Goal: Task Accomplishment & Management: Use online tool/utility

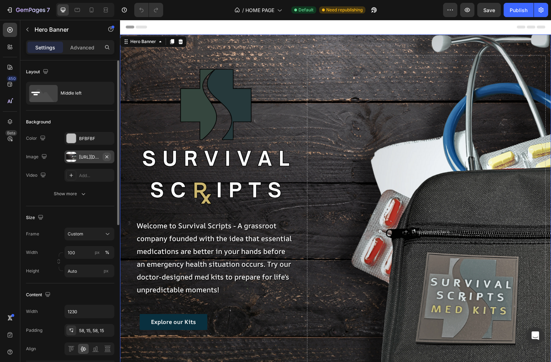
click at [106, 155] on icon "button" at bounding box center [107, 157] width 6 height 6
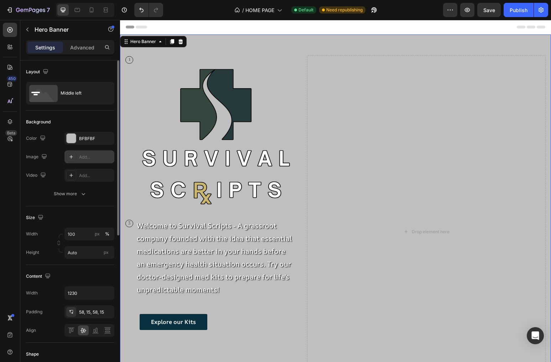
click at [83, 155] on div "Add..." at bounding box center [95, 157] width 33 height 6
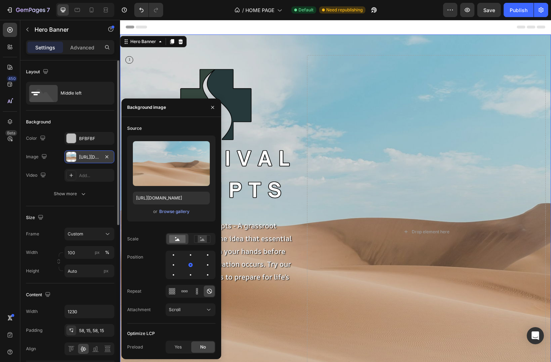
click at [76, 157] on div at bounding box center [71, 157] width 10 height 10
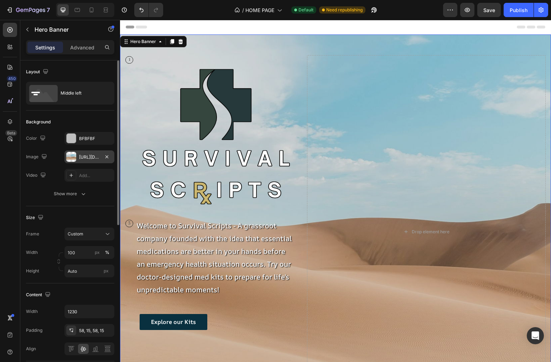
click at [68, 157] on div at bounding box center [71, 157] width 10 height 10
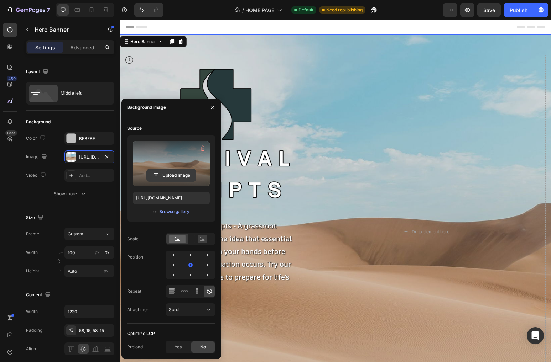
click at [182, 172] on input "file" at bounding box center [171, 175] width 49 height 12
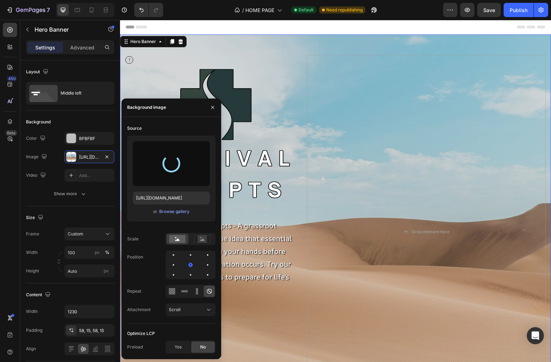
type input "[URL][DOMAIN_NAME]"
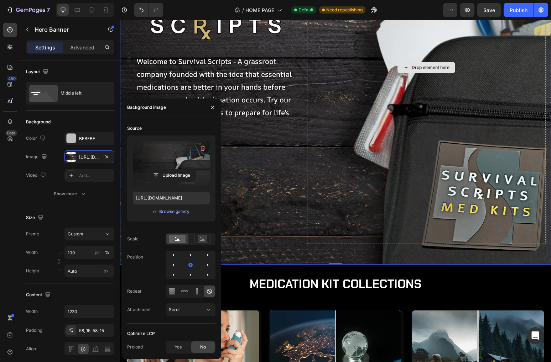
scroll to position [167, 0]
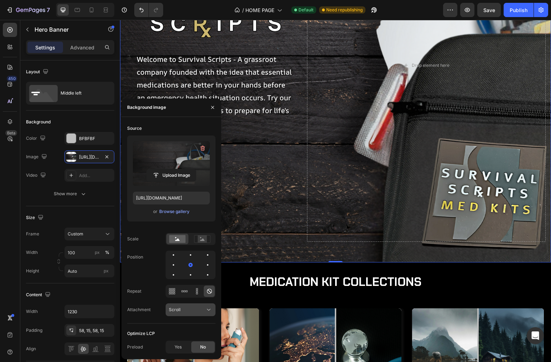
click at [189, 307] on div "Scroll" at bounding box center [190, 310] width 43 height 7
click at [186, 278] on p "Fixed" at bounding box center [189, 279] width 41 height 6
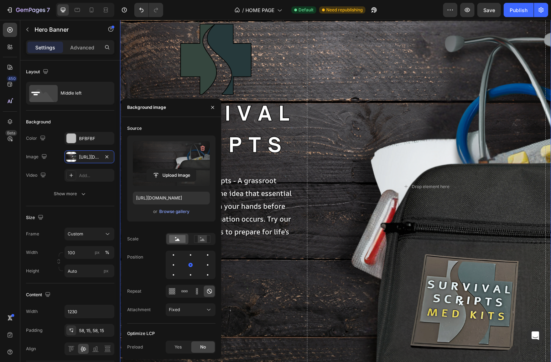
scroll to position [0, 0]
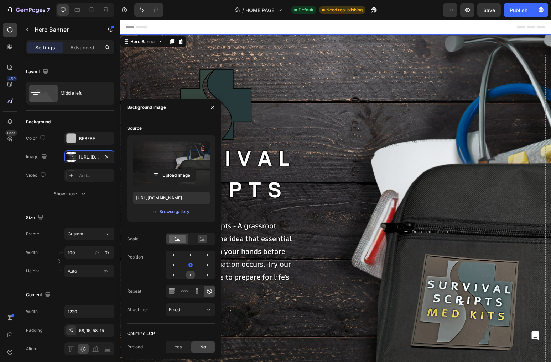
click at [203, 271] on div at bounding box center [207, 275] width 9 height 9
click at [203, 257] on div at bounding box center [207, 255] width 9 height 9
click at [186, 265] on div at bounding box center [190, 265] width 9 height 9
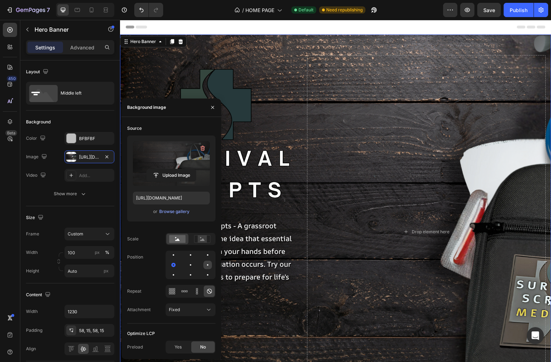
click at [178, 271] on div at bounding box center [173, 275] width 9 height 9
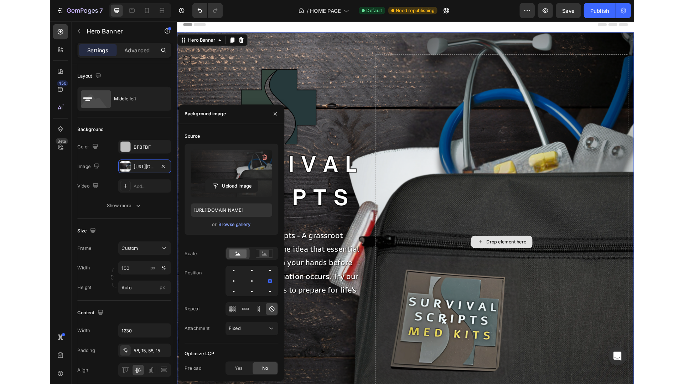
scroll to position [1, 0]
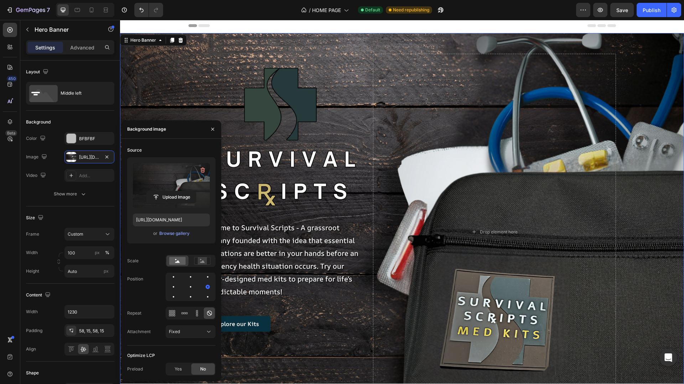
click at [149, 266] on div "Scale" at bounding box center [171, 261] width 88 height 12
click at [212, 127] on icon "button" at bounding box center [213, 129] width 6 height 6
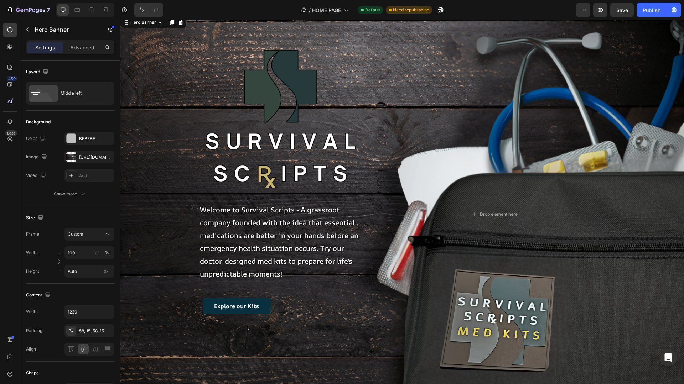
scroll to position [0, 0]
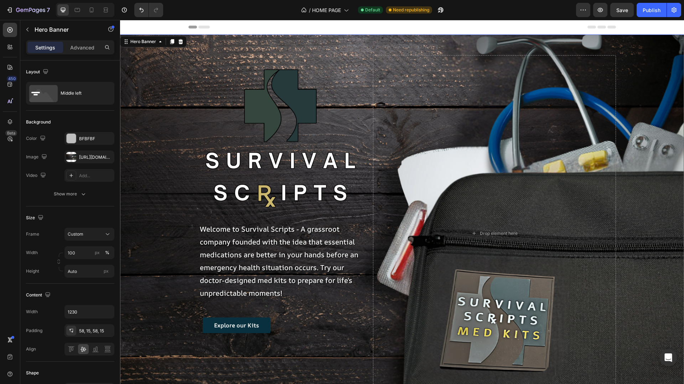
click at [369, 231] on div "1 Text Block Row Image Row 3 Text Block Row Welcome to Survival Scripts - A gra…" at bounding box center [402, 234] width 438 height 398
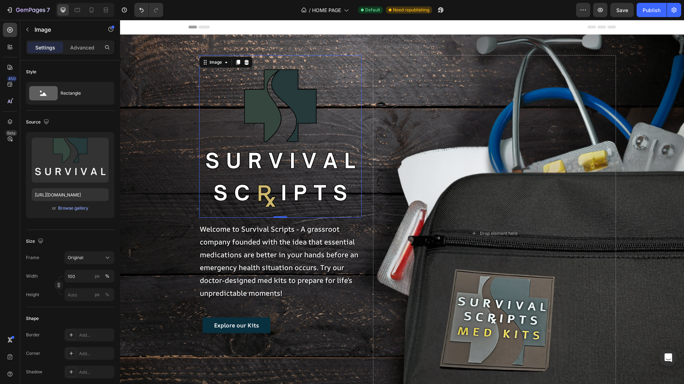
click at [359, 59] on img at bounding box center [280, 136] width 163 height 163
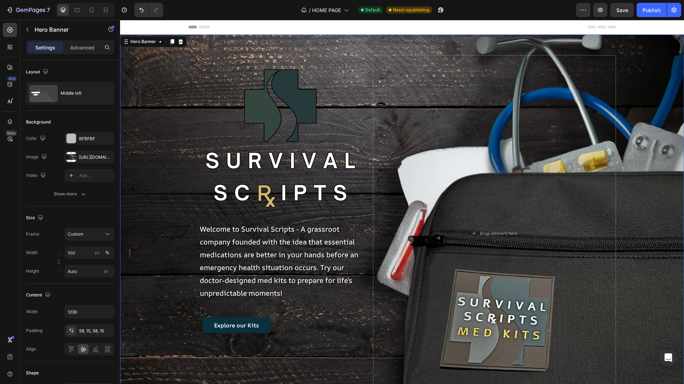
click at [296, 357] on div "1 Text Block Row Image Row 3 Text Block Row Welcome to Survival Scripts - A gra…" at bounding box center [274, 233] width 173 height 356
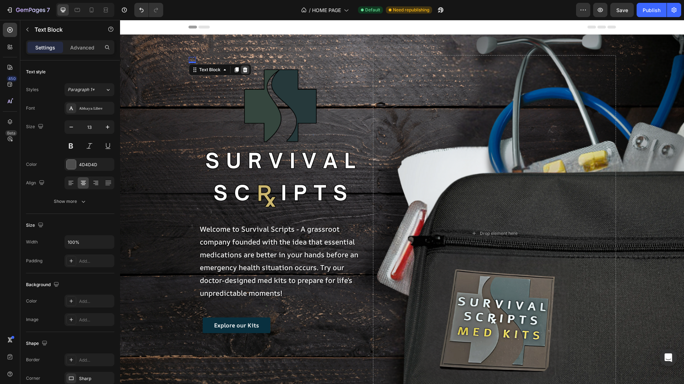
click at [247, 70] on icon at bounding box center [245, 70] width 6 height 6
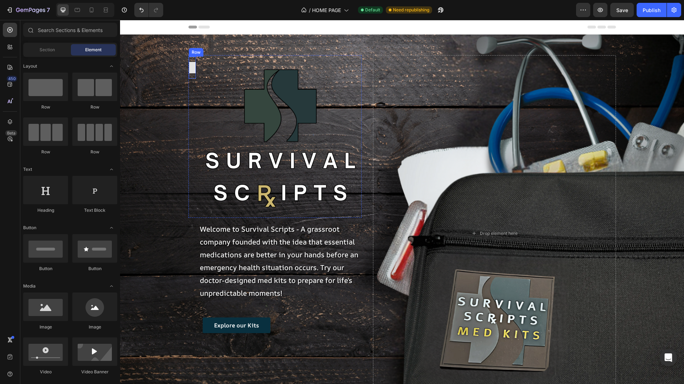
click at [192, 68] on div at bounding box center [192, 67] width 11 height 11
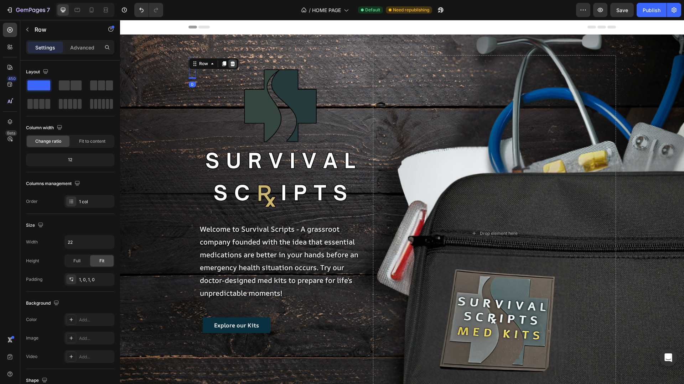
click at [233, 62] on icon at bounding box center [232, 63] width 5 height 5
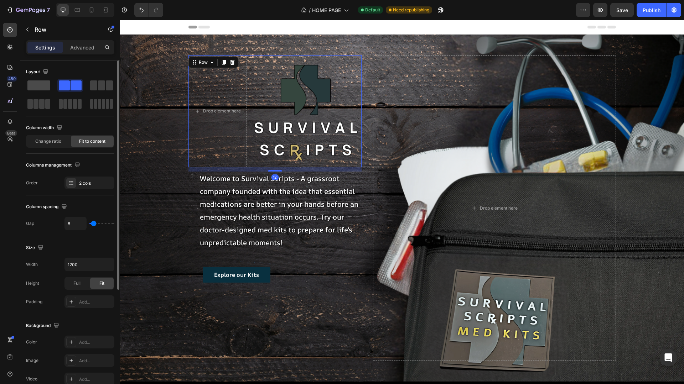
click at [46, 86] on span at bounding box center [38, 85] width 23 height 10
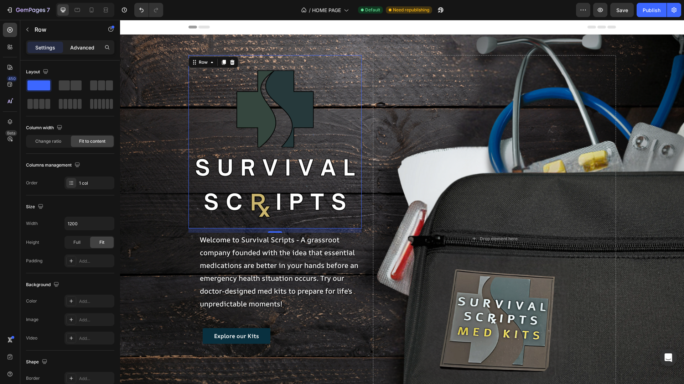
click at [79, 49] on p "Advanced" at bounding box center [82, 47] width 24 height 7
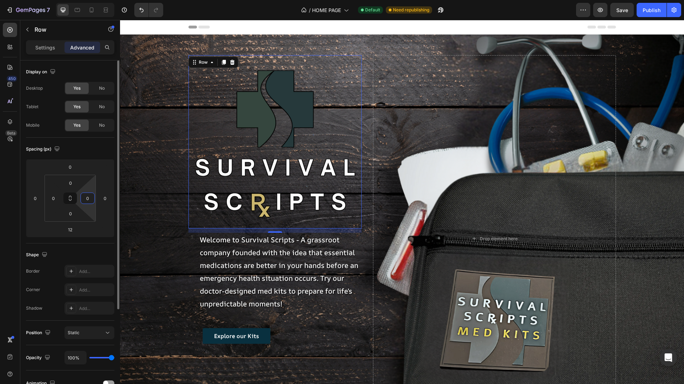
click at [90, 200] on input "0" at bounding box center [87, 198] width 11 height 11
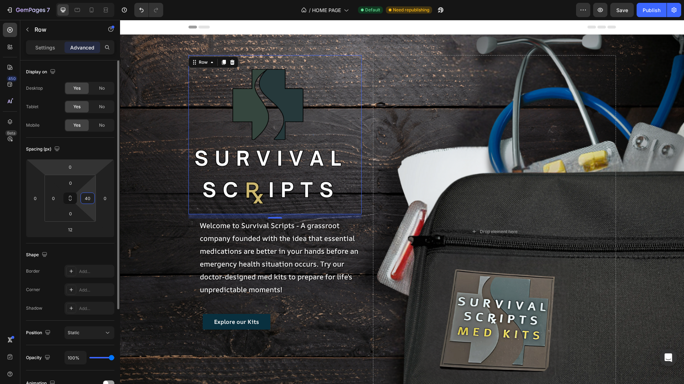
type input "4"
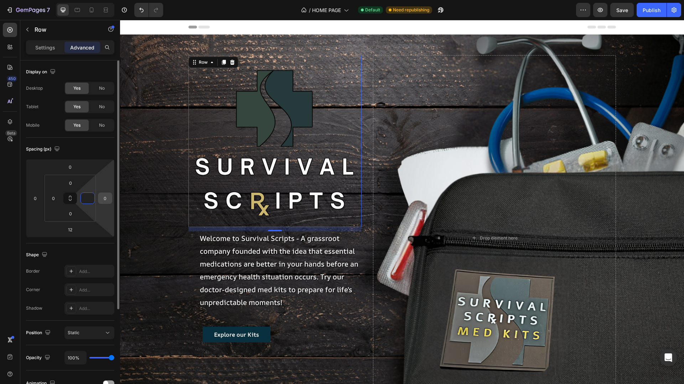
type input "0"
drag, startPoint x: 108, startPoint y: 203, endPoint x: 108, endPoint y: 195, distance: 8.5
click at [108, 203] on input "0" at bounding box center [105, 198] width 11 height 11
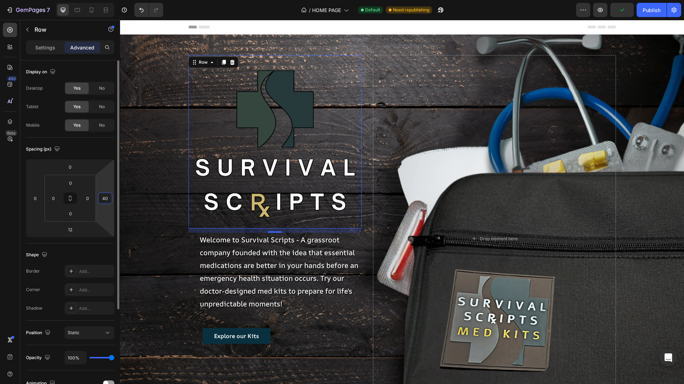
type input "4"
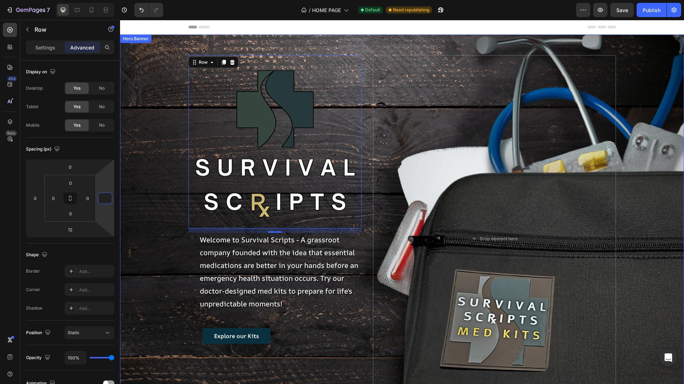
click at [143, 230] on div "Background Image" at bounding box center [402, 202] width 564 height 364
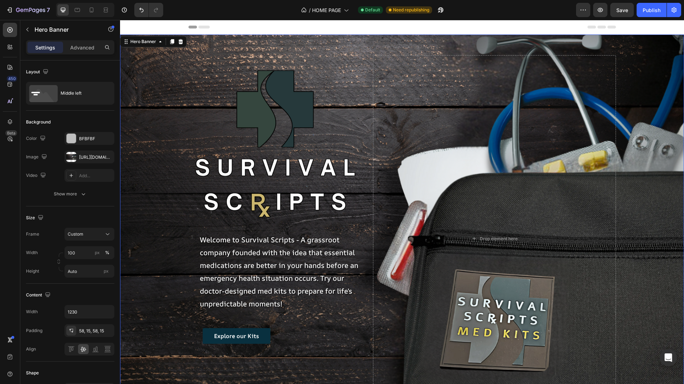
click at [172, 264] on div "Background Image" at bounding box center [402, 202] width 564 height 364
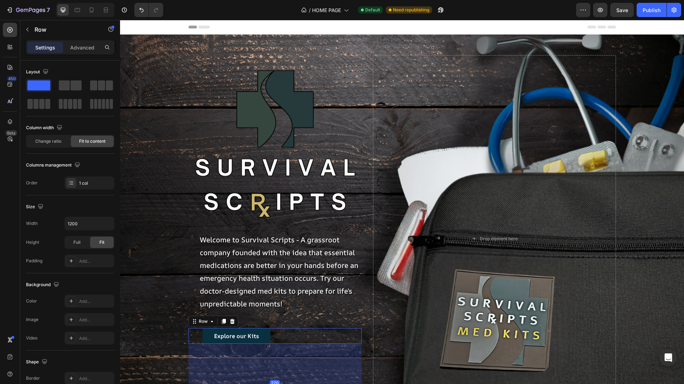
click at [350, 341] on div "Explore our Kits Button Row 220" at bounding box center [274, 336] width 173 height 16
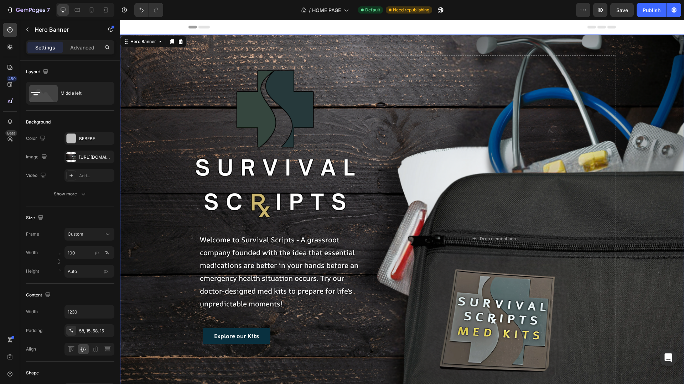
click at [368, 324] on div "Image Row 3 Text Block Row Welcome to Survival Scripts - A grassroot company fo…" at bounding box center [402, 239] width 438 height 408
click at [442, 133] on div "Drop element here" at bounding box center [494, 238] width 242 height 367
click at [372, 59] on div "Image 0 Row 3 Text Block Row Welcome to Survival Scripts - A grassroot company …" at bounding box center [402, 239] width 438 height 408
click at [341, 46] on div "Image Row 3 Text Block Row Welcome to Survival Scripts - A grassroot company fo…" at bounding box center [402, 239] width 438 height 408
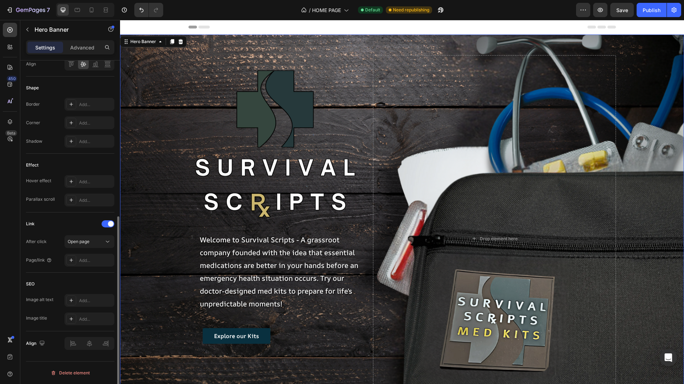
scroll to position [283, 0]
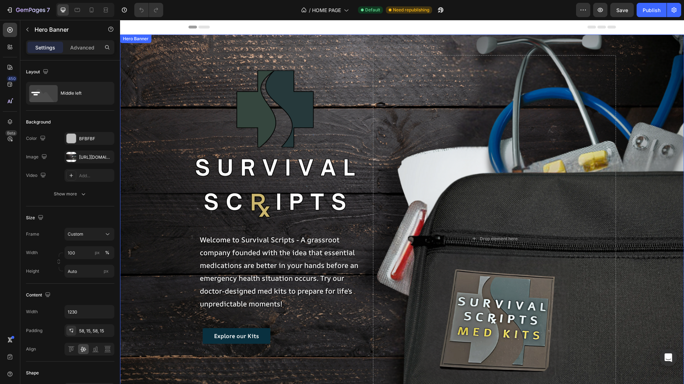
click at [158, 55] on div "Background Image" at bounding box center [402, 202] width 564 height 364
click at [91, 156] on div "[URL][DOMAIN_NAME]" at bounding box center [89, 157] width 21 height 6
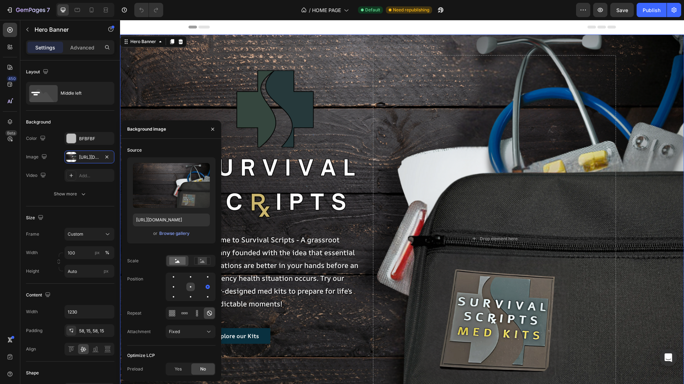
click at [203, 288] on div at bounding box center [207, 287] width 9 height 9
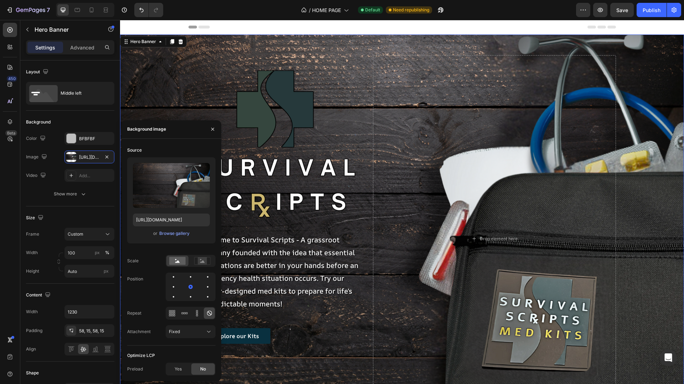
click at [160, 340] on div "Source Upload Image [URL][DOMAIN_NAME] or Browse gallery Scale Position Repeat …" at bounding box center [171, 245] width 88 height 201
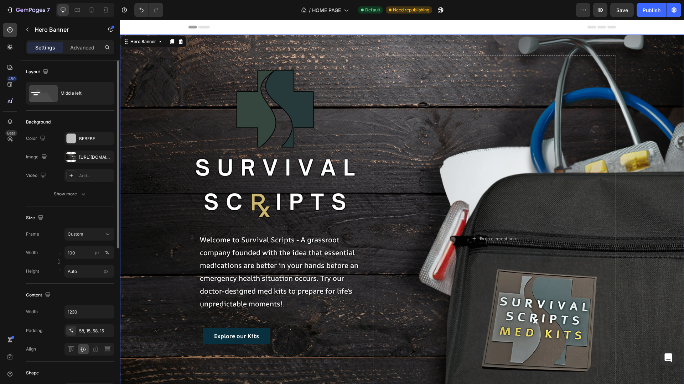
click at [58, 155] on div "Image [URL][DOMAIN_NAME]" at bounding box center [70, 157] width 88 height 13
click at [398, 218] on div "Drop element here" at bounding box center [494, 238] width 242 height 367
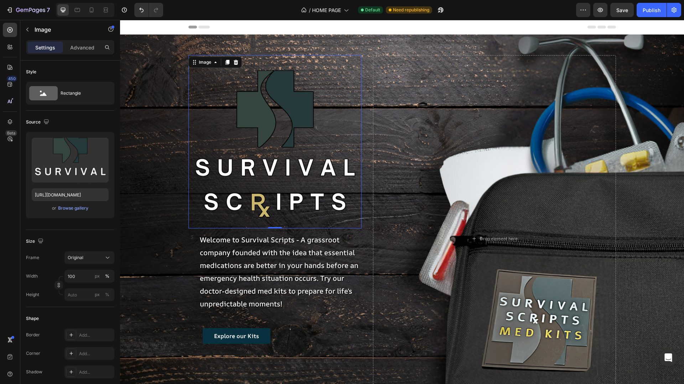
click at [343, 78] on img at bounding box center [274, 141] width 173 height 173
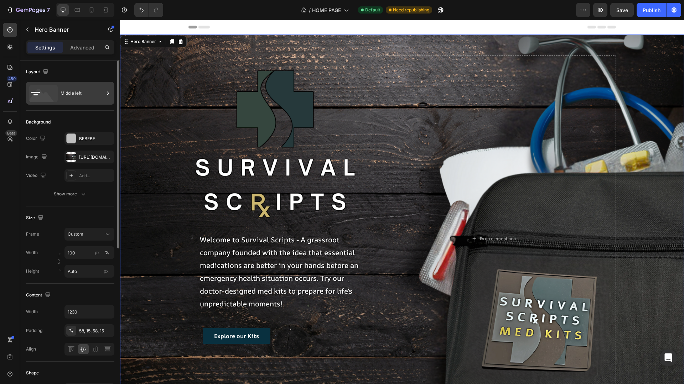
click at [47, 98] on icon at bounding box center [42, 97] width 26 height 17
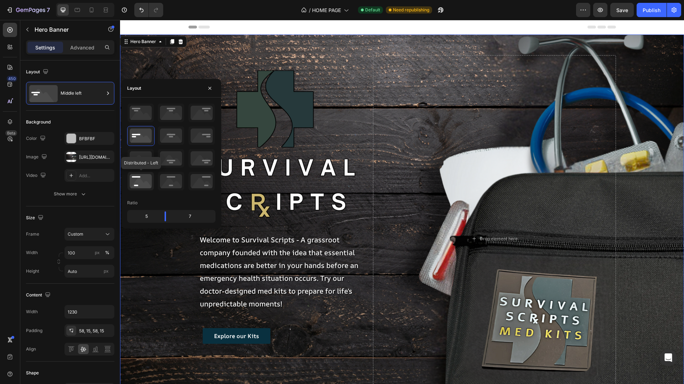
click at [135, 179] on icon at bounding box center [140, 181] width 26 height 19
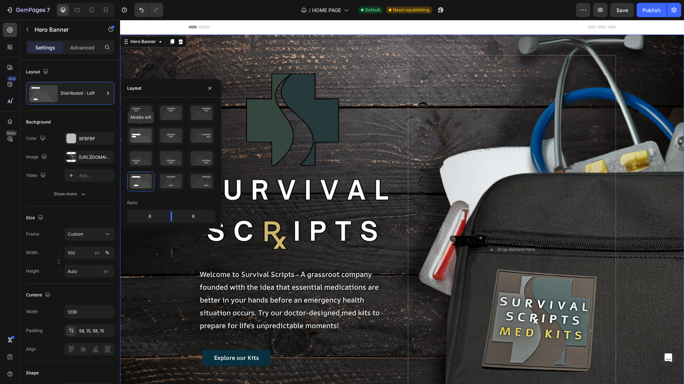
click at [137, 135] on icon at bounding box center [140, 135] width 26 height 19
click at [137, 113] on icon at bounding box center [140, 113] width 26 height 19
click at [139, 158] on icon at bounding box center [140, 158] width 26 height 19
click at [172, 134] on icon at bounding box center [171, 135] width 26 height 19
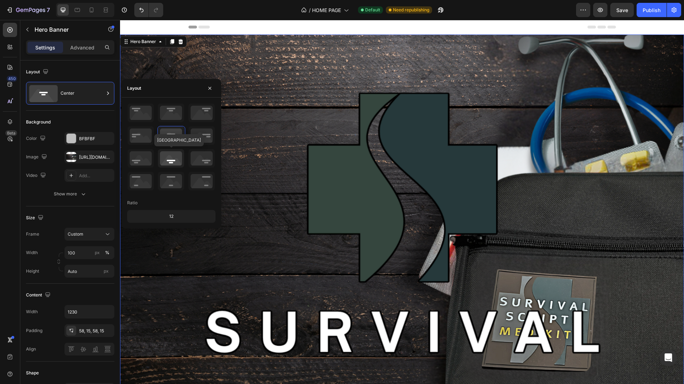
click at [171, 161] on icon at bounding box center [171, 158] width 26 height 19
click at [170, 119] on icon at bounding box center [171, 113] width 26 height 19
click at [200, 109] on icon at bounding box center [201, 113] width 26 height 19
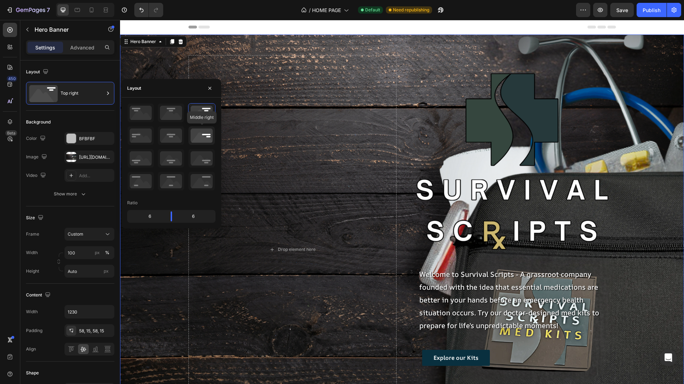
click at [205, 135] on icon at bounding box center [201, 135] width 26 height 19
click at [207, 163] on icon at bounding box center [201, 158] width 26 height 19
click at [205, 184] on icon at bounding box center [201, 181] width 26 height 19
click at [142, 159] on icon at bounding box center [140, 158] width 26 height 19
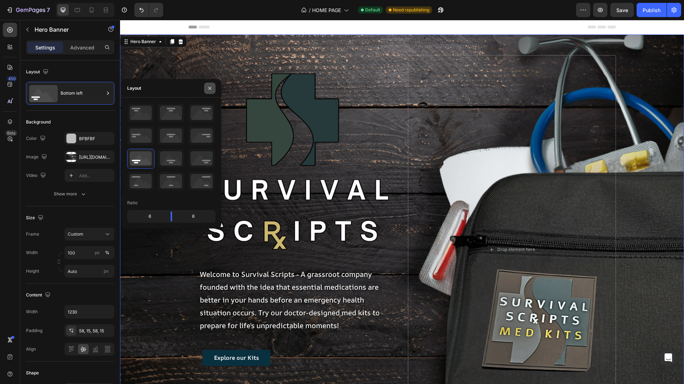
click at [209, 89] on icon "button" at bounding box center [210, 88] width 6 height 6
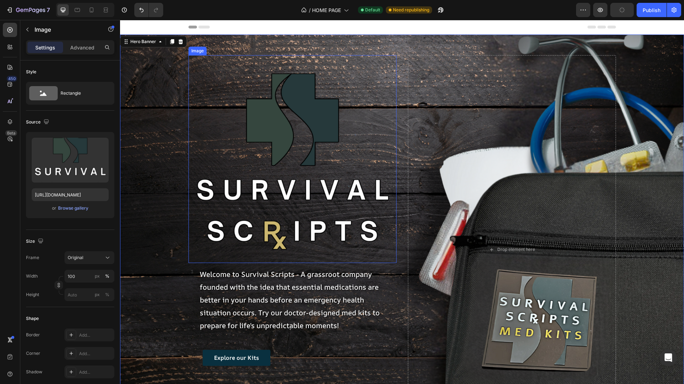
click at [219, 78] on img at bounding box center [292, 159] width 208 height 208
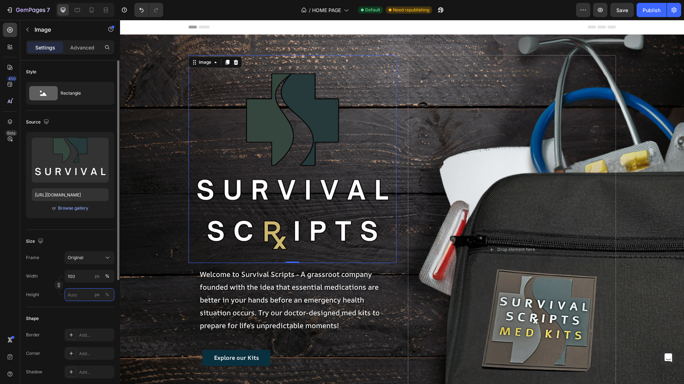
click at [82, 296] on input "px %" at bounding box center [89, 294] width 50 height 13
click at [79, 277] on input "100" at bounding box center [89, 276] width 50 height 13
click at [78, 258] on span "Original" at bounding box center [76, 258] width 16 height 6
click at [47, 282] on div "Width 100 px %" at bounding box center [70, 276] width 88 height 13
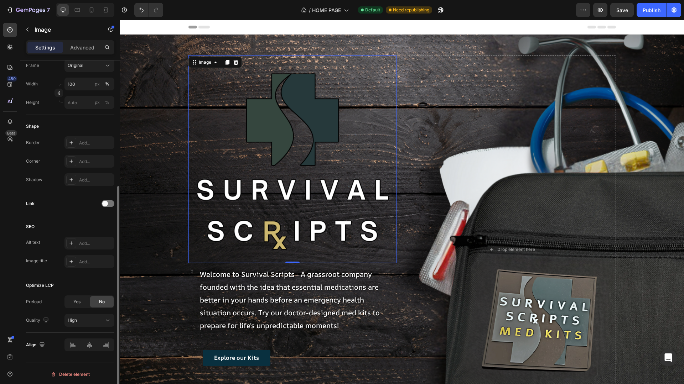
scroll to position [194, 0]
click at [69, 344] on div at bounding box center [89, 343] width 50 height 13
click at [75, 47] on p "Advanced" at bounding box center [82, 47] width 24 height 7
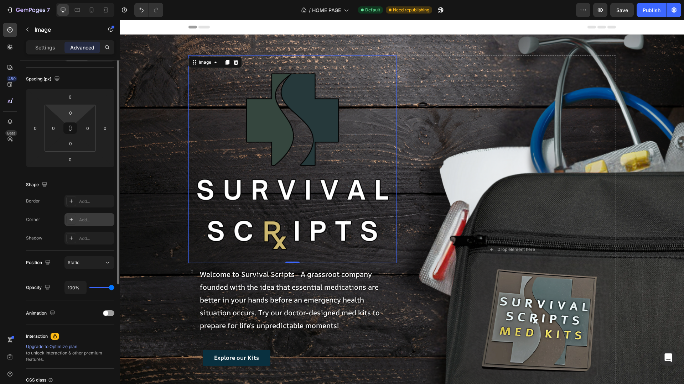
scroll to position [0, 0]
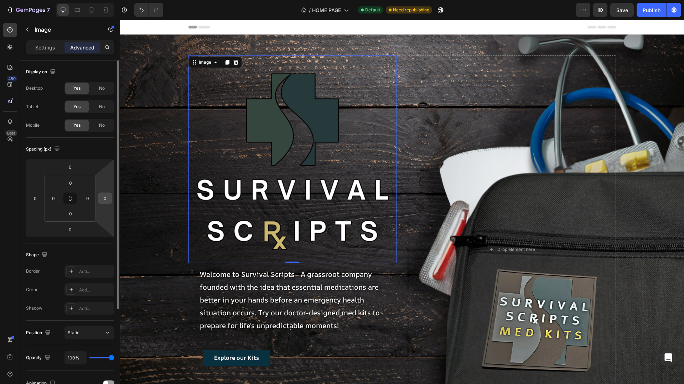
click at [107, 199] on input "0" at bounding box center [105, 198] width 11 height 11
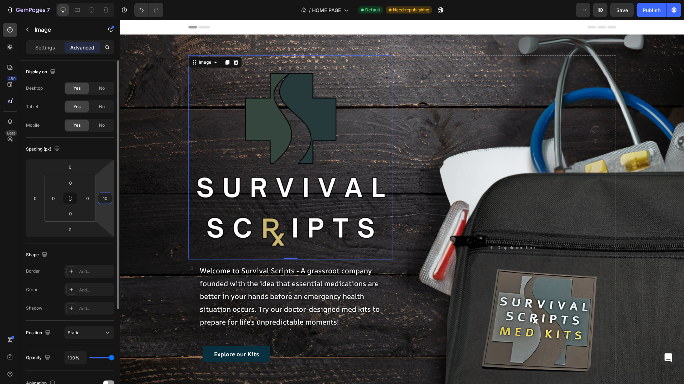
type input "100"
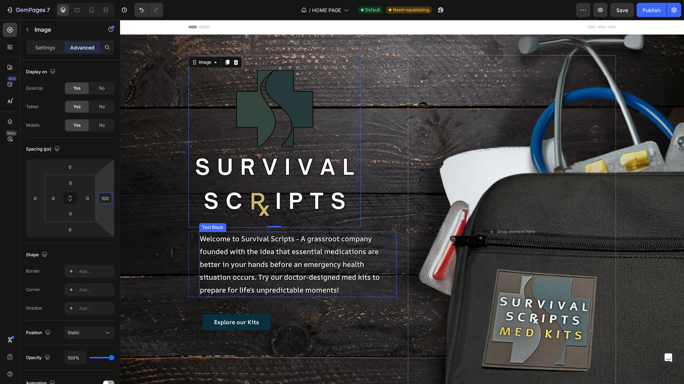
click at [325, 260] on p "Welcome to Survival Scripts - A grassroot company founded with the idea that es…" at bounding box center [298, 265] width 196 height 64
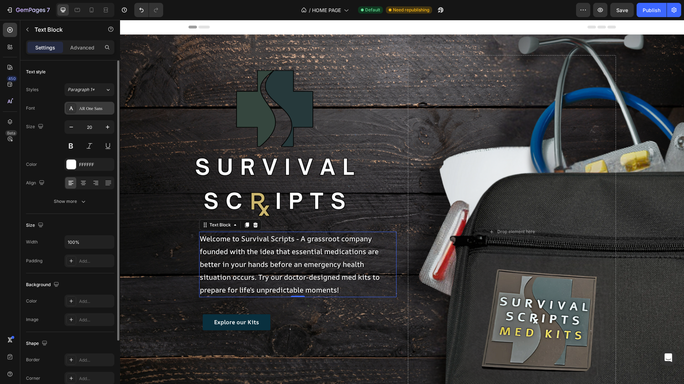
click at [78, 109] on div "AR One Sans" at bounding box center [89, 108] width 50 height 13
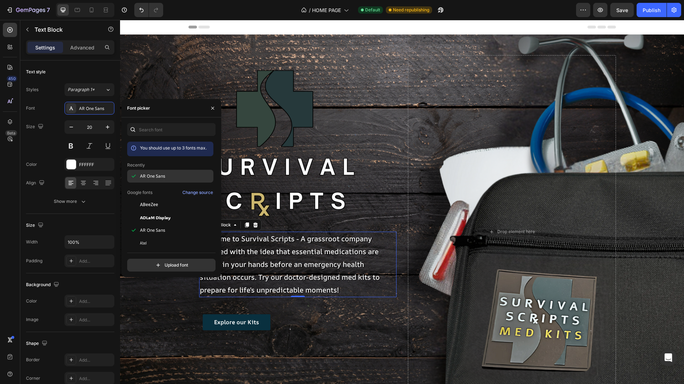
click at [162, 176] on span "AR One Sans" at bounding box center [152, 176] width 25 height 6
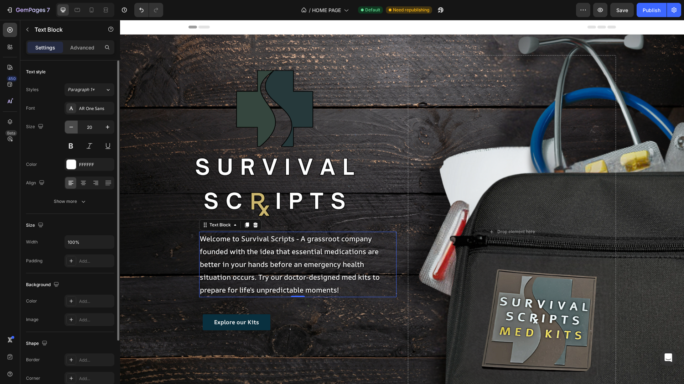
click at [70, 127] on icon "button" at bounding box center [71, 127] width 4 height 1
type input "19"
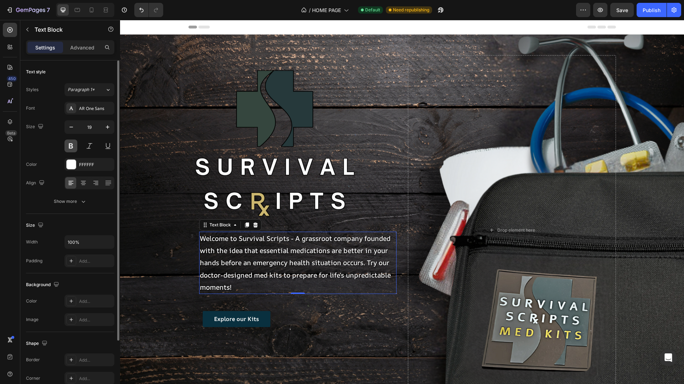
click at [71, 147] on button at bounding box center [70, 146] width 13 height 13
click at [83, 181] on icon at bounding box center [83, 181] width 5 height 1
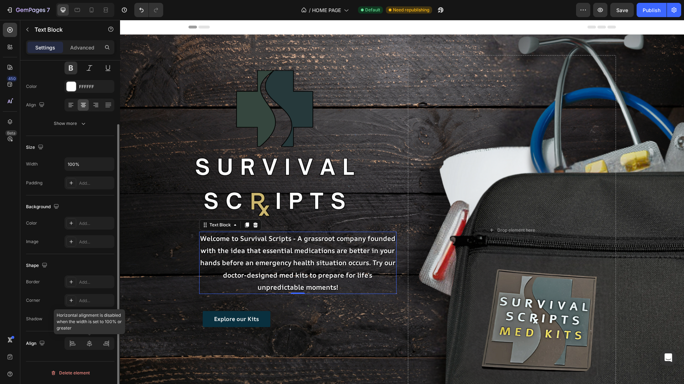
click at [73, 342] on div at bounding box center [89, 343] width 50 height 13
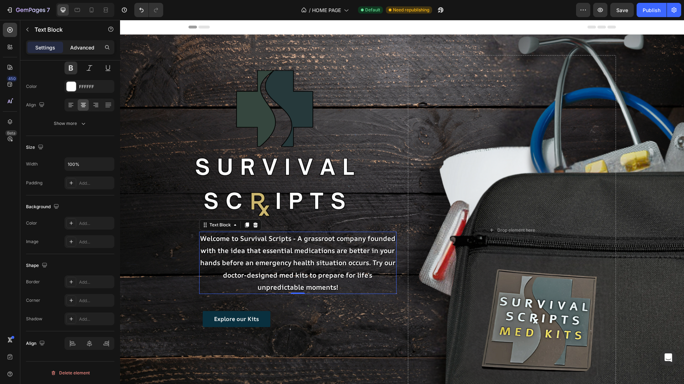
click at [77, 48] on p "Advanced" at bounding box center [82, 47] width 24 height 7
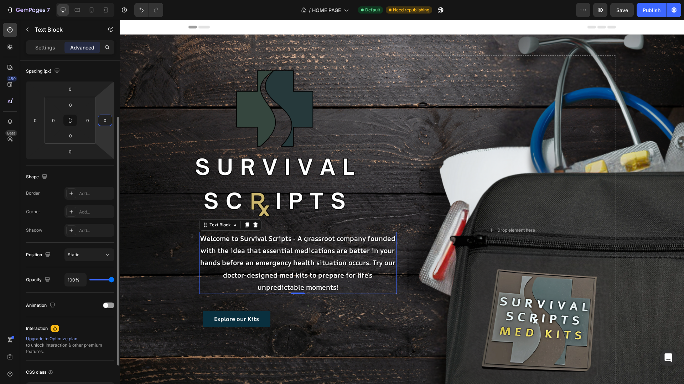
click at [109, 122] on input "0" at bounding box center [105, 120] width 11 height 11
type input "100"
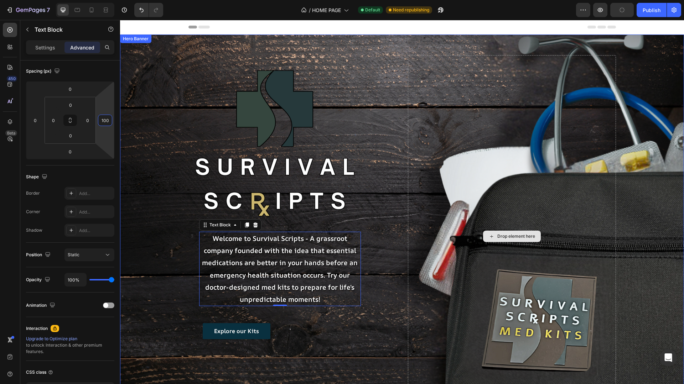
click at [449, 103] on div "Drop element here" at bounding box center [512, 236] width 208 height 362
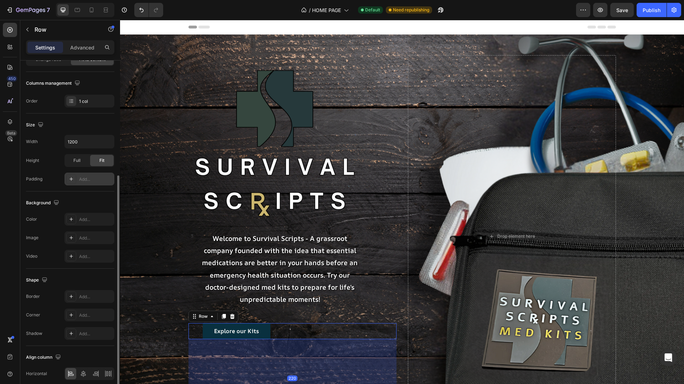
scroll to position [112, 0]
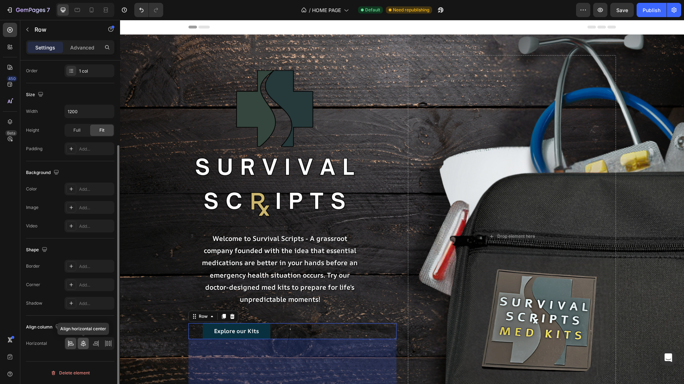
click at [80, 338] on div at bounding box center [83, 343] width 11 height 11
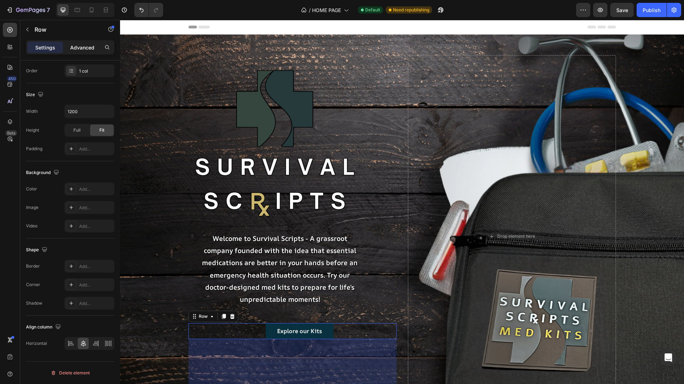
click at [88, 47] on p "Advanced" at bounding box center [82, 47] width 24 height 7
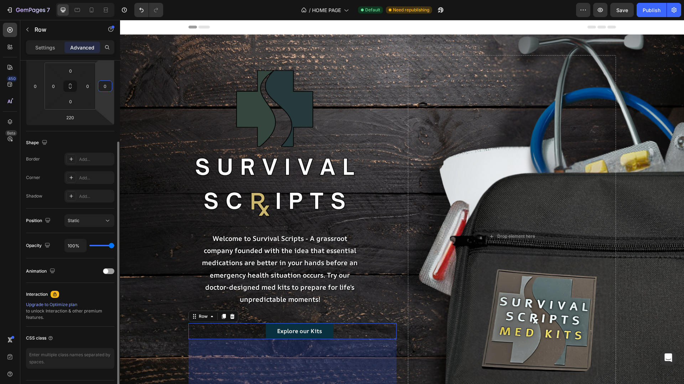
click at [107, 86] on input "0" at bounding box center [105, 86] width 11 height 11
type input "100"
click at [0, 0] on div "Spacing (px) 48 0 220 100 0 0 0 0" at bounding box center [0, 0] width 0 height 0
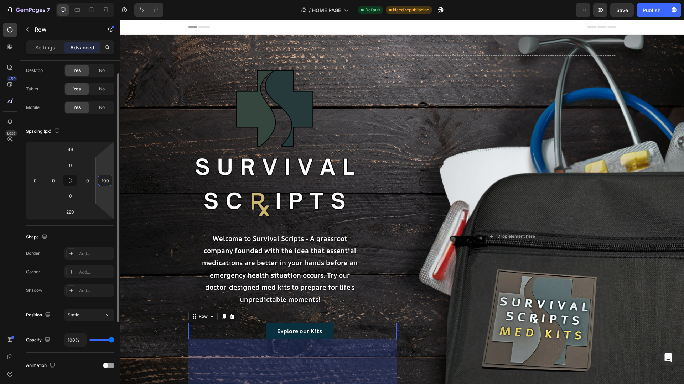
click at [109, 180] on input "100" at bounding box center [105, 180] width 11 height 11
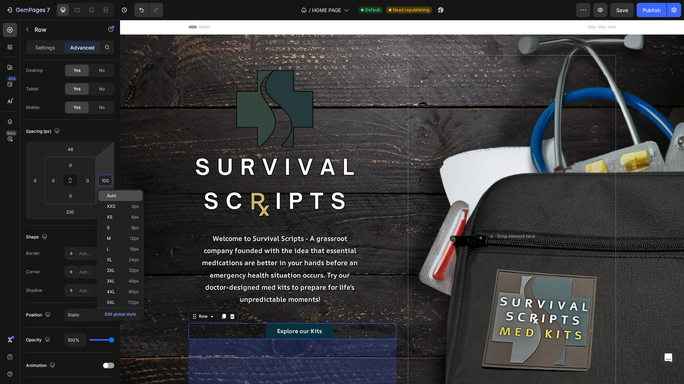
click at [110, 197] on span "Auto" at bounding box center [111, 195] width 9 height 5
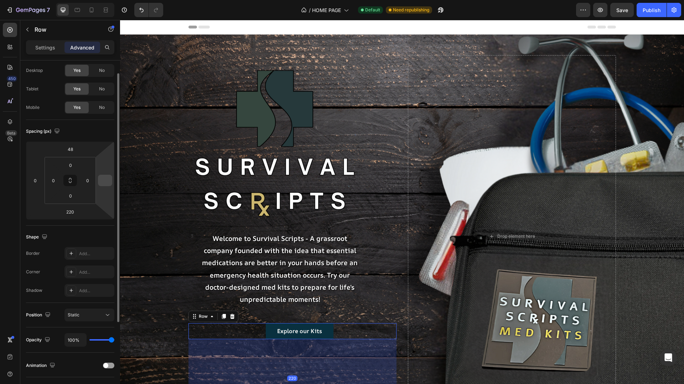
click at [111, 182] on div at bounding box center [105, 180] width 14 height 11
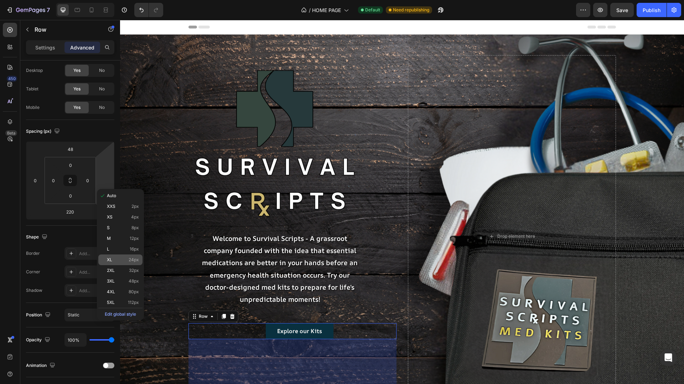
click at [117, 259] on p "XL 24px" at bounding box center [123, 259] width 32 height 5
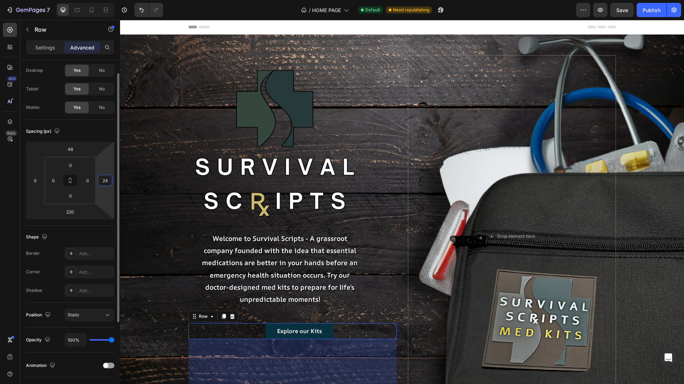
click at [105, 177] on input "24" at bounding box center [105, 180] width 11 height 11
type input "50"
click at [107, 236] on div "Shape" at bounding box center [70, 236] width 88 height 11
click at [90, 183] on input "0" at bounding box center [87, 180] width 11 height 11
type input "5"
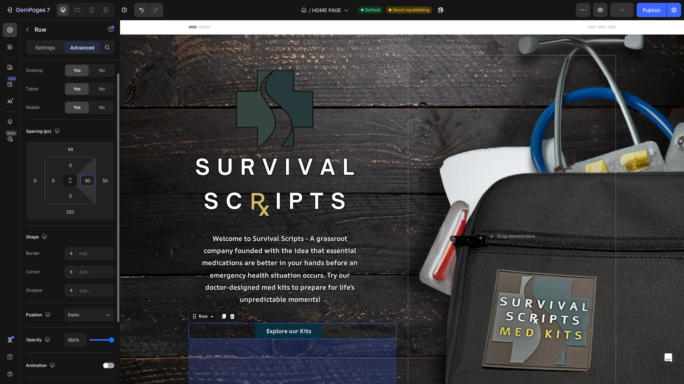
type input "6"
type input "7"
type input "8"
type input "9"
type input "100"
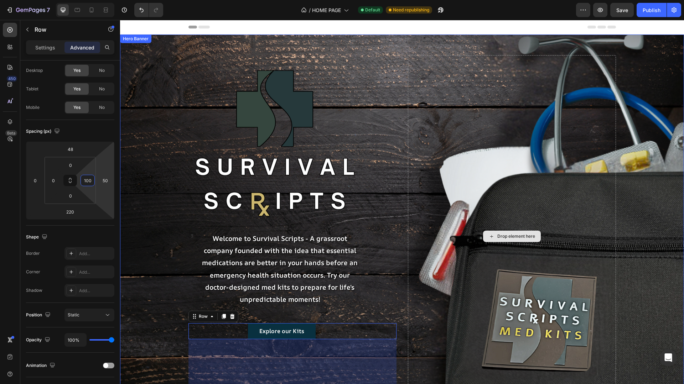
click at [504, 113] on div "Drop element here" at bounding box center [512, 236] width 208 height 362
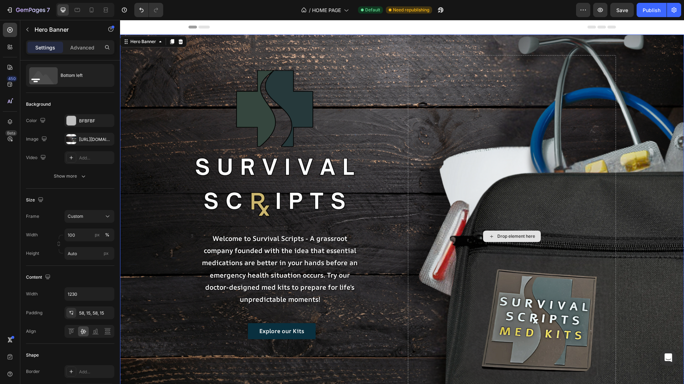
scroll to position [0, 0]
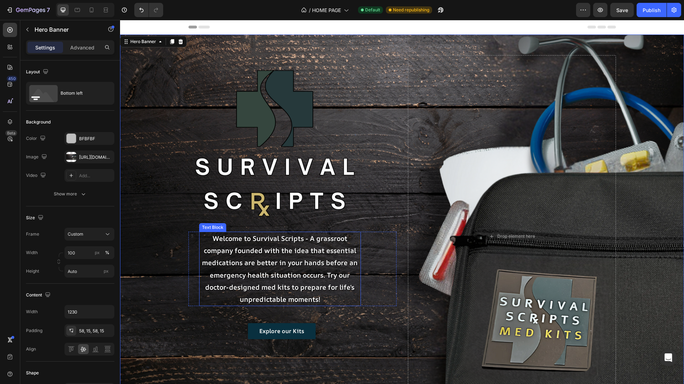
click at [244, 292] on p "Welcome to Survival Scripts - A grassroot company founded with the idea that es…" at bounding box center [280, 269] width 160 height 73
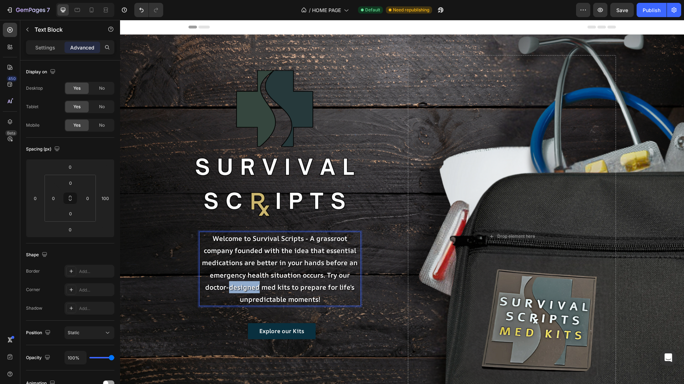
click at [244, 292] on p "Welcome to Survival Scripts - A grassroot company founded with the idea that es…" at bounding box center [280, 269] width 160 height 73
click at [225, 289] on p "Welcome to Survival Scripts - A grassroot company founded with the idea that es…" at bounding box center [280, 269] width 160 height 73
click at [332, 298] on p "Welcome to Survival Scripts - A grassroot company founded with the idea that es…" at bounding box center [280, 269] width 160 height 73
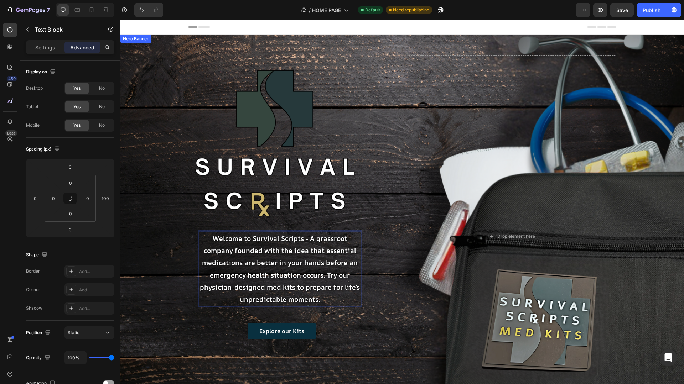
click at [148, 290] on div "Background Image" at bounding box center [402, 202] width 564 height 364
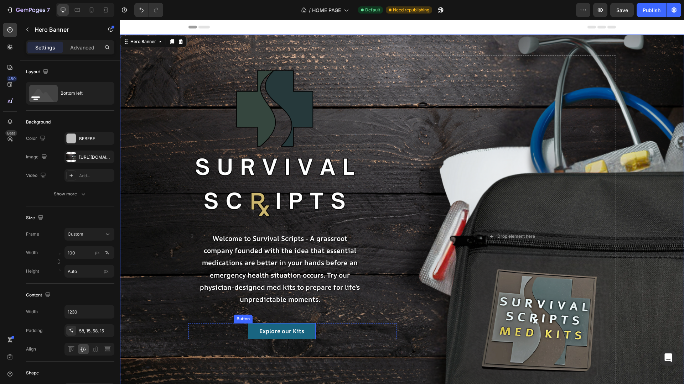
click at [311, 335] on link "Explore our Kits" at bounding box center [282, 331] width 68 height 16
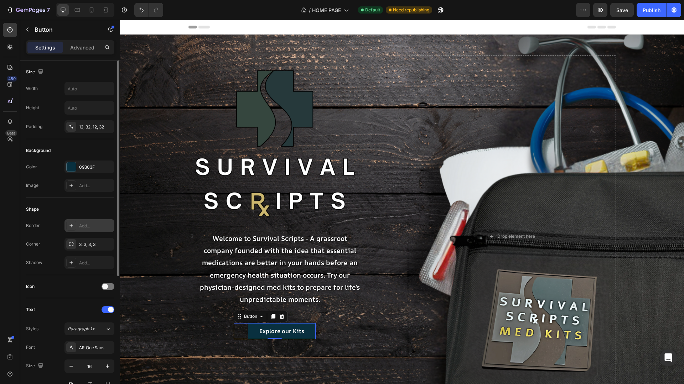
click at [79, 226] on div "Add..." at bounding box center [95, 226] width 33 height 6
click at [176, 246] on div at bounding box center [172, 246] width 9 height 9
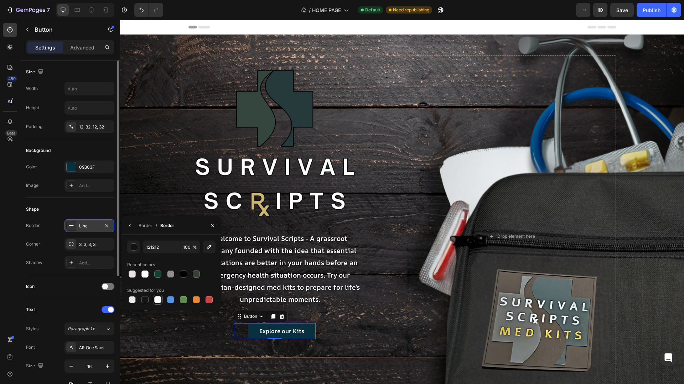
click at [159, 301] on div at bounding box center [157, 299] width 7 height 7
type input "FFFFFF"
click at [135, 248] on div "button" at bounding box center [133, 247] width 7 height 7
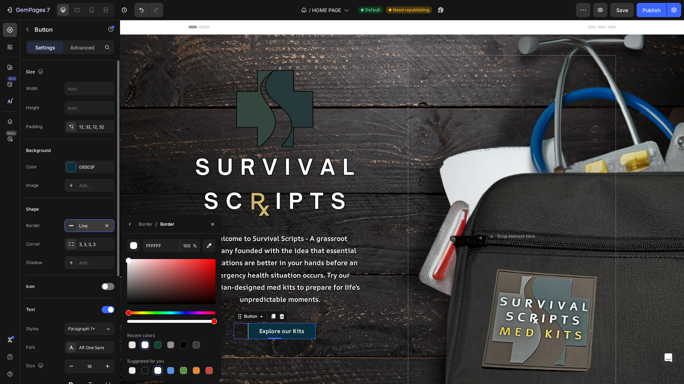
drag, startPoint x: 129, startPoint y: 259, endPoint x: 122, endPoint y: 255, distance: 7.7
click at [122, 255] on div "FFFFFF 100 % Recent colors Suggested for you" at bounding box center [171, 307] width 100 height 136
click at [157, 372] on div at bounding box center [157, 370] width 7 height 7
click at [196, 231] on div "Border / Border" at bounding box center [171, 224] width 100 height 19
click at [137, 247] on div "button" at bounding box center [133, 245] width 7 height 7
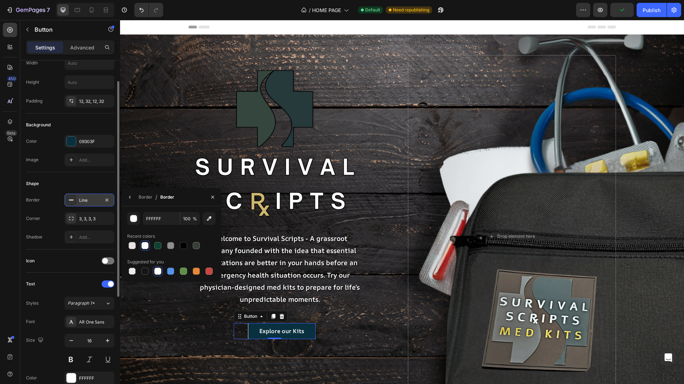
scroll to position [31, 0]
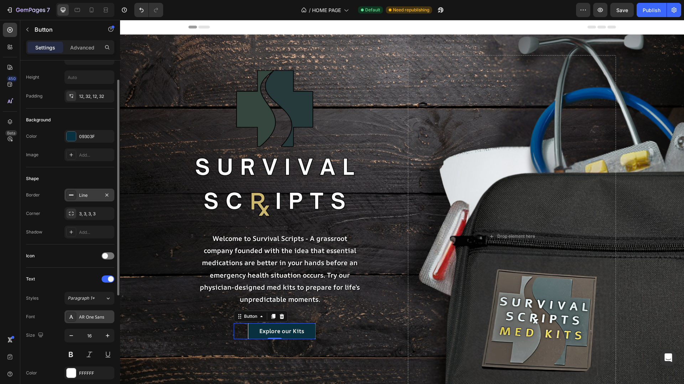
click at [87, 319] on div "AR One Sans" at bounding box center [95, 317] width 33 height 6
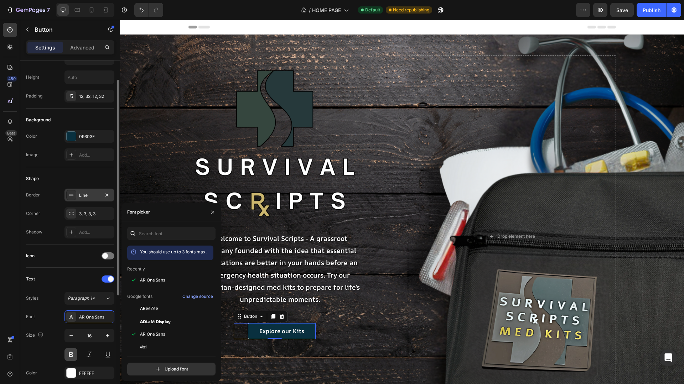
click at [71, 354] on button at bounding box center [70, 354] width 13 height 13
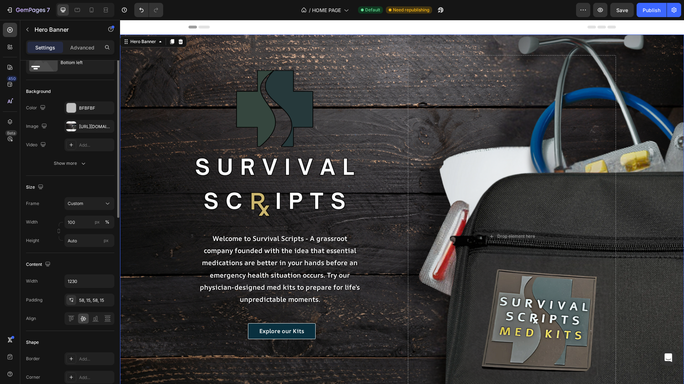
scroll to position [0, 0]
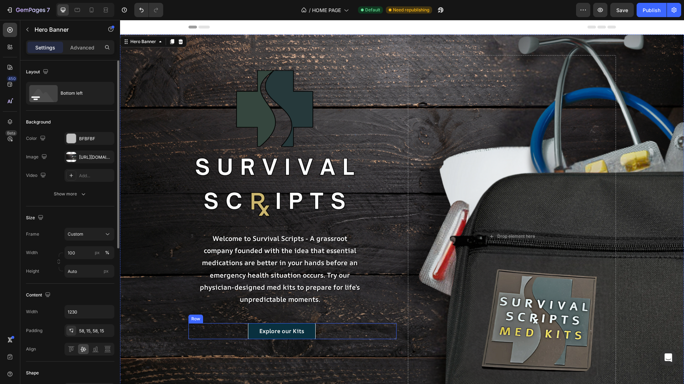
click at [319, 330] on div "Explore our Kits Button Row" at bounding box center [292, 331] width 208 height 16
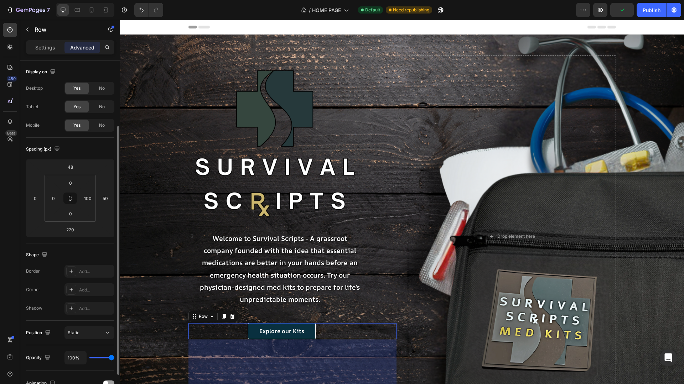
scroll to position [75, 0]
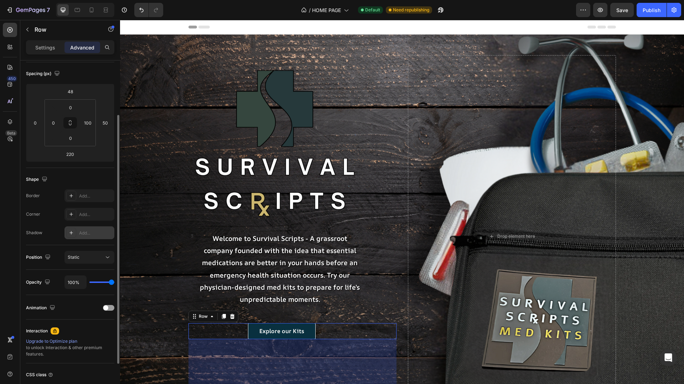
click at [92, 234] on div "Add..." at bounding box center [95, 233] width 33 height 6
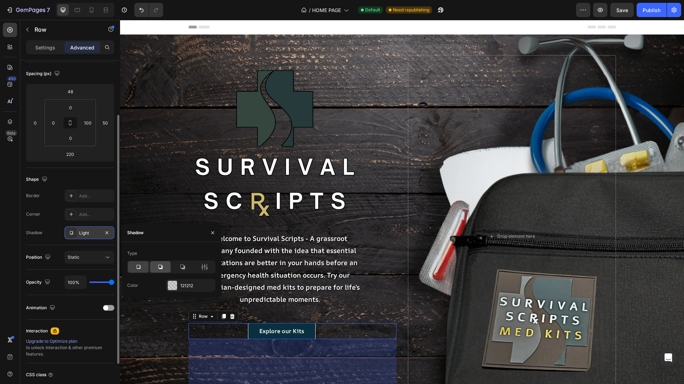
click at [157, 268] on icon at bounding box center [160, 267] width 7 height 7
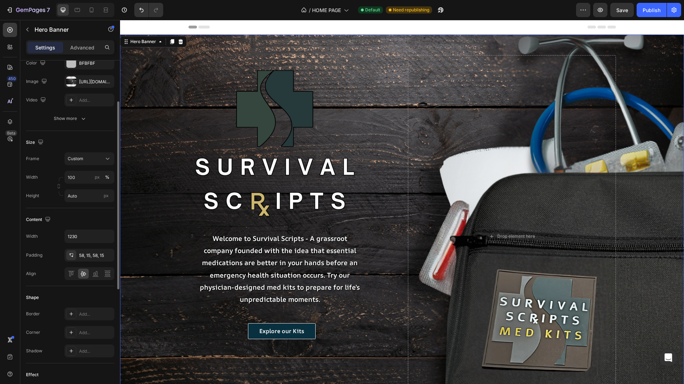
click at [172, 310] on div "Background Image" at bounding box center [402, 202] width 564 height 364
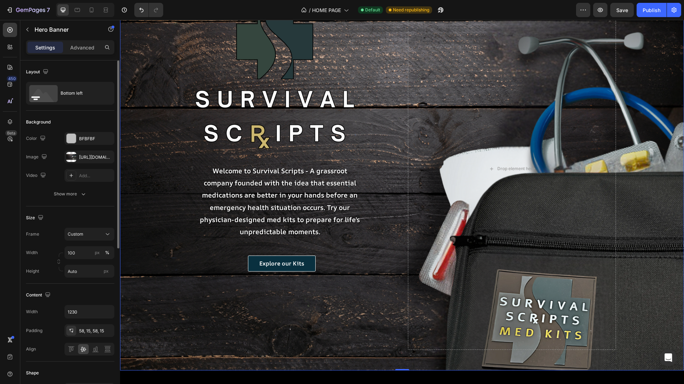
scroll to position [70, 0]
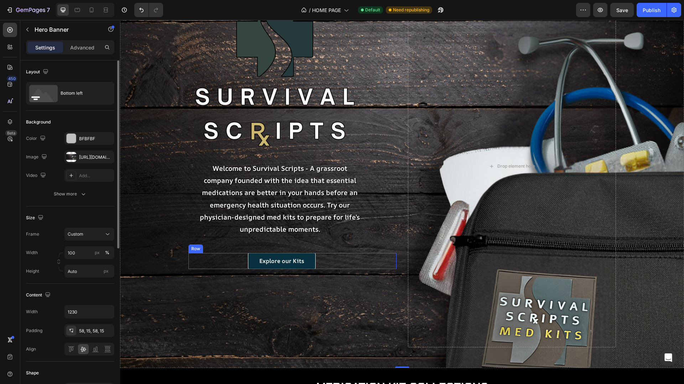
click at [351, 263] on div "Explore our Kits Button Row" at bounding box center [292, 261] width 208 height 16
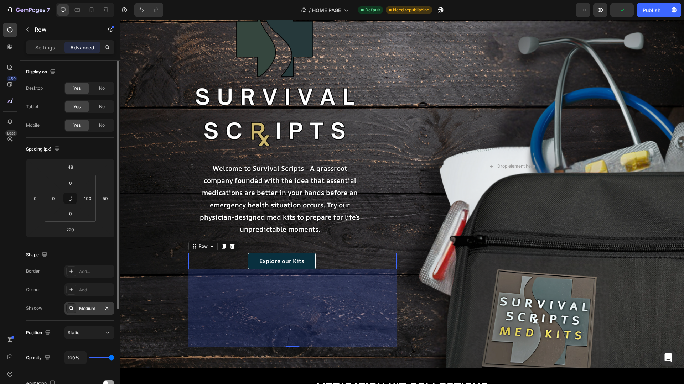
click at [95, 307] on div "Medium" at bounding box center [89, 309] width 21 height 6
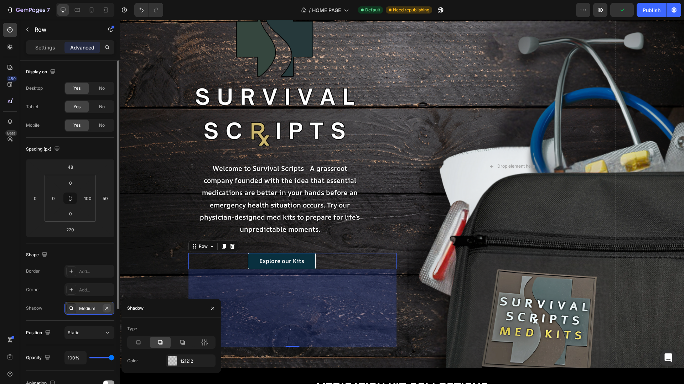
click at [109, 307] on icon "button" at bounding box center [107, 309] width 6 height 6
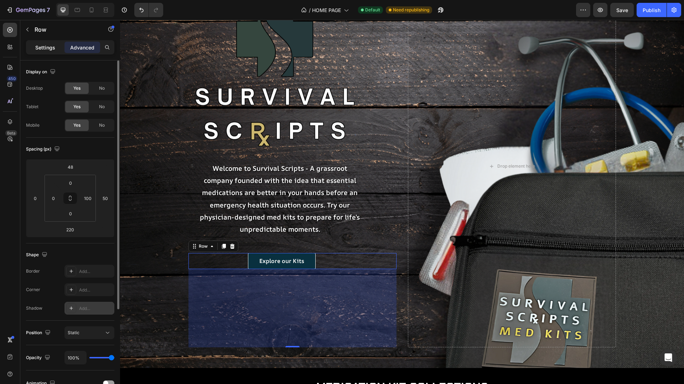
click at [45, 51] on p "Settings" at bounding box center [45, 47] width 20 height 7
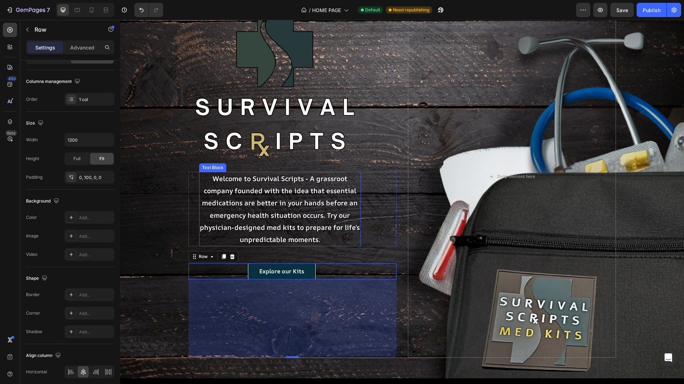
scroll to position [0, 0]
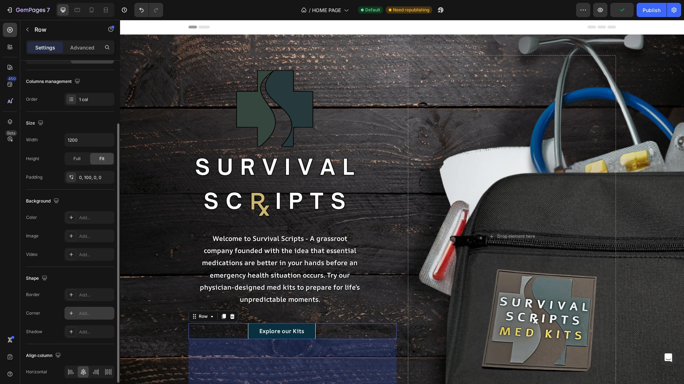
click at [95, 309] on div "Add..." at bounding box center [89, 313] width 50 height 13
click at [98, 331] on div "Add..." at bounding box center [95, 332] width 33 height 6
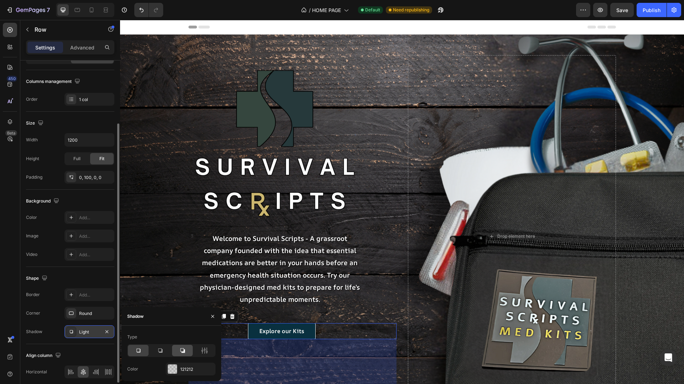
click at [183, 351] on icon at bounding box center [182, 351] width 5 height 5
click at [206, 348] on icon at bounding box center [204, 350] width 7 height 7
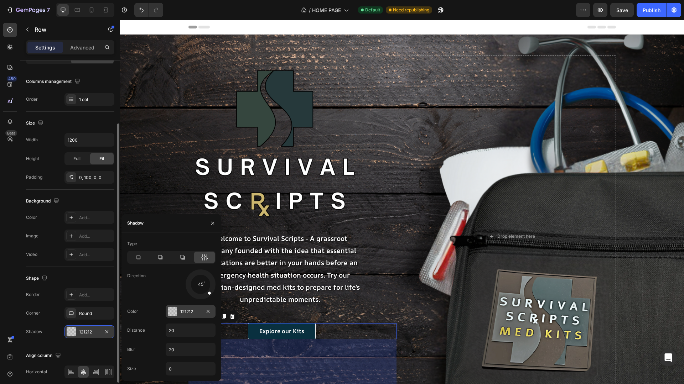
click at [171, 314] on div at bounding box center [172, 311] width 9 height 9
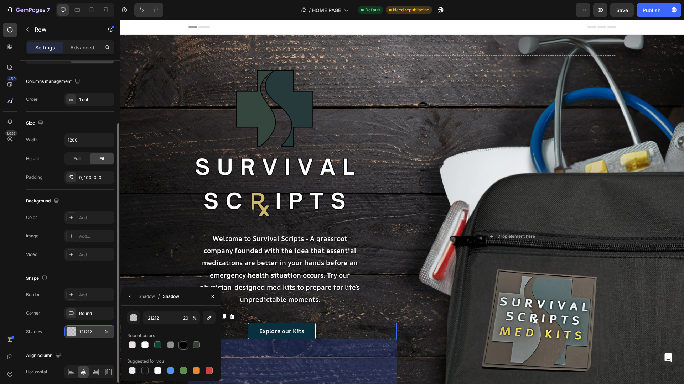
click at [182, 345] on div at bounding box center [183, 344] width 7 height 7
type input "000000"
type input "100"
click at [109, 331] on icon "button" at bounding box center [107, 332] width 6 height 6
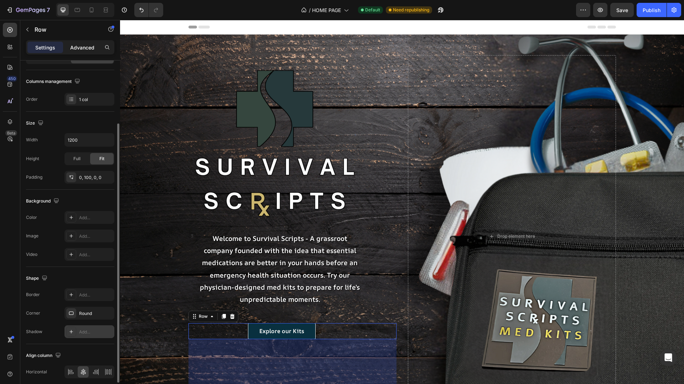
click at [78, 45] on p "Advanced" at bounding box center [82, 47] width 24 height 7
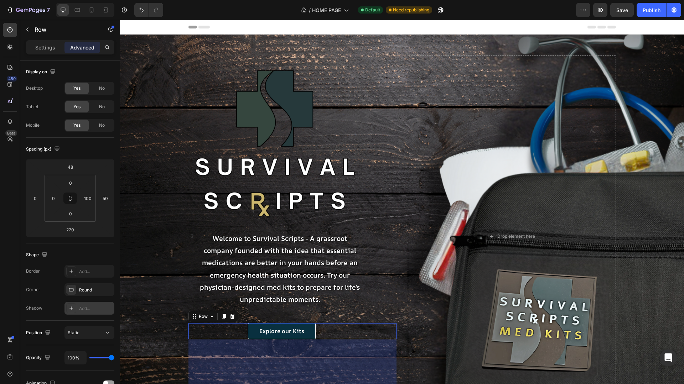
click at [86, 312] on div "Add..." at bounding box center [89, 308] width 50 height 13
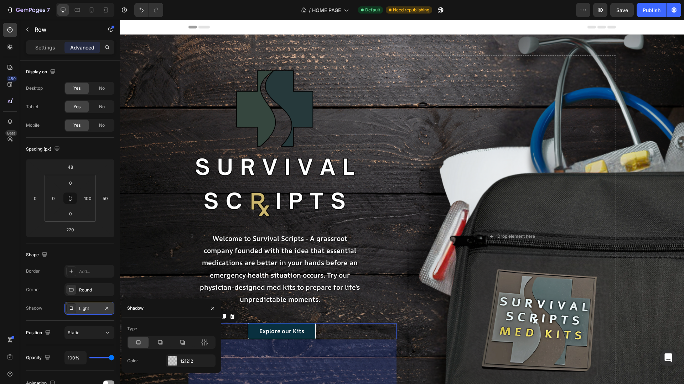
click at [83, 311] on div "Light" at bounding box center [89, 309] width 21 height 6
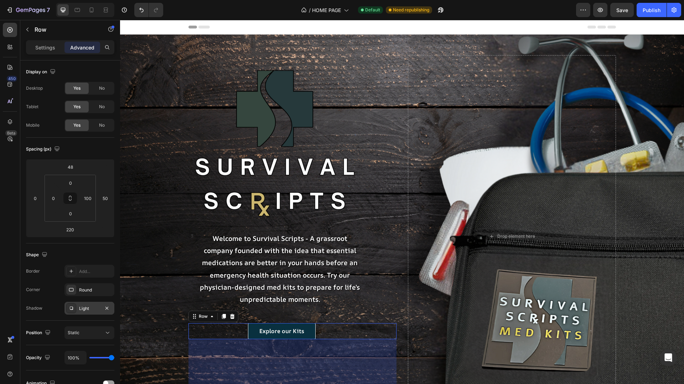
click at [84, 310] on div "Light" at bounding box center [89, 309] width 21 height 6
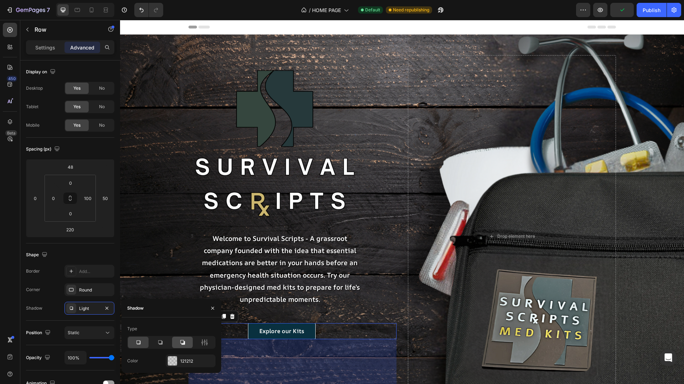
click at [185, 341] on icon at bounding box center [182, 342] width 7 height 7
click at [172, 362] on div at bounding box center [172, 360] width 9 height 9
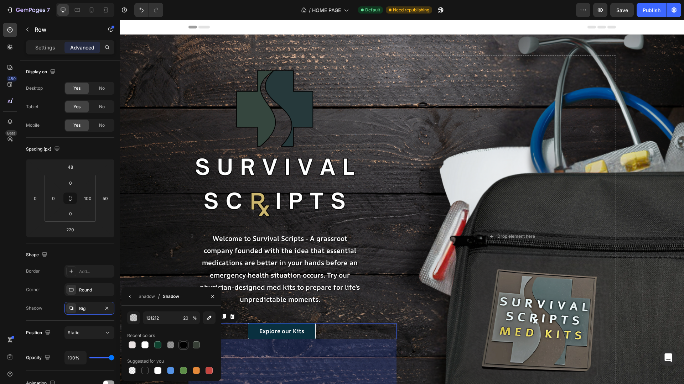
click at [180, 345] on div at bounding box center [183, 344] width 7 height 7
type input "000000"
type input "100"
click at [211, 293] on button "button" at bounding box center [212, 296] width 11 height 11
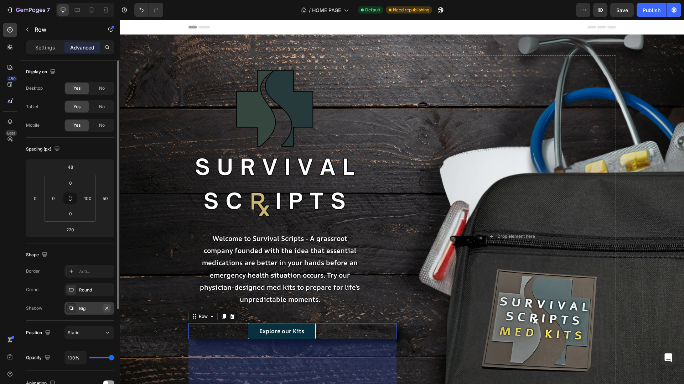
click at [107, 308] on icon "button" at bounding box center [106, 308] width 3 height 3
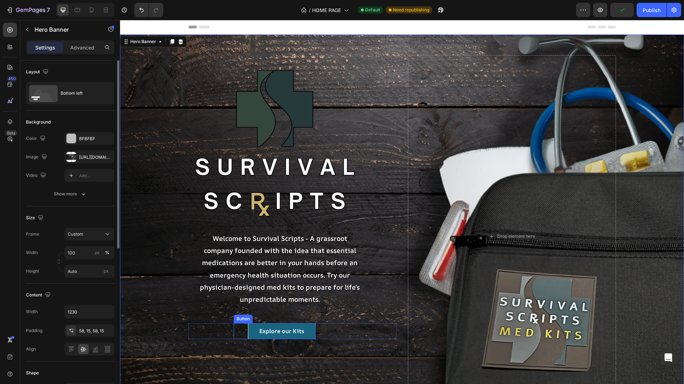
click at [254, 335] on link "Explore our Kits" at bounding box center [282, 331] width 68 height 16
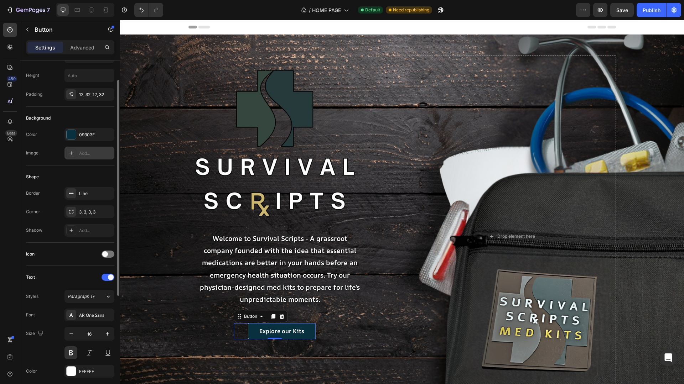
scroll to position [33, 0]
click at [107, 332] on icon "button" at bounding box center [108, 334] width 4 height 4
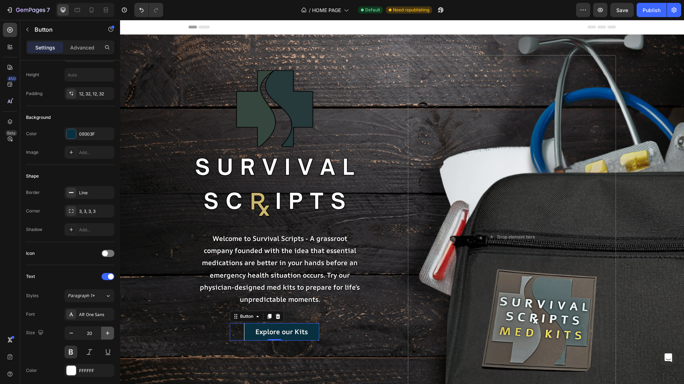
click at [107, 332] on icon "button" at bounding box center [108, 334] width 4 height 4
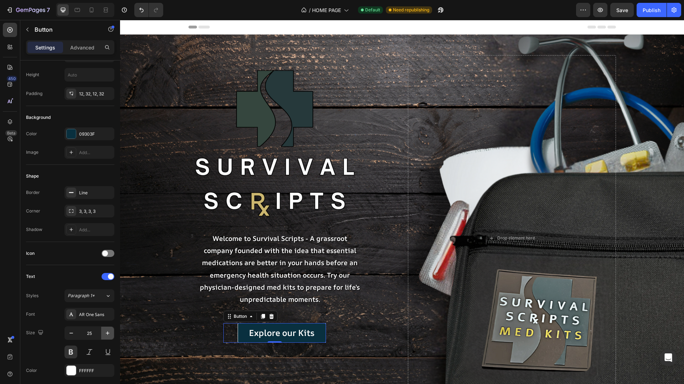
click at [107, 332] on icon "button" at bounding box center [108, 334] width 4 height 4
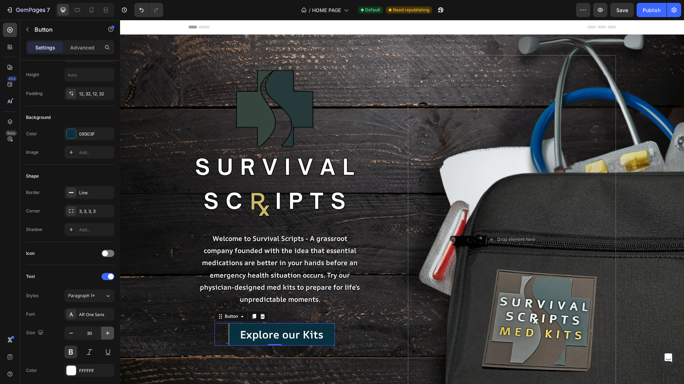
click at [107, 332] on icon "button" at bounding box center [108, 334] width 4 height 4
type input "33"
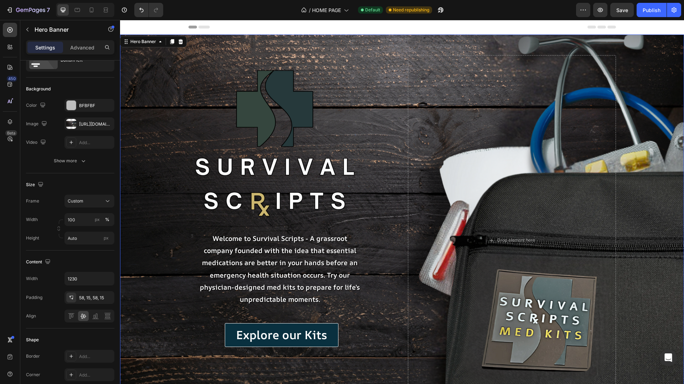
click at [161, 298] on div "Background Image" at bounding box center [402, 202] width 564 height 364
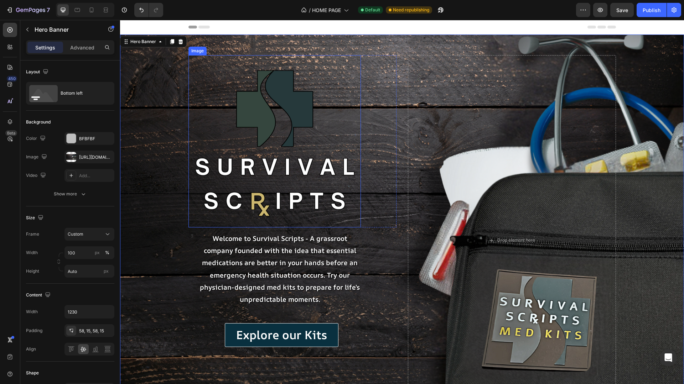
click at [308, 130] on img at bounding box center [274, 141] width 172 height 172
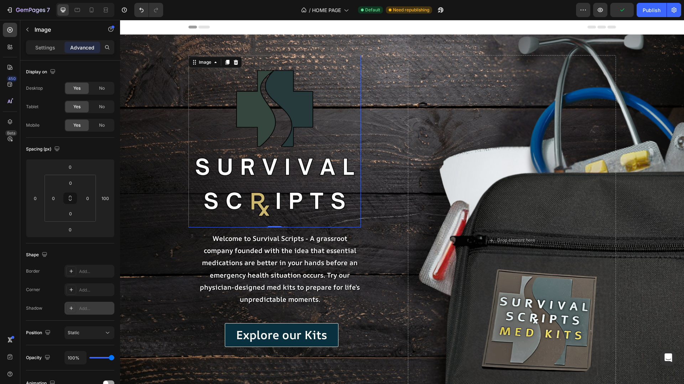
click at [96, 309] on div "Add..." at bounding box center [95, 309] width 33 height 6
click at [182, 340] on icon at bounding box center [182, 342] width 7 height 7
click at [169, 338] on div at bounding box center [160, 342] width 21 height 11
click at [323, 131] on img at bounding box center [274, 141] width 172 height 172
click at [93, 310] on div "Medium" at bounding box center [89, 309] width 21 height 6
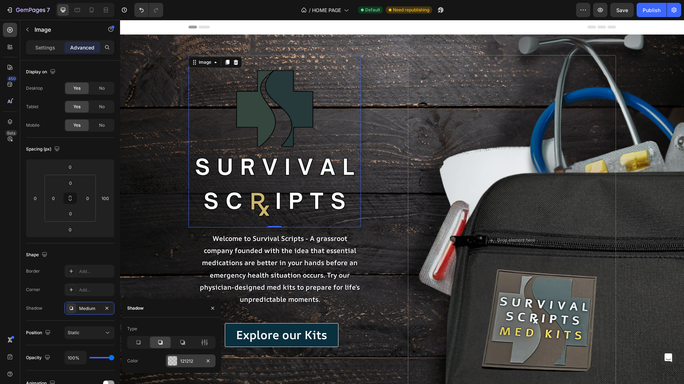
click at [185, 360] on div "121212" at bounding box center [190, 361] width 21 height 6
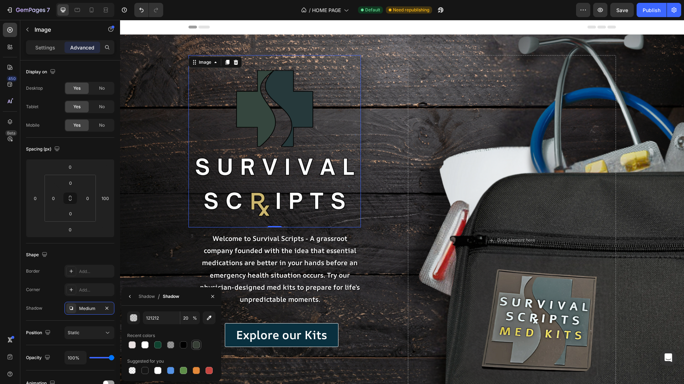
click at [197, 345] on div at bounding box center [196, 344] width 7 height 7
type input "373F36"
type input "100"
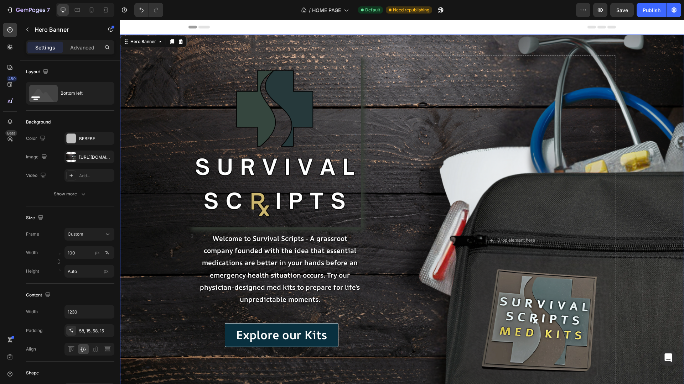
click at [401, 159] on div "Image Row 3 Text Block Row Welcome to Survival Scripts - A grassroot company fo…" at bounding box center [402, 241] width 438 height 412
click at [339, 147] on img at bounding box center [274, 141] width 172 height 172
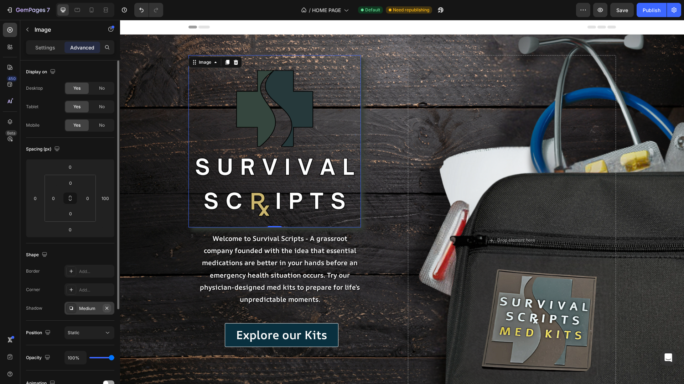
click at [110, 307] on button "button" at bounding box center [107, 308] width 9 height 9
click at [40, 47] on p "Settings" at bounding box center [45, 47] width 20 height 7
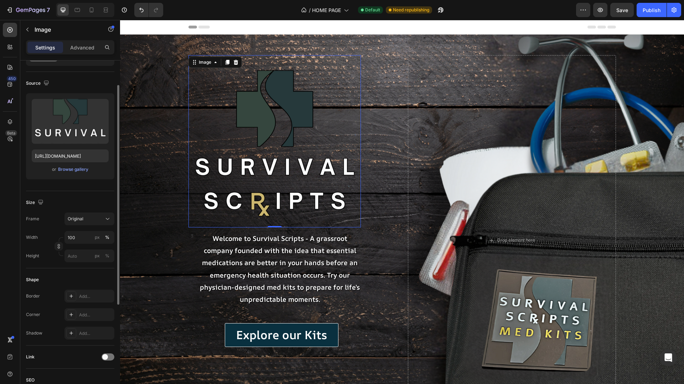
scroll to position [68, 0]
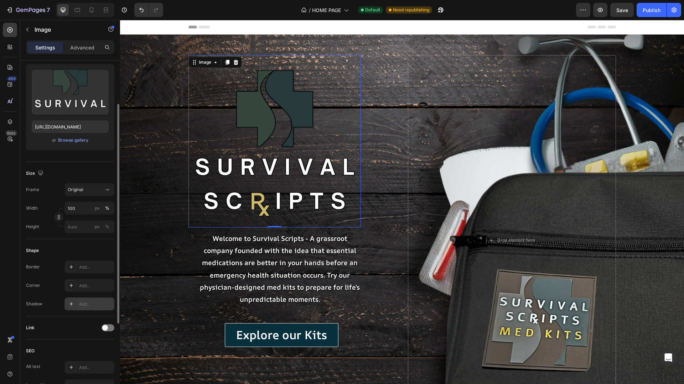
click at [81, 302] on div "Add..." at bounding box center [95, 304] width 33 height 6
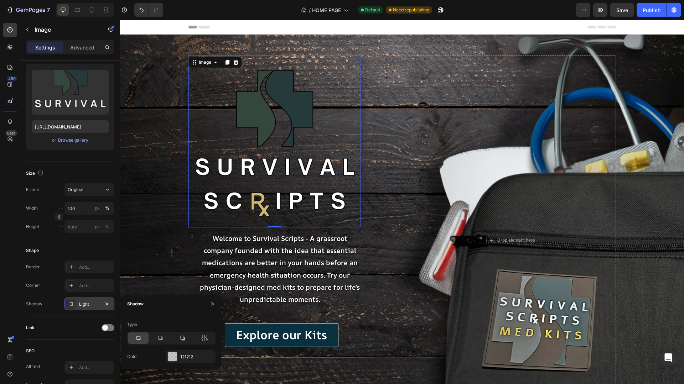
click at [90, 301] on div "Light" at bounding box center [89, 304] width 50 height 13
click at [92, 301] on div "Light" at bounding box center [89, 304] width 50 height 13
click at [181, 340] on icon at bounding box center [182, 338] width 5 height 5
click at [162, 341] on icon at bounding box center [160, 338] width 7 height 7
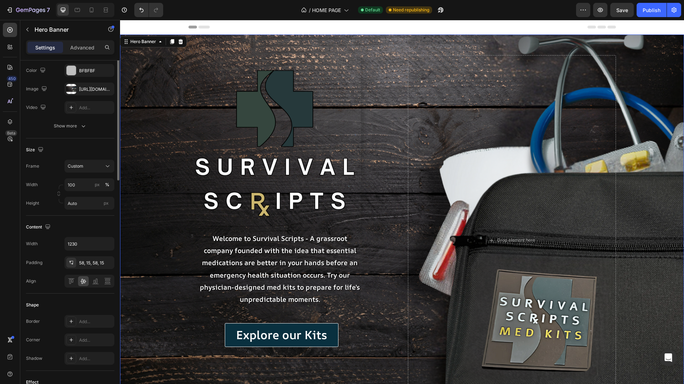
scroll to position [0, 0]
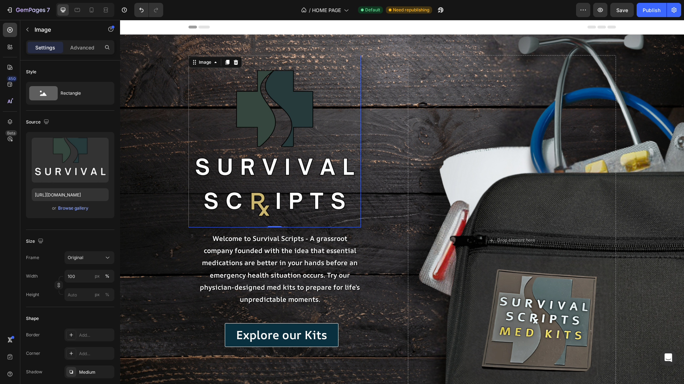
click at [312, 150] on img at bounding box center [274, 141] width 172 height 172
click at [108, 372] on icon "button" at bounding box center [107, 372] width 6 height 6
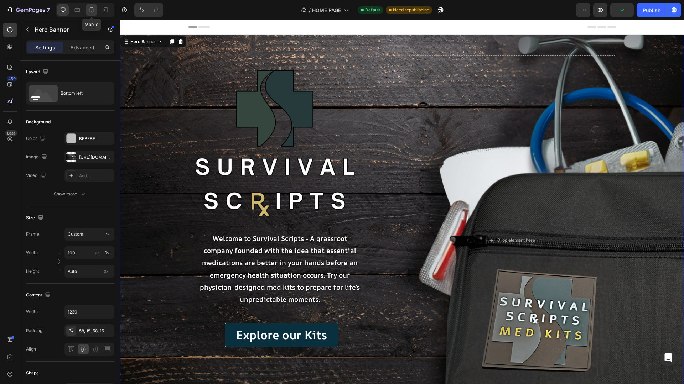
click at [92, 9] on icon at bounding box center [91, 9] width 7 height 7
type input "100%"
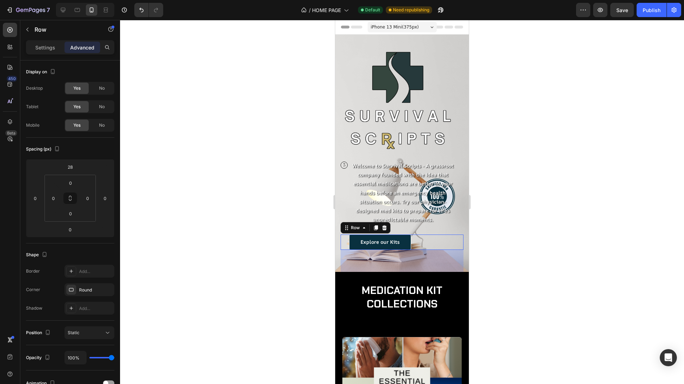
click at [450, 248] on div "Explore our Kits Button Row 220" at bounding box center [401, 242] width 123 height 15
click at [48, 53] on div "Settings" at bounding box center [45, 47] width 36 height 11
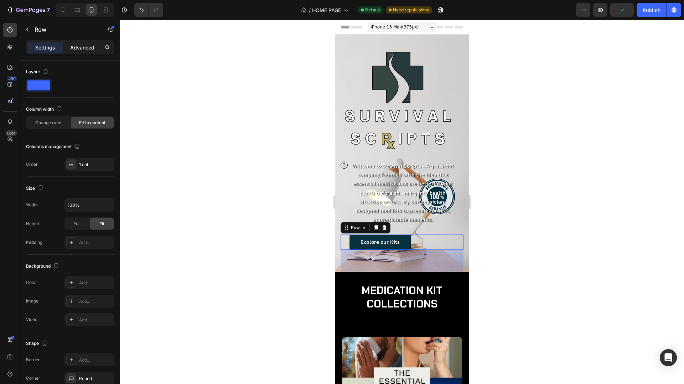
click at [99, 45] on div "Advanced" at bounding box center [82, 47] width 36 height 11
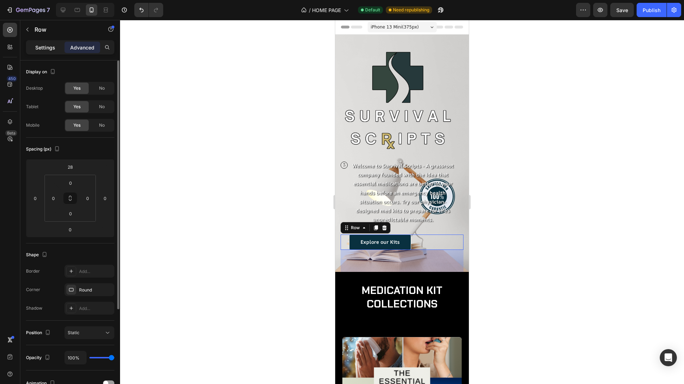
click at [40, 45] on p "Settings" at bounding box center [45, 47] width 20 height 7
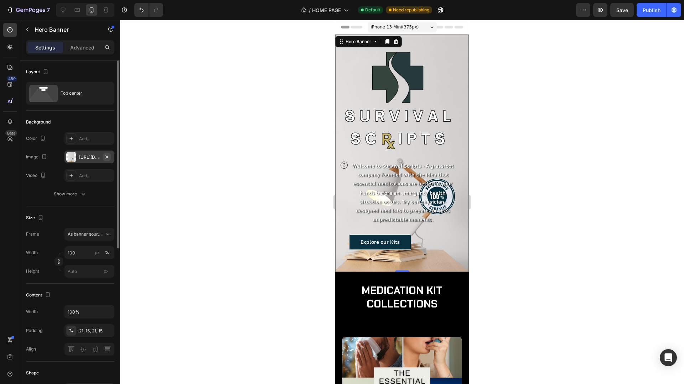
click at [109, 155] on icon "button" at bounding box center [107, 157] width 6 height 6
type input "Auto"
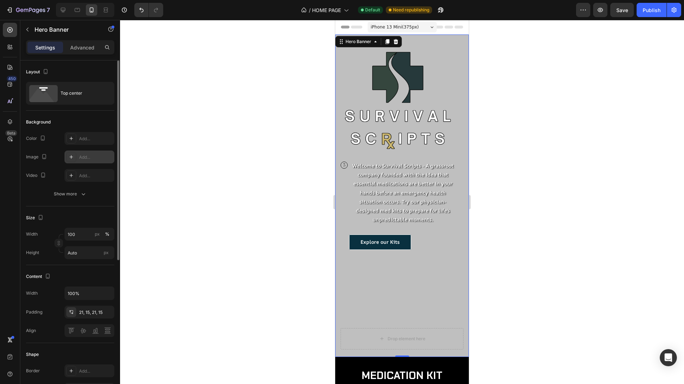
click at [81, 157] on div "Add..." at bounding box center [95, 157] width 33 height 6
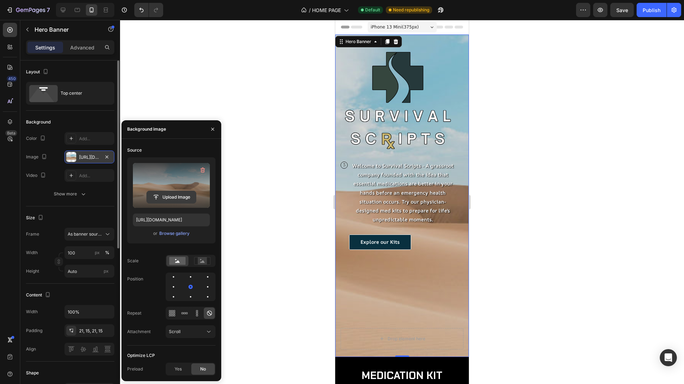
click at [168, 194] on input "file" at bounding box center [171, 197] width 49 height 12
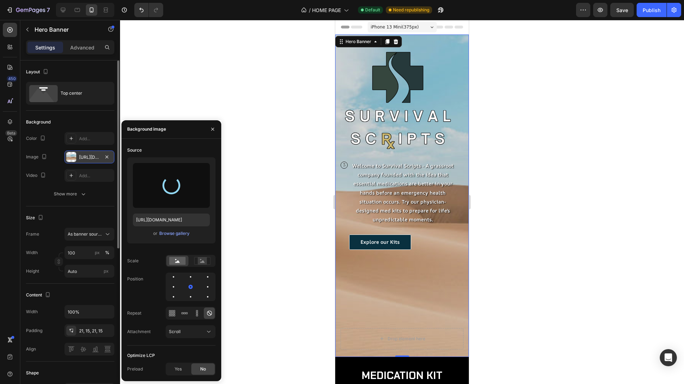
type input "[URL][DOMAIN_NAME]"
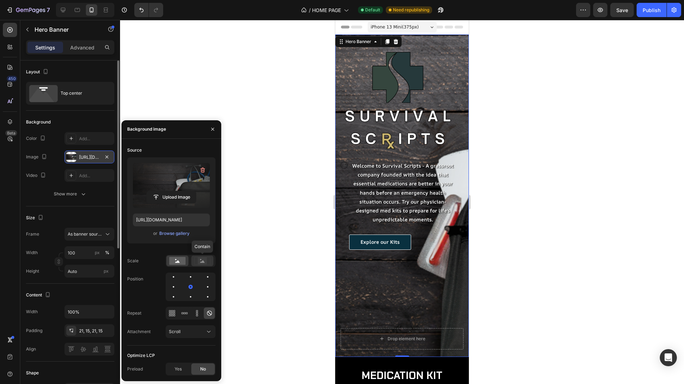
click at [198, 261] on rect at bounding box center [202, 260] width 9 height 7
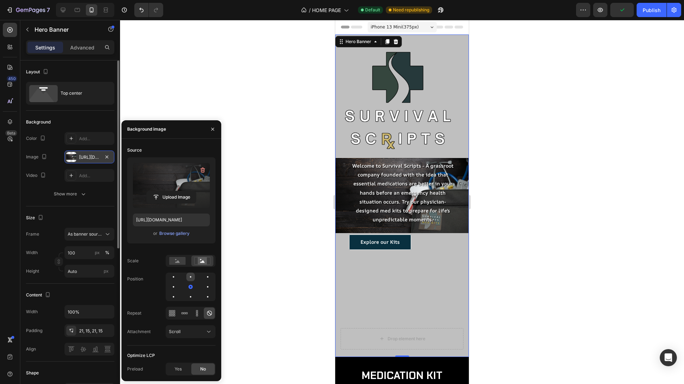
click at [203, 279] on div at bounding box center [207, 277] width 9 height 9
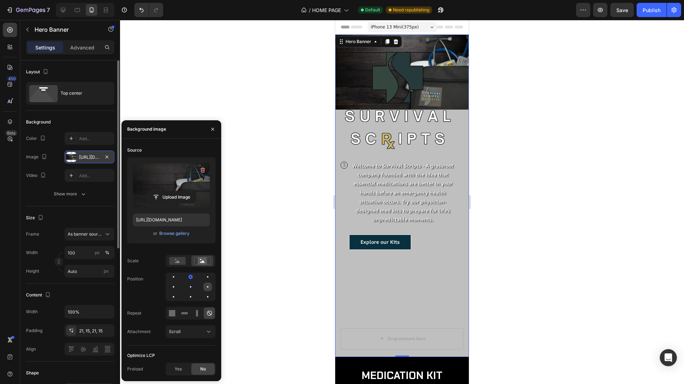
click at [178, 293] on div at bounding box center [173, 297] width 9 height 9
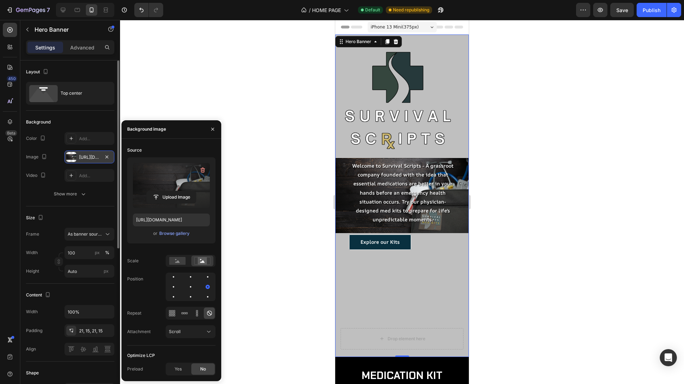
click at [193, 303] on div "Source Upload Image [URL][DOMAIN_NAME] or Browse gallery Scale Position Repeat …" at bounding box center [171, 245] width 88 height 201
click at [203, 300] on div at bounding box center [207, 297] width 9 height 9
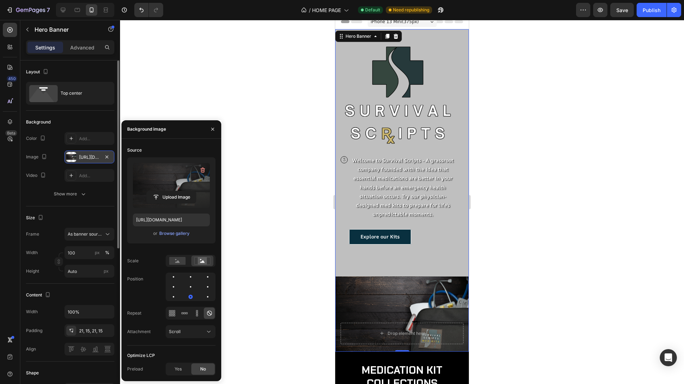
scroll to position [3, 0]
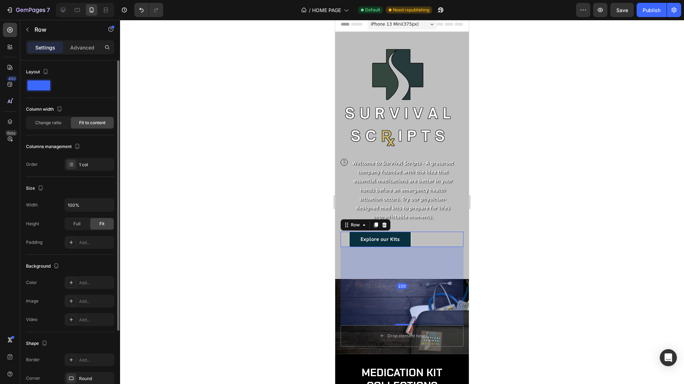
click at [424, 238] on div "Explore our Kits Button Row 220" at bounding box center [401, 239] width 123 height 15
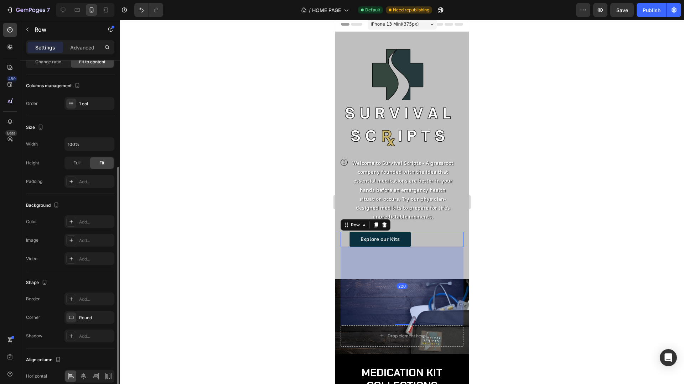
scroll to position [94, 0]
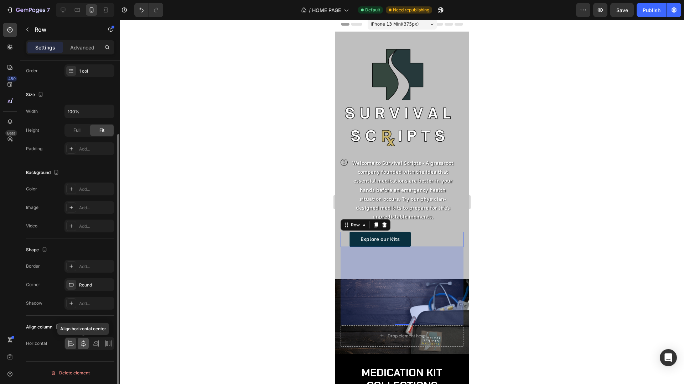
click at [84, 343] on icon at bounding box center [83, 343] width 7 height 7
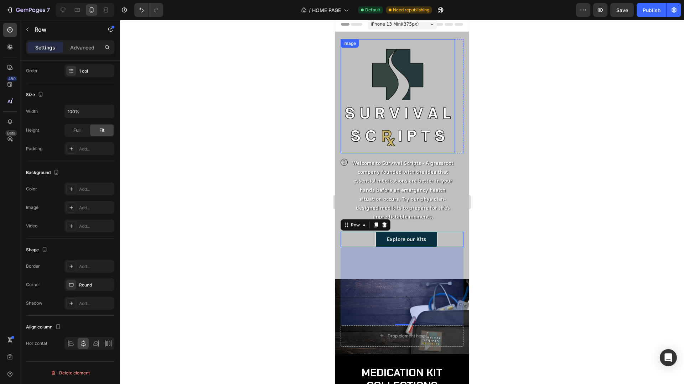
click at [552, 136] on div at bounding box center [402, 202] width 564 height 364
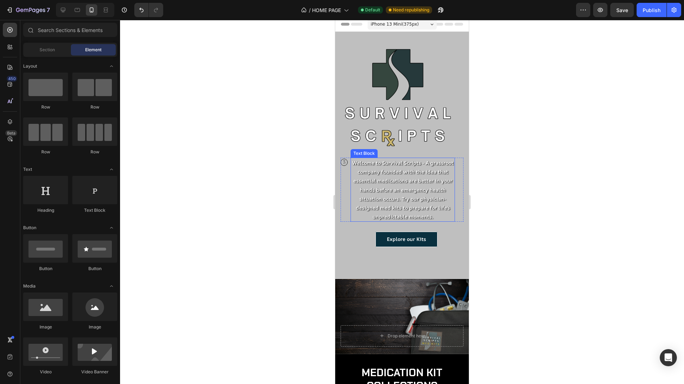
scroll to position [0, 0]
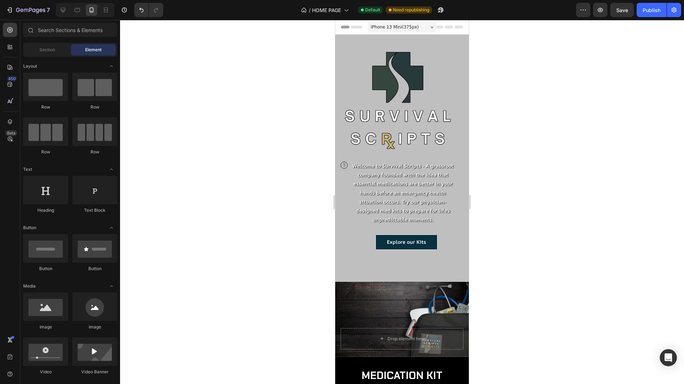
click at [536, 104] on div at bounding box center [402, 202] width 564 height 364
click at [400, 28] on span "iPhone 13 Mini ( 375 px)" at bounding box center [395, 27] width 48 height 7
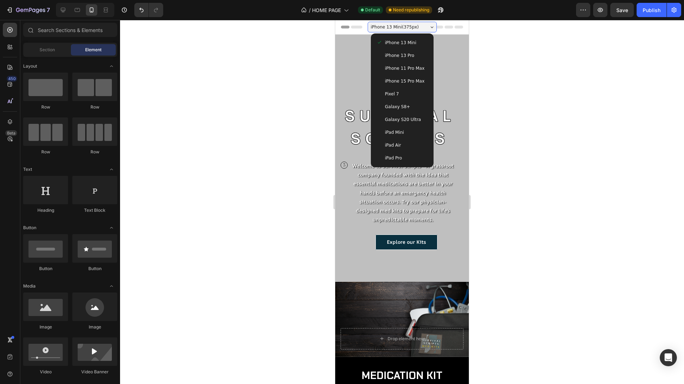
click at [412, 80] on span "iPhone 15 Pro Max" at bounding box center [405, 81] width 40 height 7
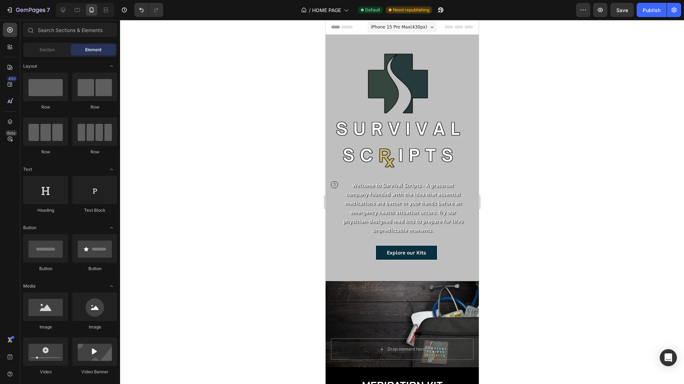
click at [521, 107] on div at bounding box center [402, 202] width 564 height 364
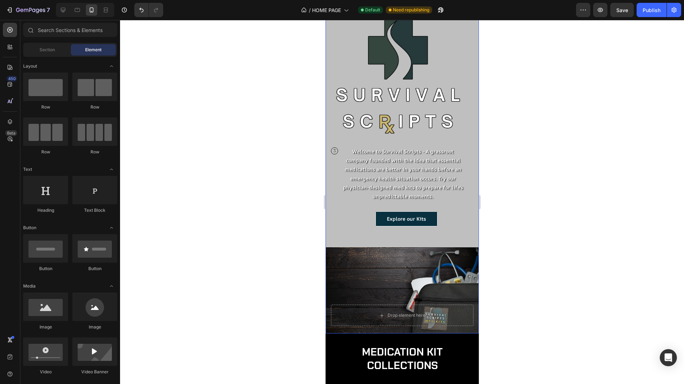
scroll to position [33, 0]
click at [464, 264] on div "Image Row 3 Text Block Row Welcome to Survival Scripts - A grassroot company fo…" at bounding box center [401, 157] width 142 height 297
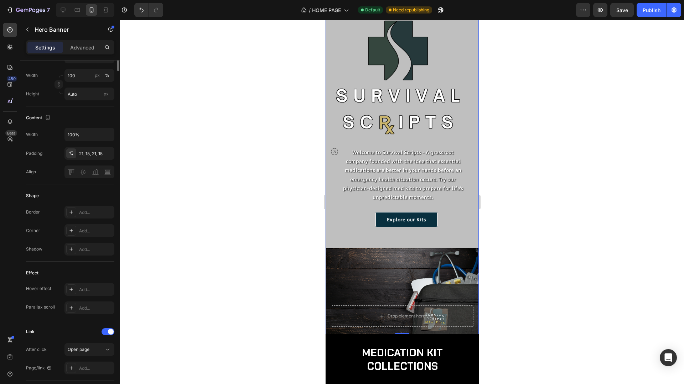
scroll to position [0, 0]
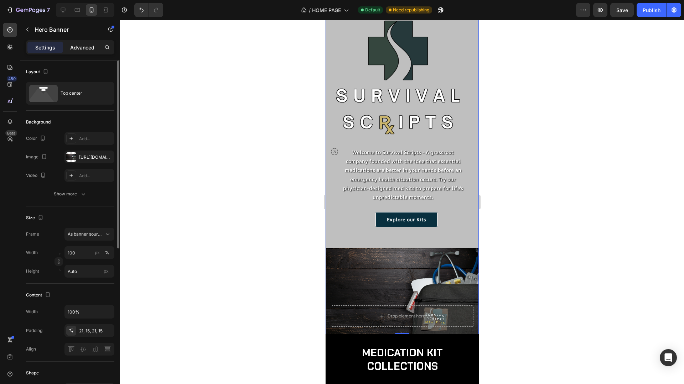
click at [92, 44] on p "Advanced" at bounding box center [82, 47] width 24 height 7
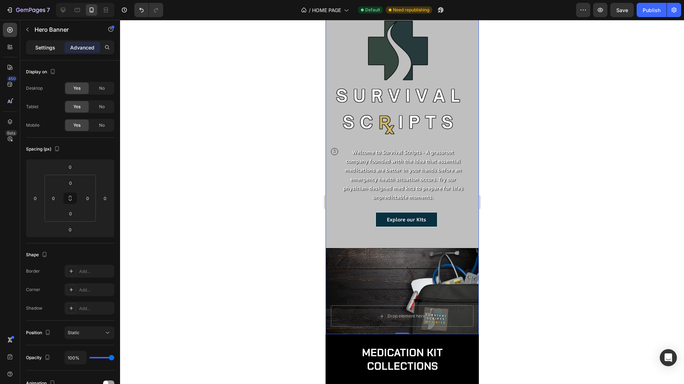
click at [40, 52] on div "Settings" at bounding box center [45, 47] width 36 height 11
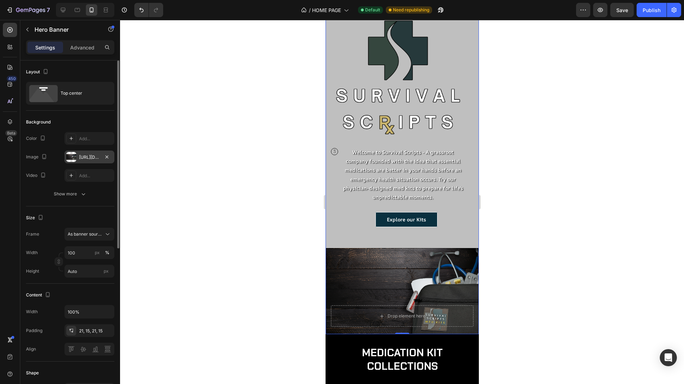
click at [87, 155] on div "[URL][DOMAIN_NAME]" at bounding box center [89, 157] width 21 height 6
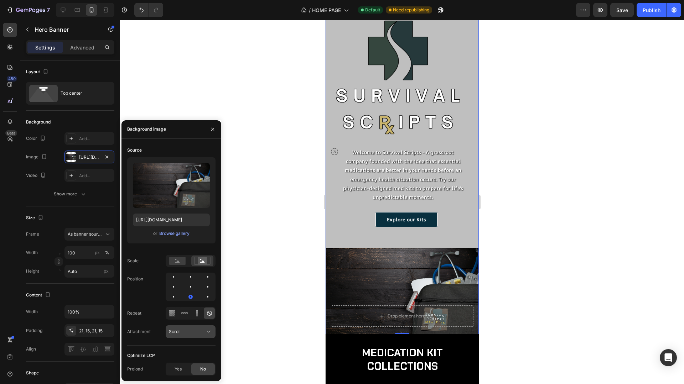
click at [185, 333] on div "Scroll" at bounding box center [187, 332] width 36 height 6
click at [174, 298] on span "Fixed" at bounding box center [174, 301] width 11 height 6
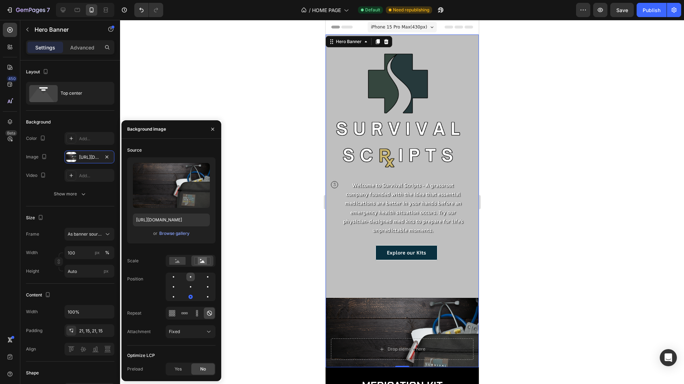
click at [203, 276] on div at bounding box center [207, 277] width 9 height 9
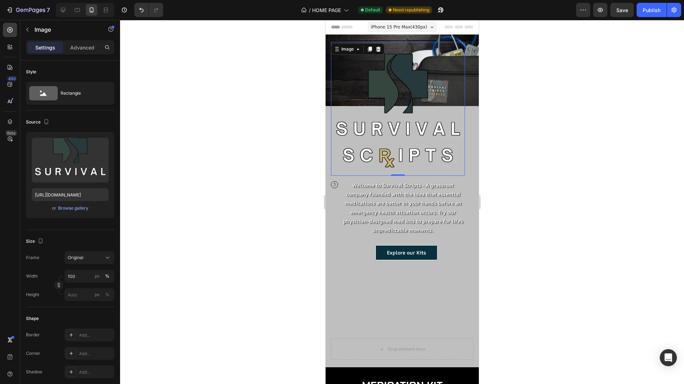
click at [362, 78] on img at bounding box center [397, 109] width 134 height 134
click at [80, 42] on div "Advanced" at bounding box center [82, 47] width 36 height 11
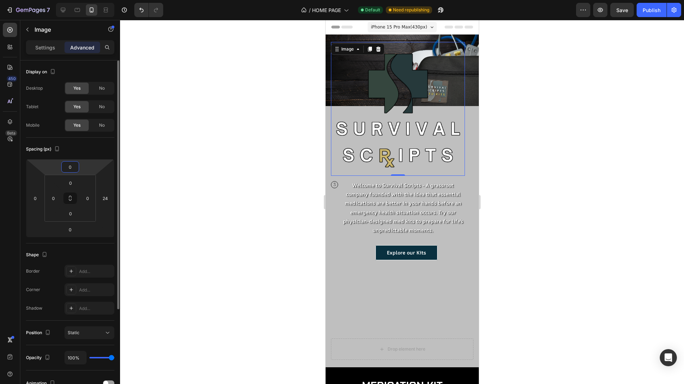
click at [72, 168] on input "0" at bounding box center [70, 167] width 14 height 11
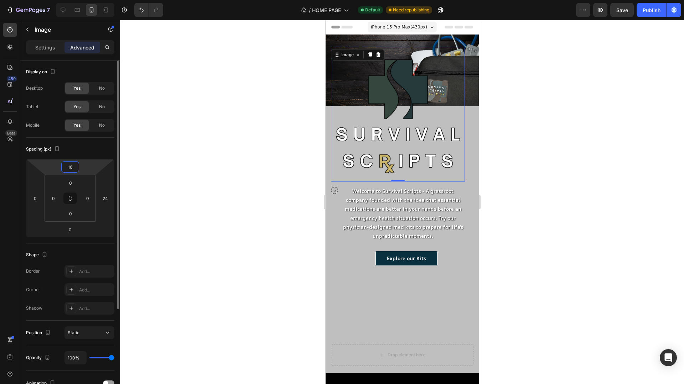
type input "160"
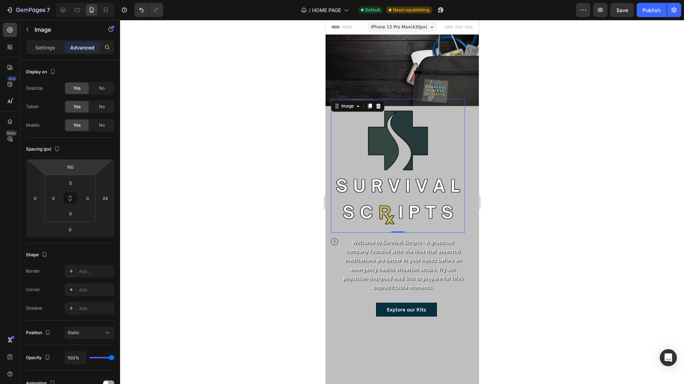
click at [566, 195] on div at bounding box center [402, 202] width 564 height 364
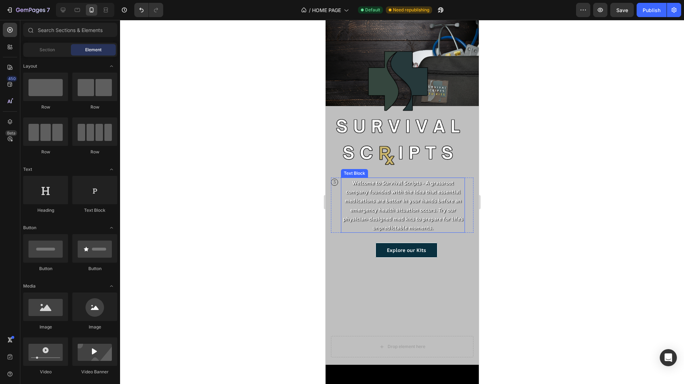
scroll to position [115, 0]
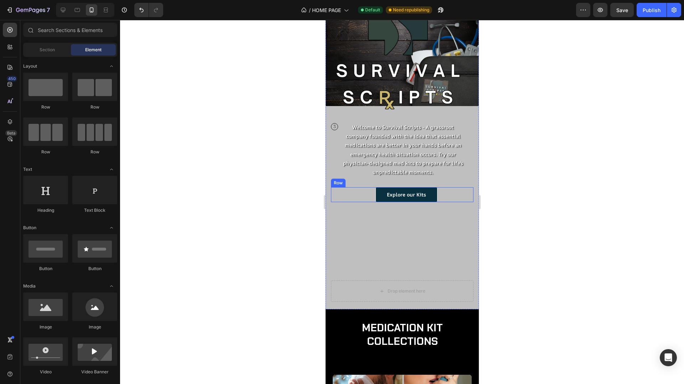
click at [451, 194] on div "Explore our Kits Button Row" at bounding box center [401, 194] width 142 height 15
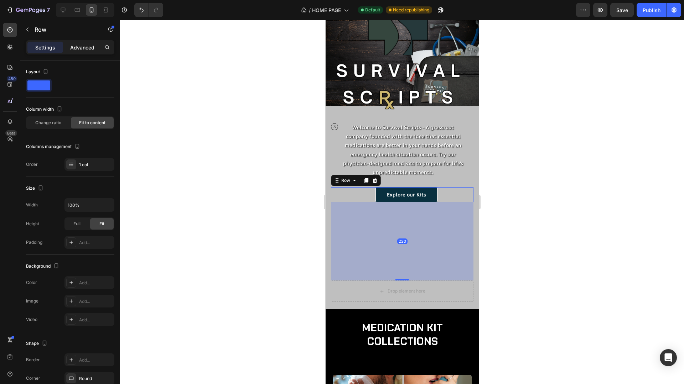
click at [86, 46] on p "Advanced" at bounding box center [82, 47] width 24 height 7
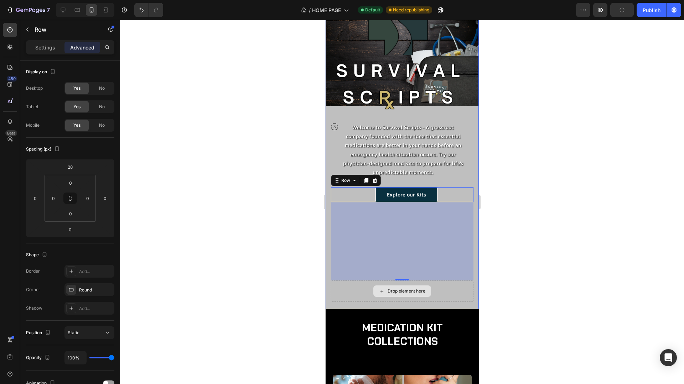
click at [346, 294] on div "Drop element here" at bounding box center [401, 291] width 142 height 21
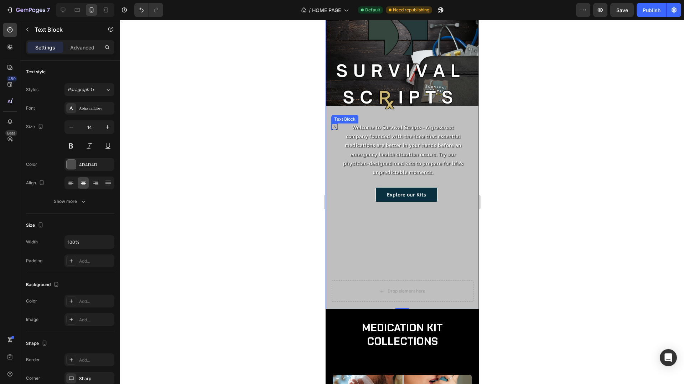
click at [335, 126] on p "3" at bounding box center [334, 127] width 6 height 6
click at [387, 116] on icon at bounding box center [387, 117] width 6 height 6
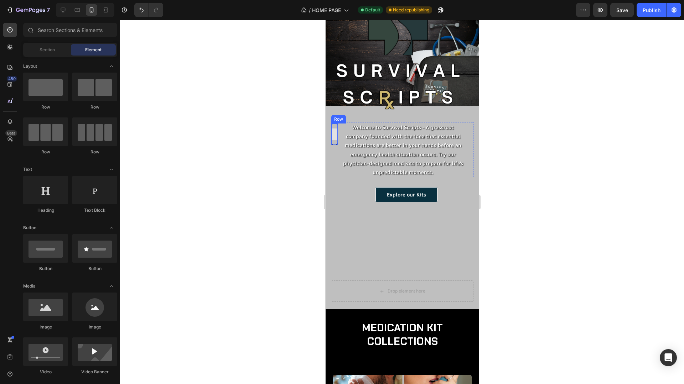
click at [336, 136] on div at bounding box center [333, 134] width 11 height 11
click at [333, 126] on div at bounding box center [334, 134] width 6 height 21
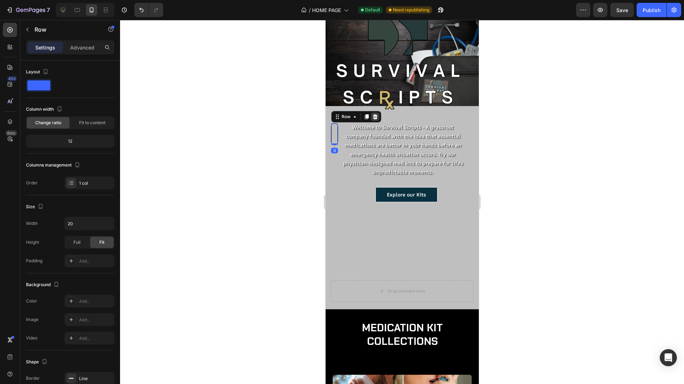
click at [375, 115] on icon at bounding box center [374, 116] width 5 height 5
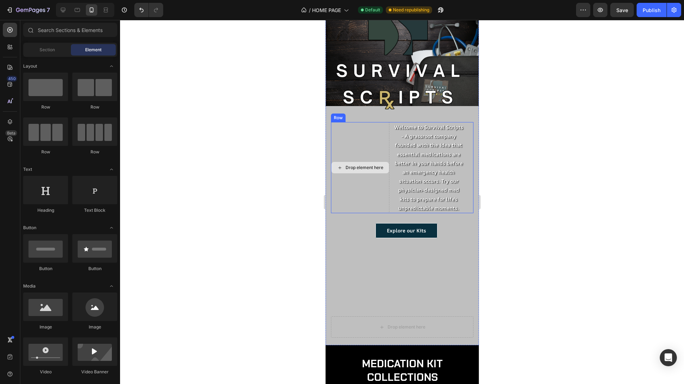
click at [360, 142] on div "Drop element here" at bounding box center [359, 167] width 58 height 91
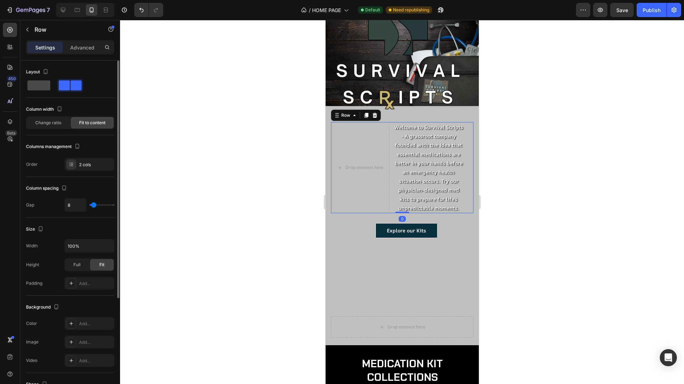
click at [38, 84] on span at bounding box center [38, 85] width 23 height 10
type input "0"
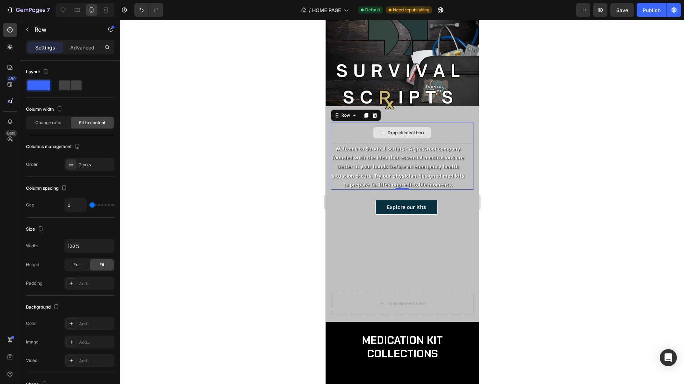
click at [356, 130] on div "Drop element here" at bounding box center [401, 132] width 142 height 21
click at [288, 147] on div at bounding box center [402, 202] width 564 height 364
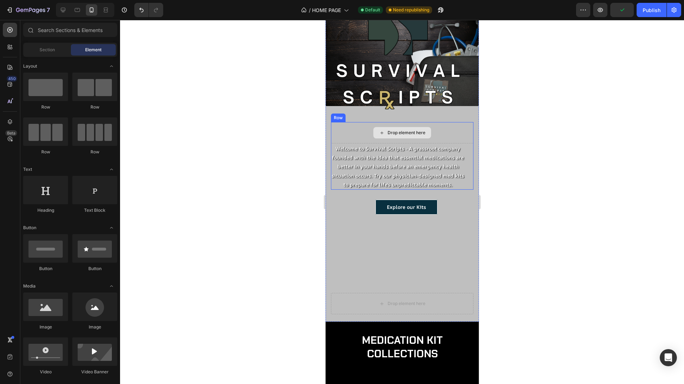
click at [422, 155] on p "Welcome to Survival Scripts - A grassroot company founded with the idea that es…" at bounding box center [397, 166] width 132 height 45
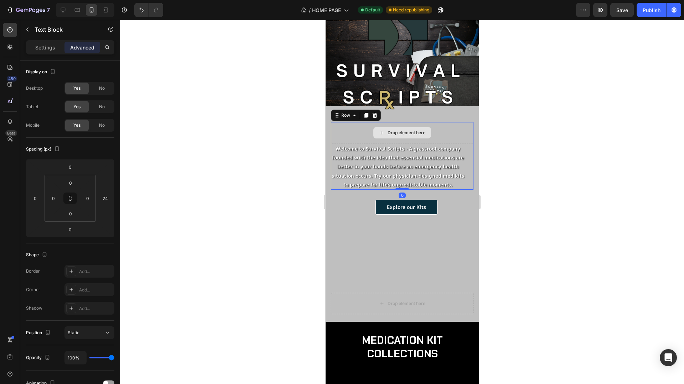
click at [356, 122] on div "Drop element here" at bounding box center [401, 132] width 142 height 21
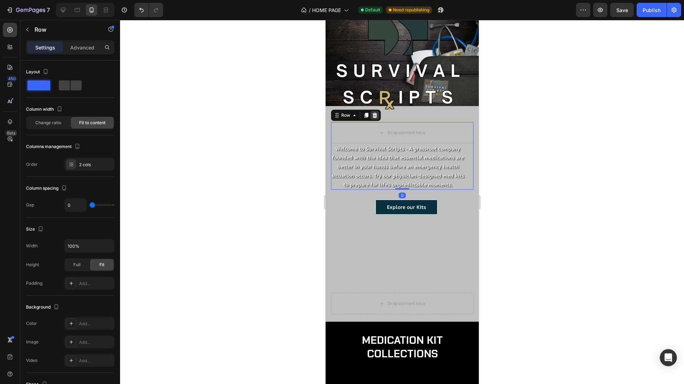
click at [375, 114] on icon at bounding box center [374, 115] width 5 height 5
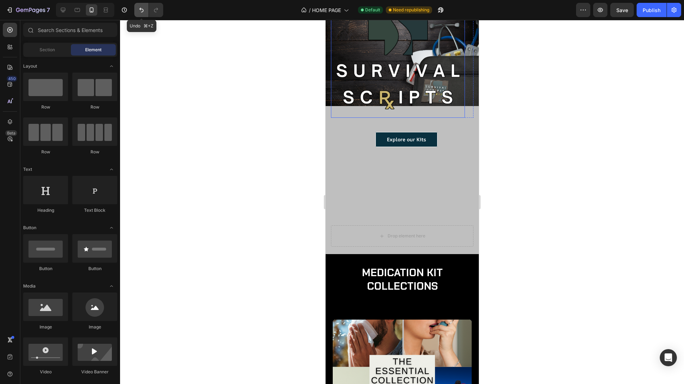
click at [138, 12] on icon "Undo/Redo" at bounding box center [141, 9] width 7 height 7
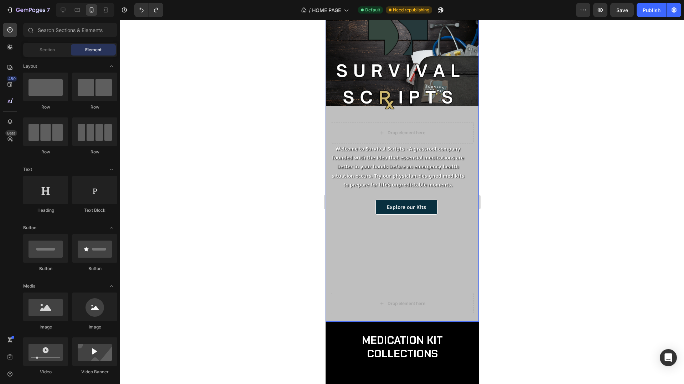
click at [394, 284] on div "Image Row Drop element here Welcome to Survival Scripts - A grassroot company f…" at bounding box center [401, 110] width 142 height 366
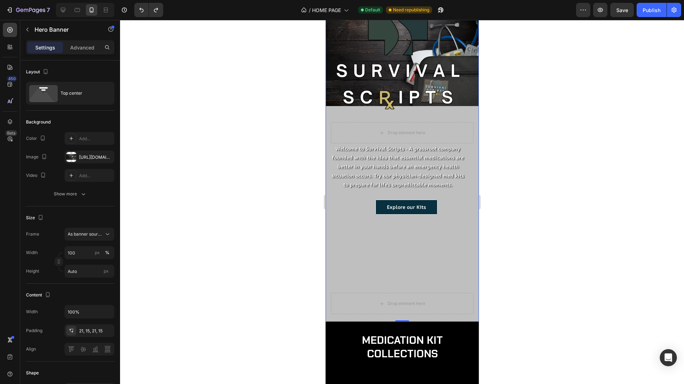
click at [475, 192] on div "Image Row Drop element here Welcome to Survival Scripts - A grassroot company f…" at bounding box center [401, 121] width 153 height 402
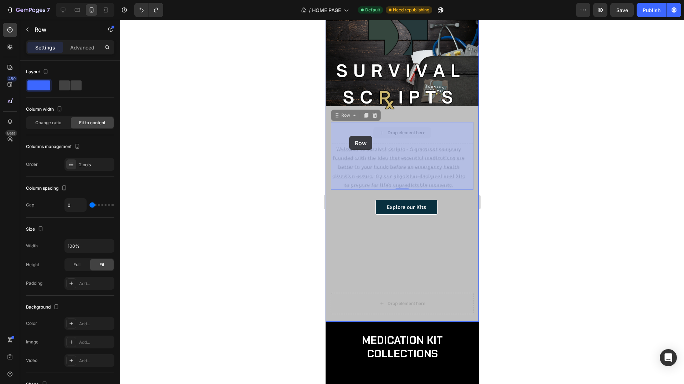
drag, startPoint x: 348, startPoint y: 129, endPoint x: 349, endPoint y: 136, distance: 7.5
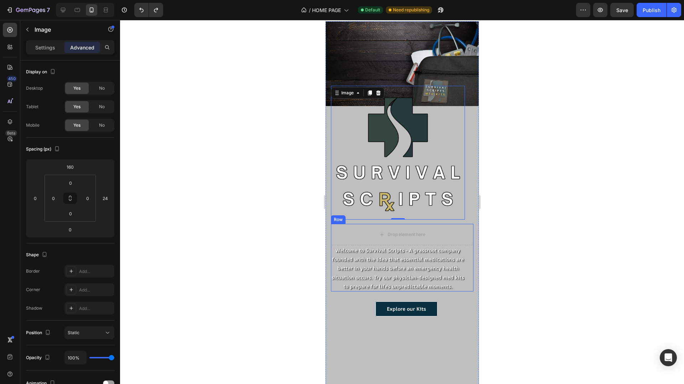
scroll to position [0, 0]
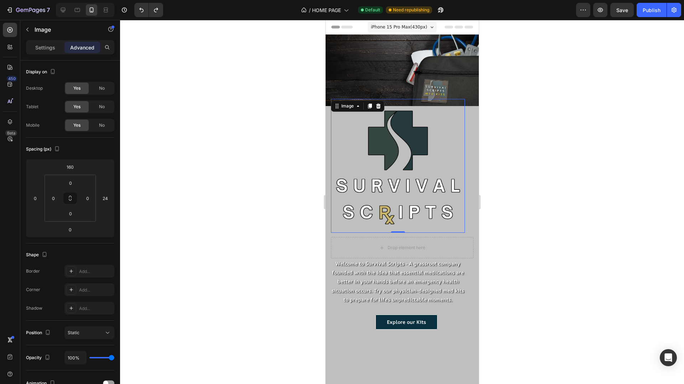
click at [535, 152] on div at bounding box center [402, 202] width 564 height 364
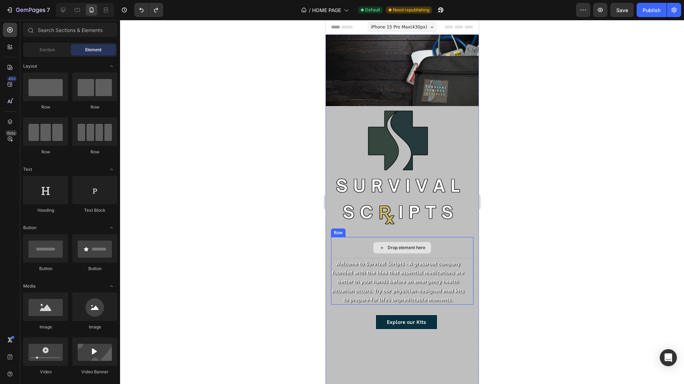
click at [446, 241] on div "Drop element here" at bounding box center [401, 247] width 142 height 21
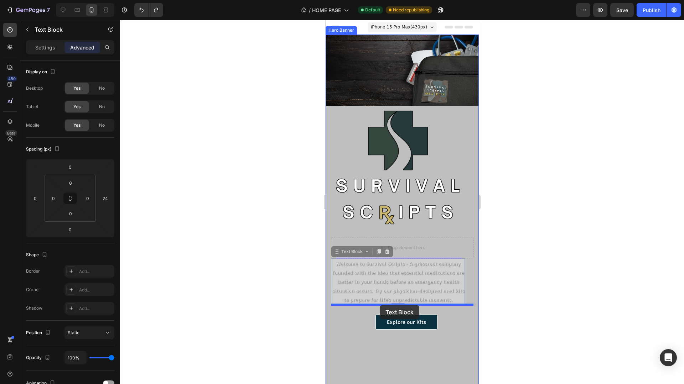
drag, startPoint x: 371, startPoint y: 270, endPoint x: 379, endPoint y: 305, distance: 35.8
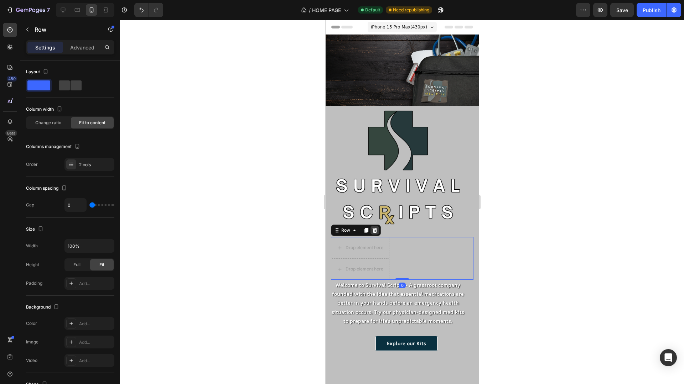
click at [373, 230] on icon at bounding box center [374, 230] width 5 height 5
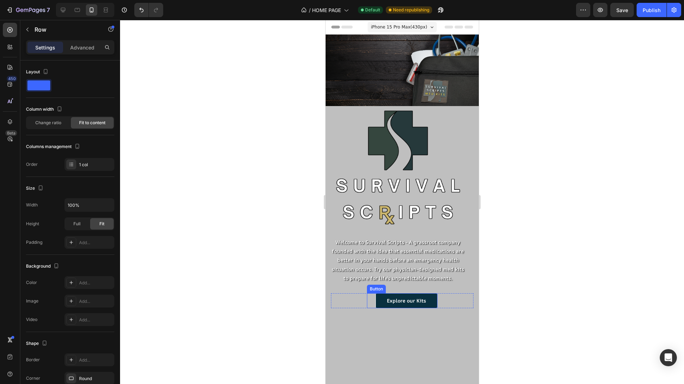
click at [360, 302] on div "Explore our Kits Button Row" at bounding box center [401, 300] width 142 height 15
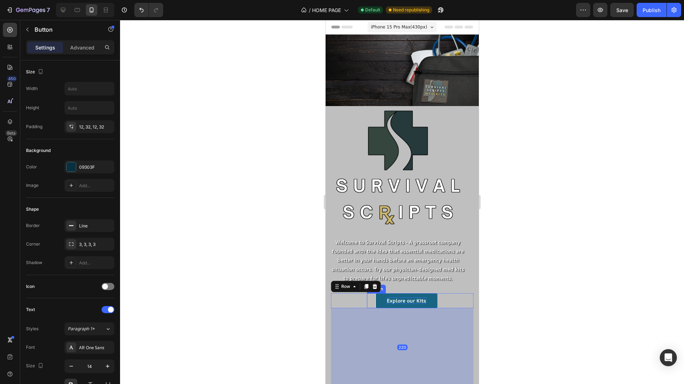
click at [388, 302] on p "Explore our Kits" at bounding box center [405, 301] width 39 height 6
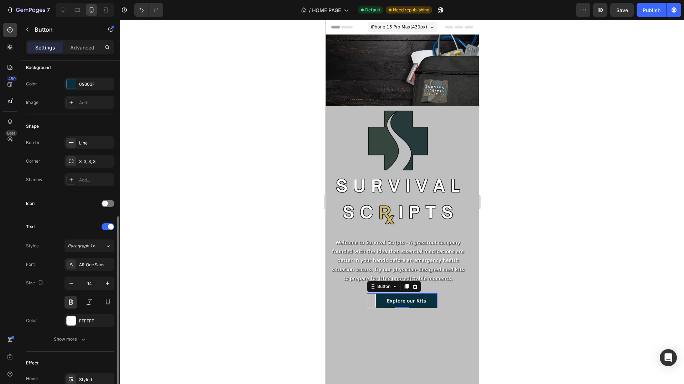
scroll to position [204, 0]
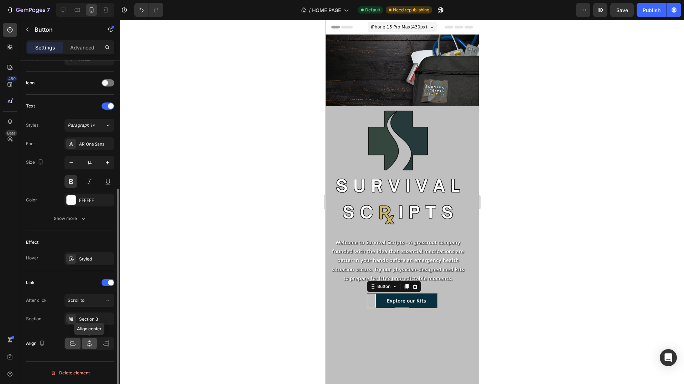
click at [85, 348] on div at bounding box center [89, 343] width 15 height 11
click at [76, 50] on p "Advanced" at bounding box center [82, 47] width 24 height 7
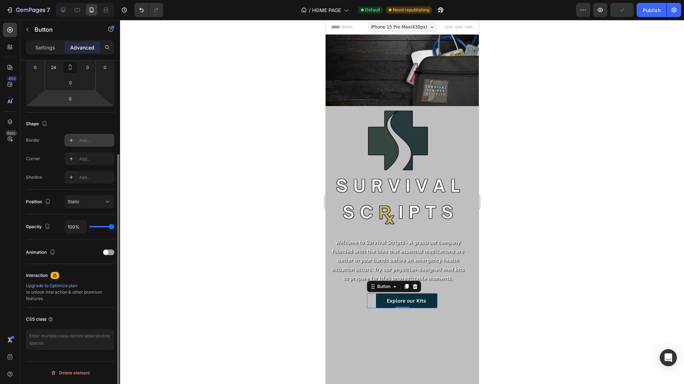
scroll to position [130, 0]
click at [53, 68] on input "24" at bounding box center [53, 68] width 11 height 11
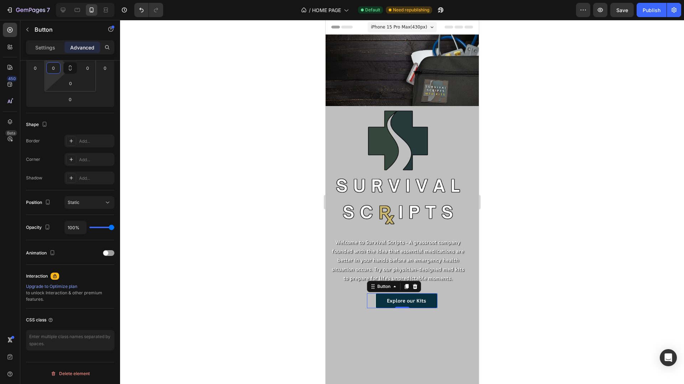
type input "0"
click at [228, 216] on div at bounding box center [402, 202] width 564 height 364
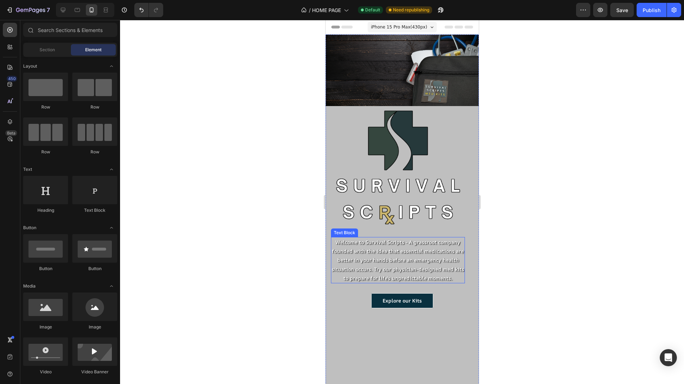
click at [443, 266] on p "Welcome to Survival Scripts - A grassroot company founded with the idea that es…" at bounding box center [397, 260] width 132 height 45
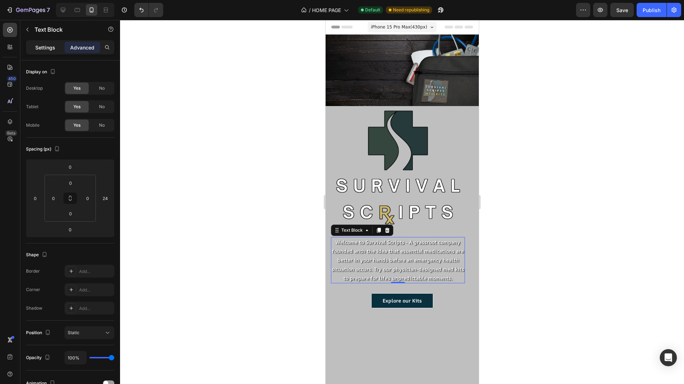
click at [46, 43] on div "Settings" at bounding box center [45, 47] width 36 height 11
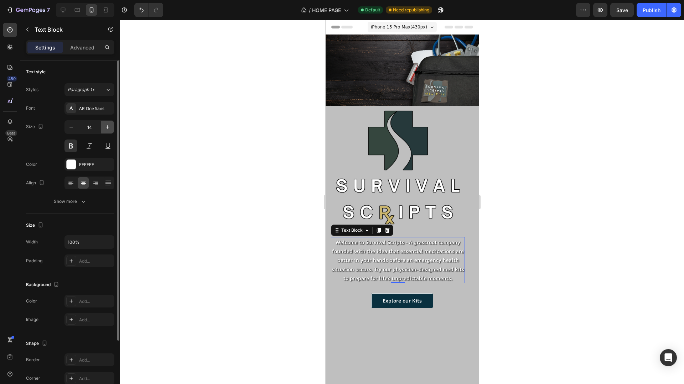
click at [105, 126] on icon "button" at bounding box center [107, 127] width 7 height 7
type input "16"
click at [71, 166] on div at bounding box center [71, 164] width 9 height 9
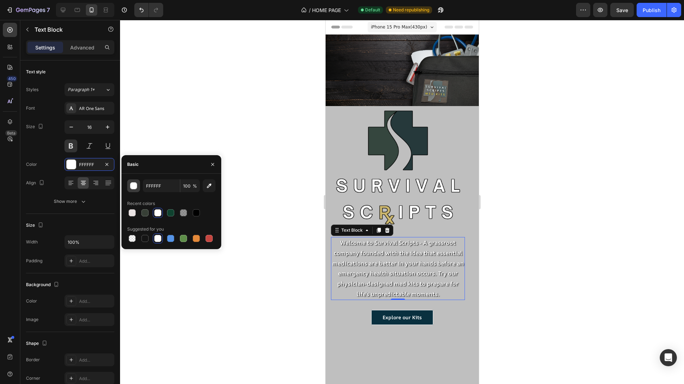
click at [137, 184] on div "button" at bounding box center [133, 185] width 7 height 7
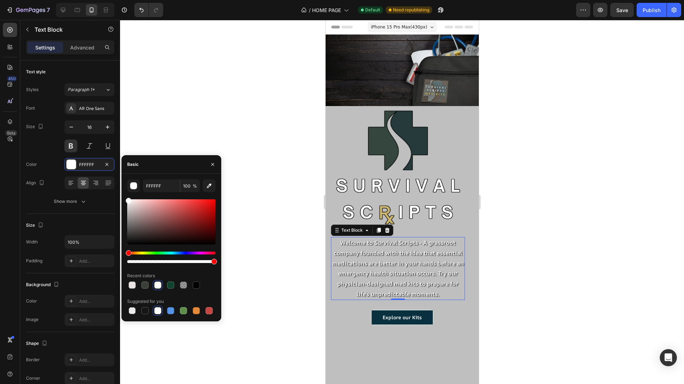
drag, startPoint x: 129, startPoint y: 200, endPoint x: 124, endPoint y: 198, distance: 4.5
click at [124, 198] on div "FFFFFF 100 % Recent colors Suggested for you" at bounding box center [171, 247] width 100 height 136
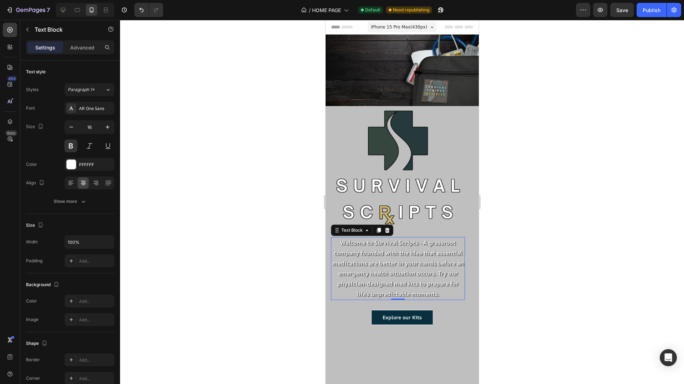
click at [487, 272] on div at bounding box center [402, 202] width 564 height 364
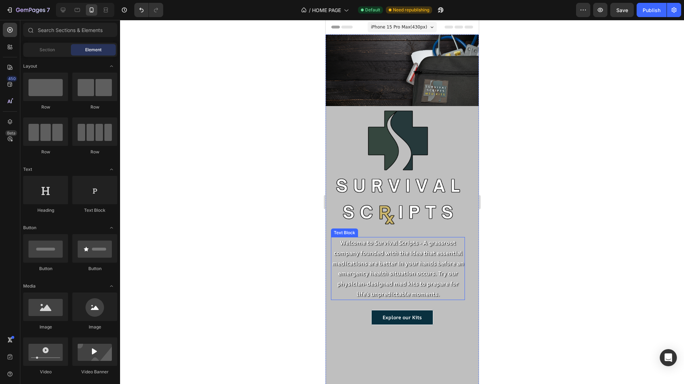
click at [456, 293] on p "Welcome to Survival Scripts - A grassroot company founded with the idea that es…" at bounding box center [397, 269] width 132 height 62
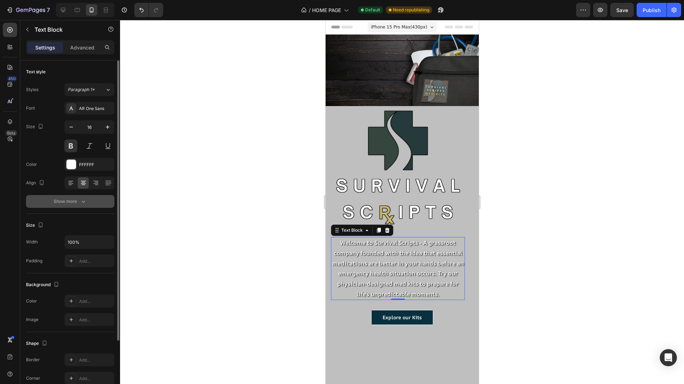
click at [77, 203] on div "Show more" at bounding box center [70, 201] width 33 height 7
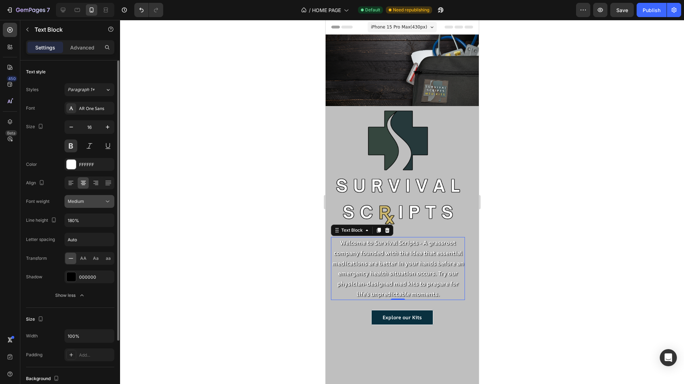
click at [74, 200] on span "Medium" at bounding box center [76, 201] width 16 height 5
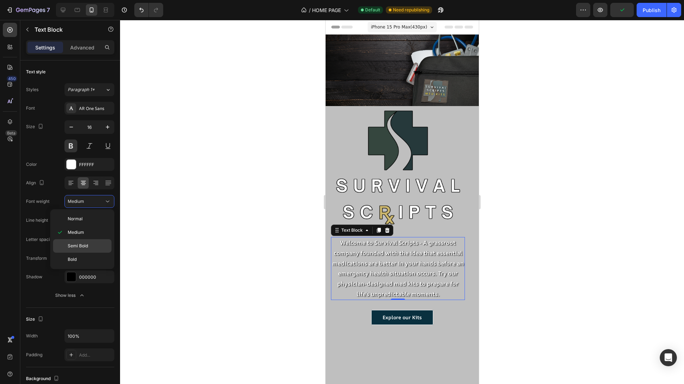
click at [74, 246] on span "Semi Bold" at bounding box center [78, 246] width 20 height 6
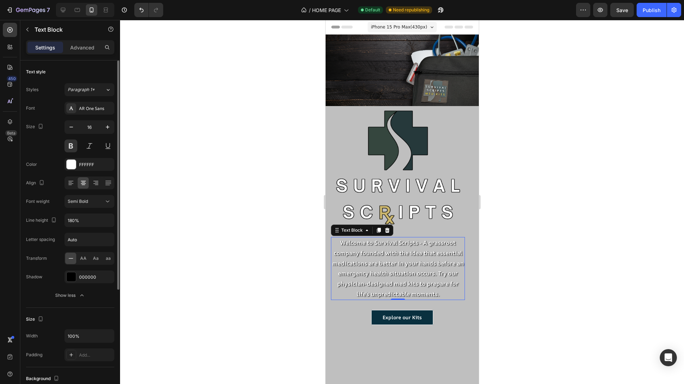
scroll to position [4, 0]
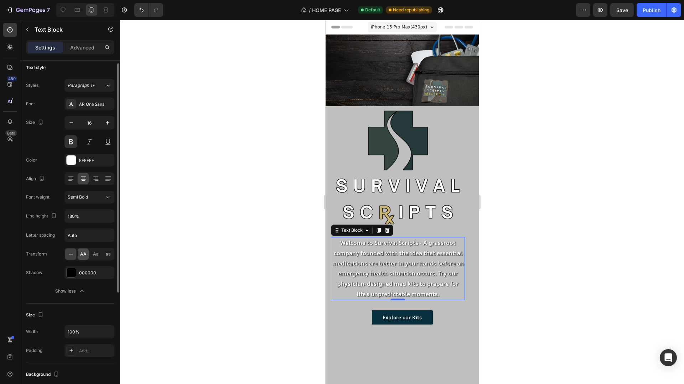
click at [82, 253] on span "AA" at bounding box center [83, 254] width 6 height 6
click at [106, 253] on span "aa" at bounding box center [108, 254] width 5 height 6
click at [139, 11] on icon "Undo/Redo" at bounding box center [141, 9] width 7 height 7
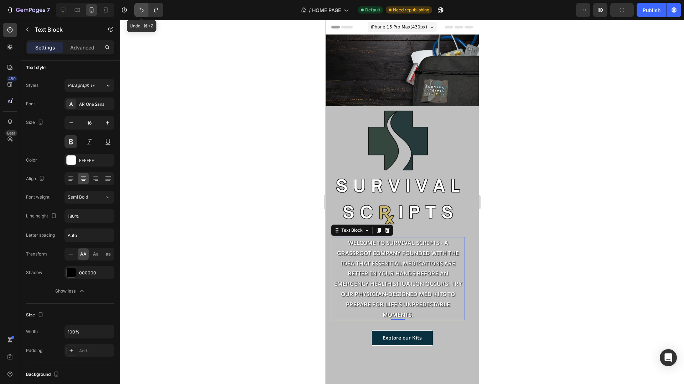
click at [139, 11] on icon "Undo/Redo" at bounding box center [141, 9] width 7 height 7
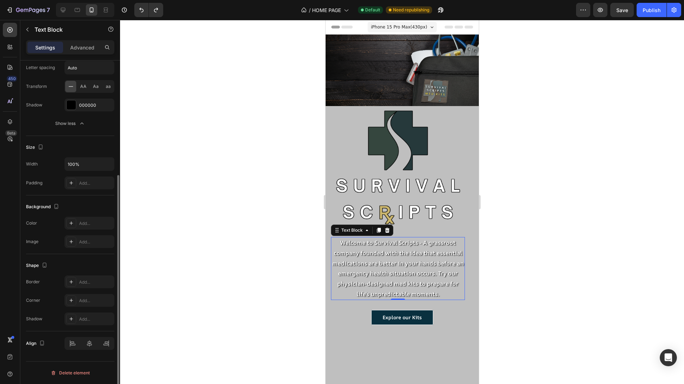
scroll to position [171, 0]
click at [269, 275] on div at bounding box center [402, 202] width 564 height 364
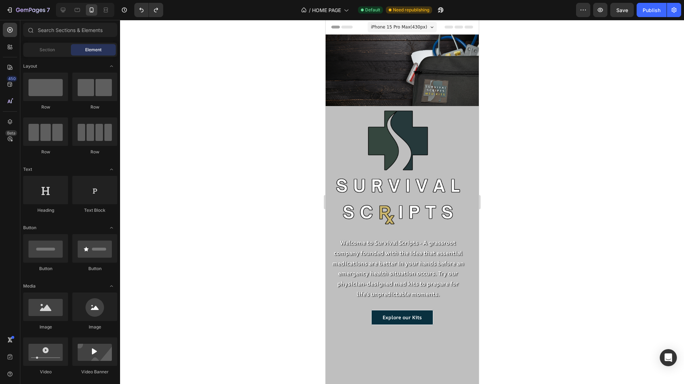
click at [269, 275] on div at bounding box center [402, 202] width 564 height 364
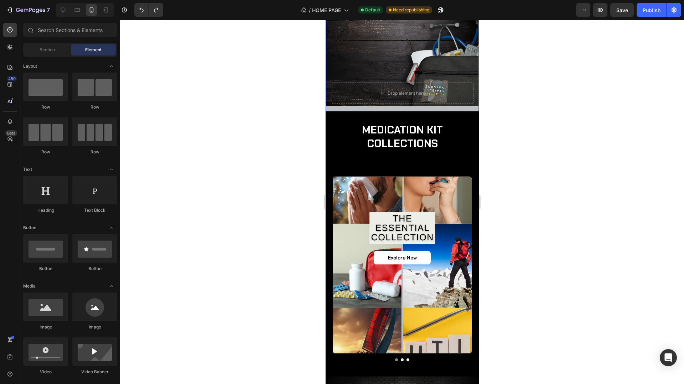
scroll to position [61, 0]
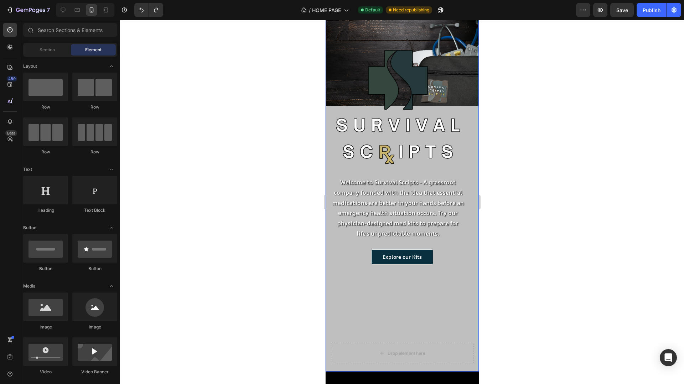
click at [440, 299] on div "Image Row Welcome to Survival Scripts - A grassroot company founded with the id…" at bounding box center [401, 161] width 142 height 361
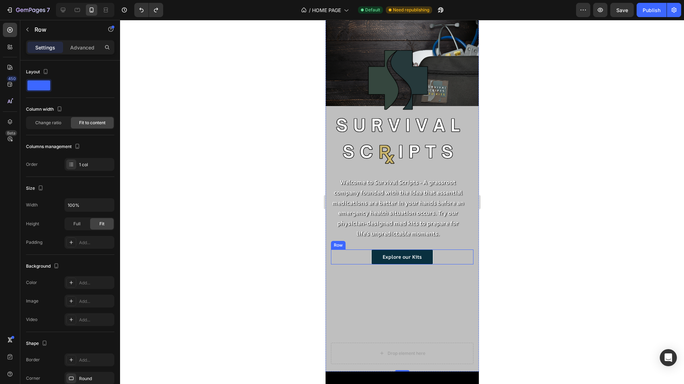
click at [460, 255] on div "Explore our Kits Button Row" at bounding box center [401, 257] width 142 height 15
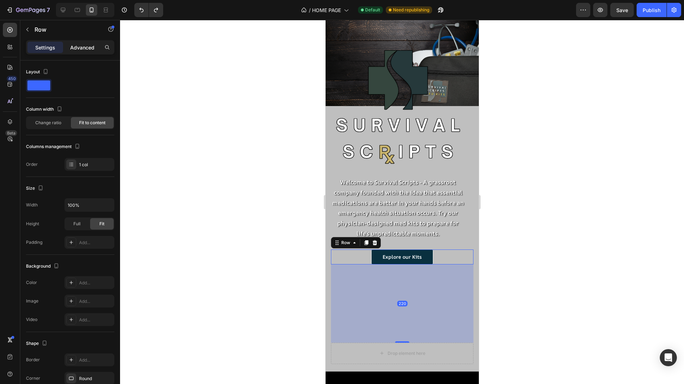
click at [91, 45] on p "Advanced" at bounding box center [82, 47] width 24 height 7
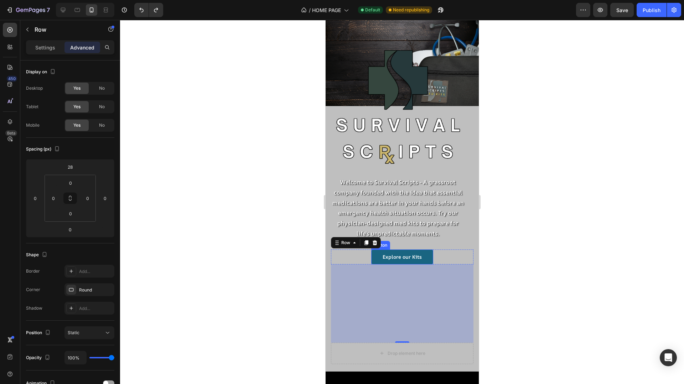
click at [377, 258] on link "Explore our Kits" at bounding box center [402, 257] width 62 height 15
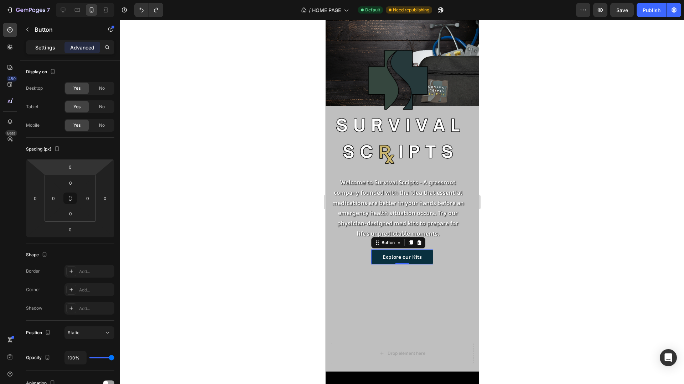
click at [42, 52] on div "Settings" at bounding box center [45, 47] width 36 height 11
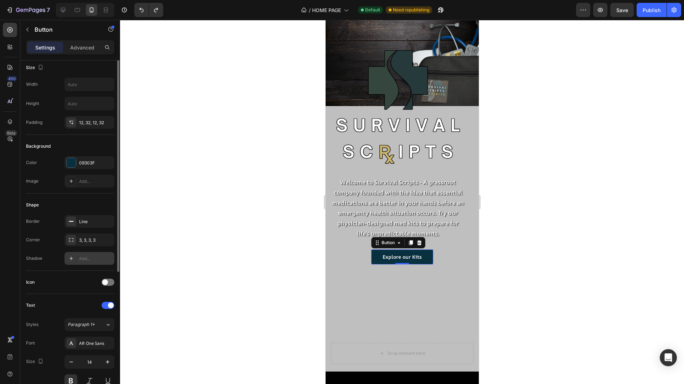
scroll to position [0, 0]
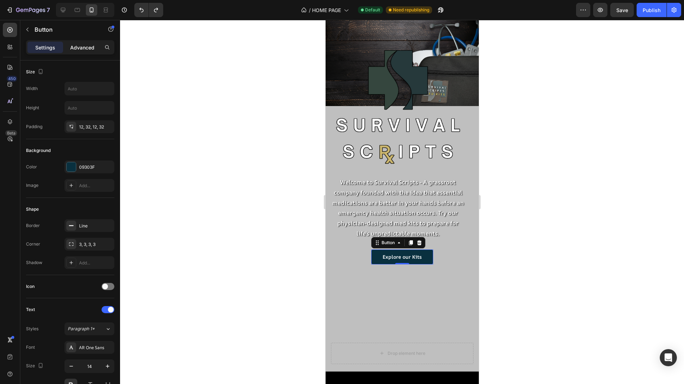
click at [83, 46] on p "Advanced" at bounding box center [82, 47] width 24 height 7
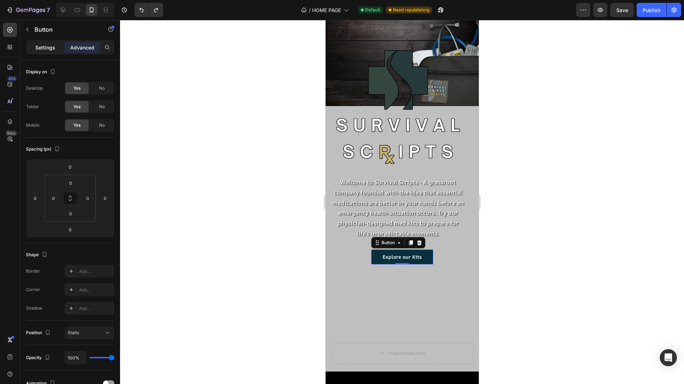
click at [53, 45] on p "Settings" at bounding box center [45, 47] width 20 height 7
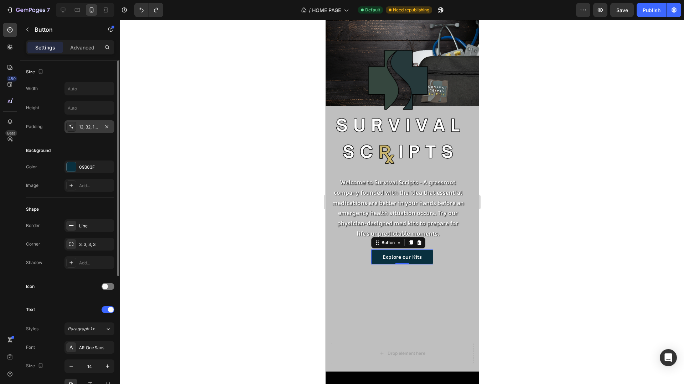
click at [96, 127] on div "12, 32, 12, 32" at bounding box center [89, 127] width 21 height 6
click at [86, 49] on p "Advanced" at bounding box center [82, 47] width 24 height 7
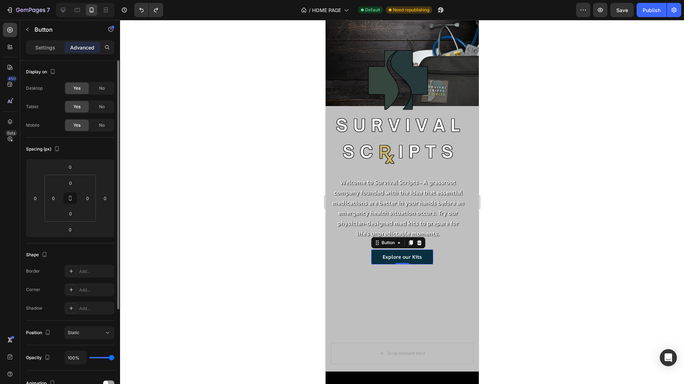
click at [78, 150] on div "Spacing (px)" at bounding box center [70, 149] width 88 height 11
click at [54, 313] on div "Shadow Add..." at bounding box center [70, 308] width 88 height 13
click at [74, 228] on input "0" at bounding box center [70, 229] width 14 height 11
click at [460, 305] on div "Image Row Welcome to Survival Scripts - A grassroot company founded with the id…" at bounding box center [401, 161] width 142 height 361
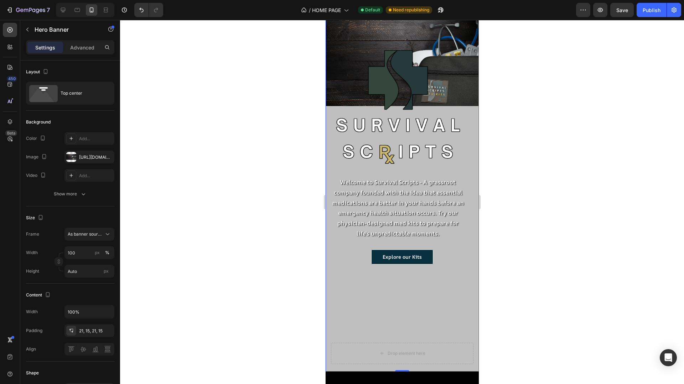
click at [457, 254] on div "Explore our Kits Button Row" at bounding box center [401, 257] width 142 height 15
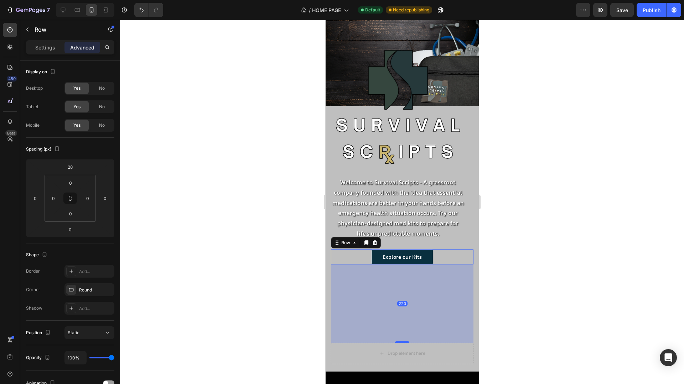
click at [401, 309] on div "220" at bounding box center [401, 304] width 142 height 78
click at [401, 303] on div "220" at bounding box center [402, 304] width 10 height 6
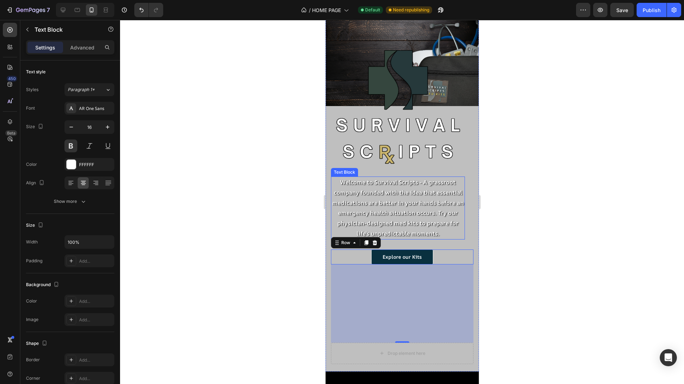
click at [457, 229] on p "Welcome to Survival Scripts - A grassroot company founded with the idea that es…" at bounding box center [397, 208] width 132 height 62
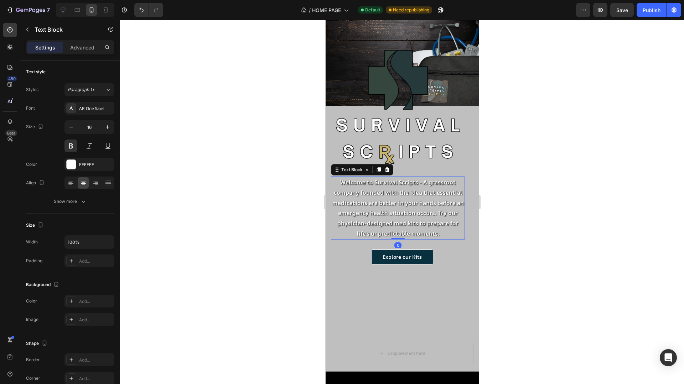
click at [457, 229] on p "Welcome to Survival Scripts - A grassroot company founded with the idea that es…" at bounding box center [397, 208] width 132 height 62
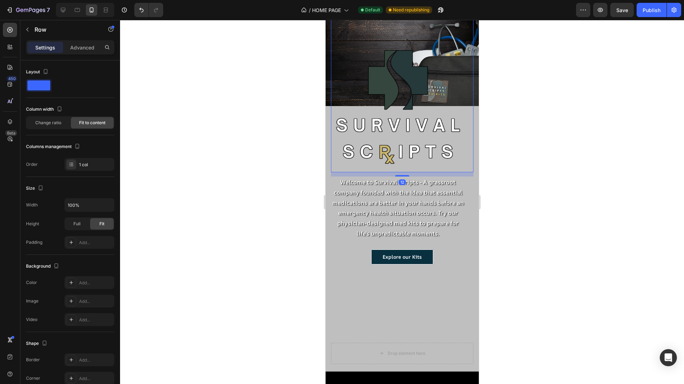
click at [465, 157] on div "Image" at bounding box center [401, 76] width 142 height 191
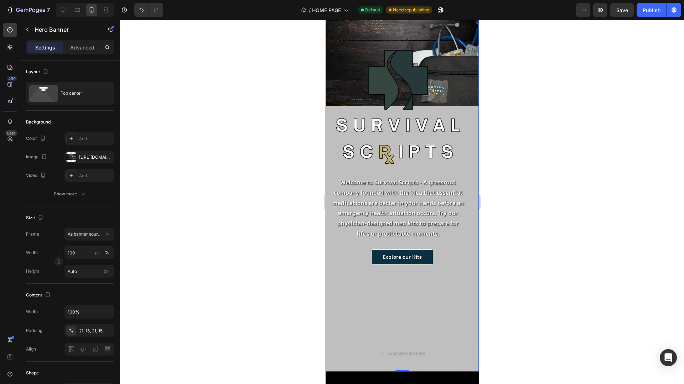
click at [475, 190] on div "Image Row Welcome to Survival Scripts - A grassroot company founded with the id…" at bounding box center [401, 173] width 153 height 398
click at [80, 47] on p "Advanced" at bounding box center [82, 47] width 24 height 7
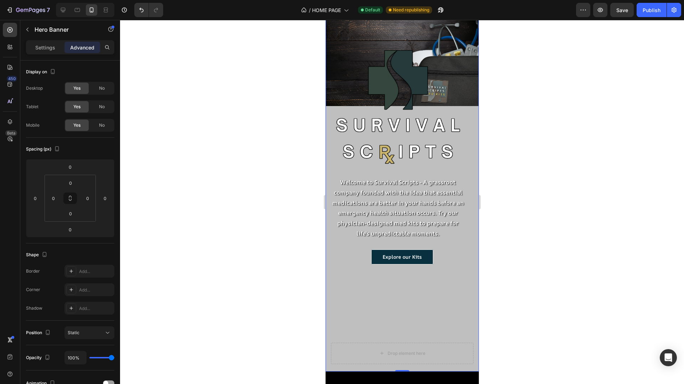
click at [349, 256] on div "Explore our Kits Button Row" at bounding box center [401, 257] width 142 height 15
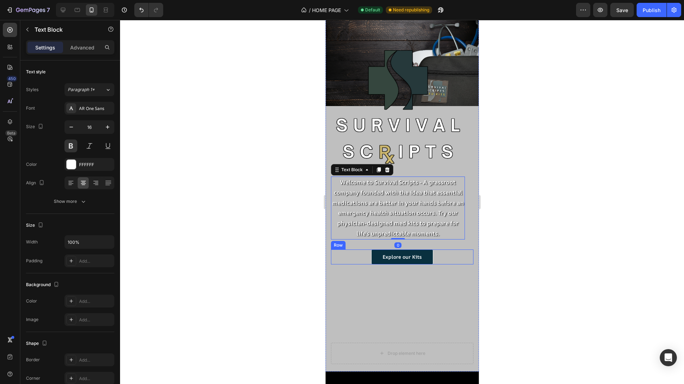
click at [345, 254] on div "Explore our Kits Button Row" at bounding box center [401, 257] width 142 height 15
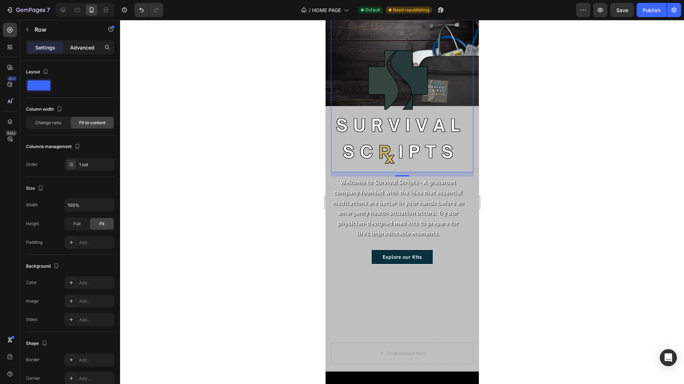
click at [84, 49] on p "Advanced" at bounding box center [82, 47] width 24 height 7
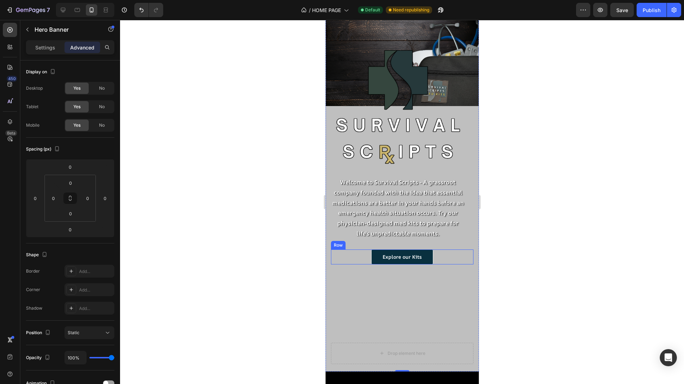
click at [340, 264] on div "Explore our Kits Button Row" at bounding box center [401, 257] width 142 height 15
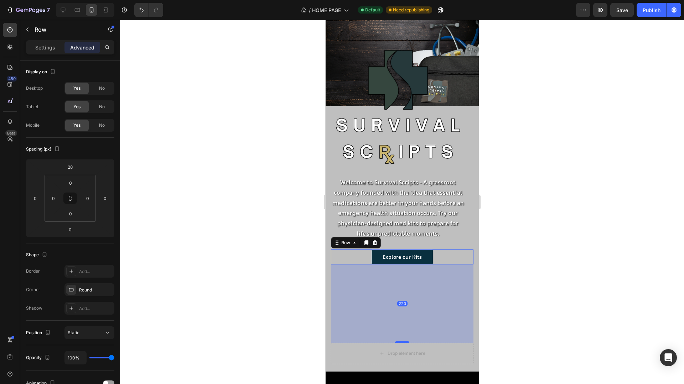
click at [403, 298] on div "220" at bounding box center [401, 304] width 142 height 78
click at [402, 307] on div "220" at bounding box center [401, 304] width 142 height 78
click at [66, 200] on button at bounding box center [70, 198] width 14 height 11
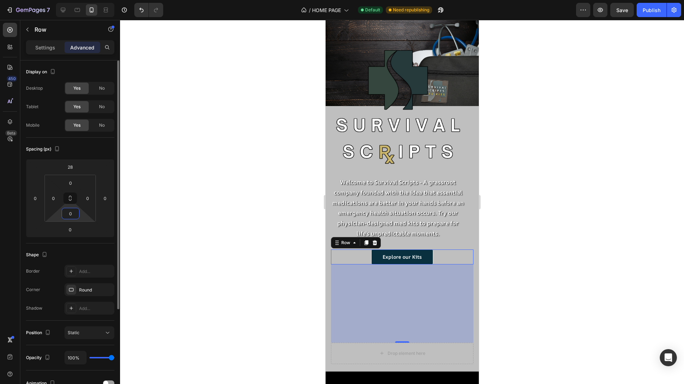
click at [71, 217] on input "0" at bounding box center [70, 213] width 14 height 11
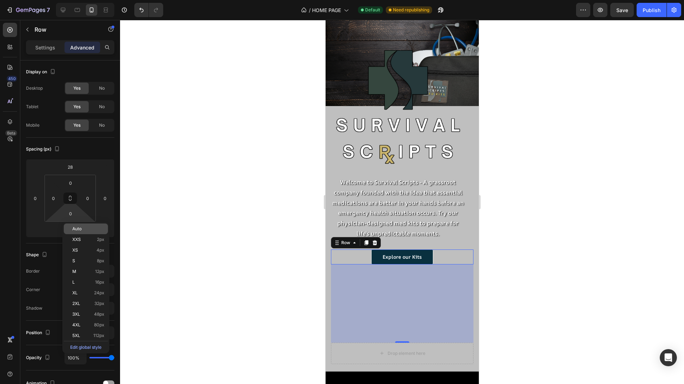
click at [80, 230] on span "Auto" at bounding box center [76, 228] width 9 height 5
type input "Auto"
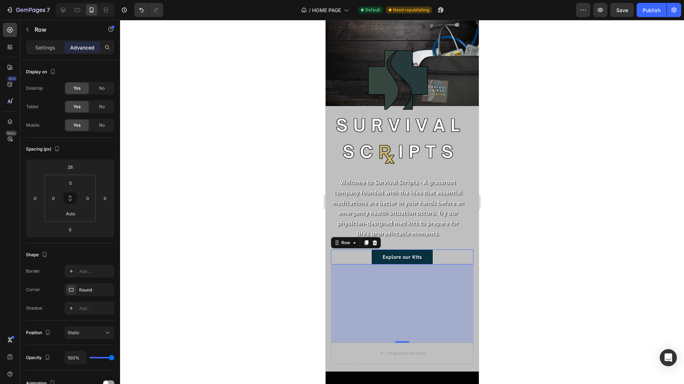
drag, startPoint x: 500, startPoint y: 222, endPoint x: 151, endPoint y: 203, distance: 349.9
click at [500, 222] on div at bounding box center [402, 202] width 564 height 364
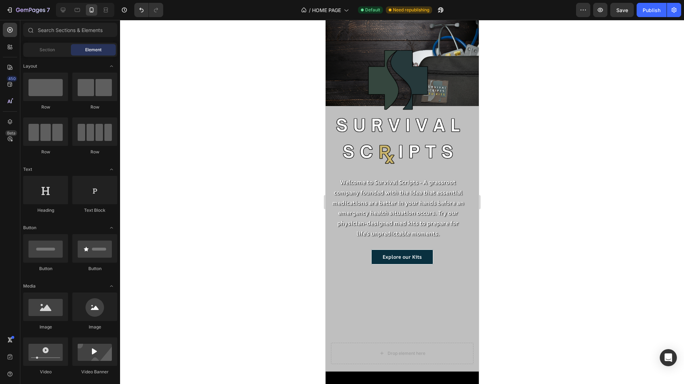
click at [501, 222] on div at bounding box center [402, 202] width 564 height 364
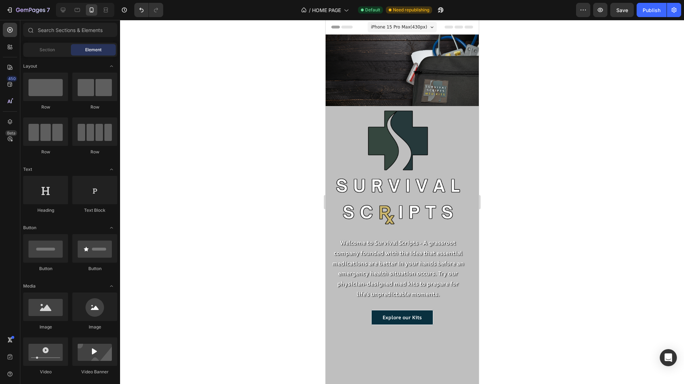
click at [571, 72] on div at bounding box center [402, 202] width 564 height 364
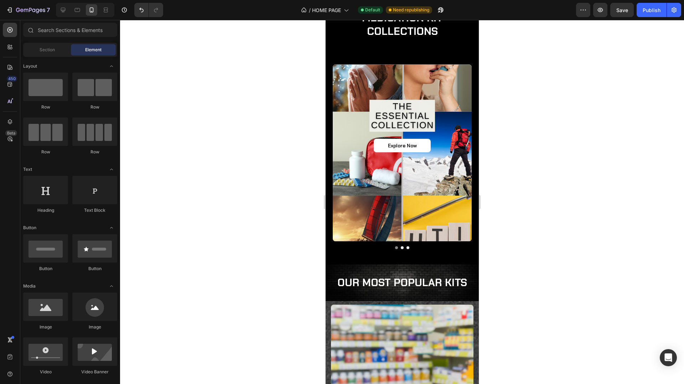
scroll to position [434, 0]
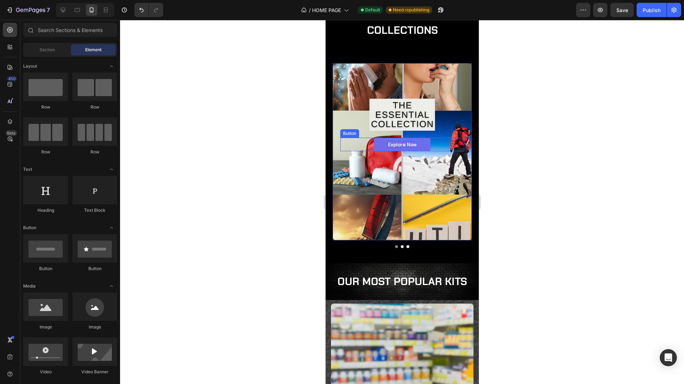
click at [408, 141] on p "Explore Now" at bounding box center [401, 144] width 29 height 6
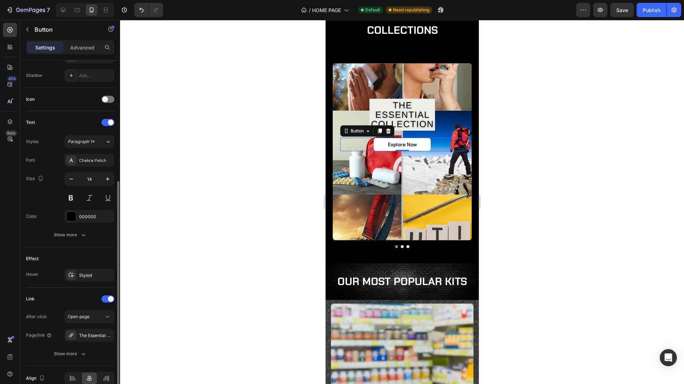
scroll to position [222, 0]
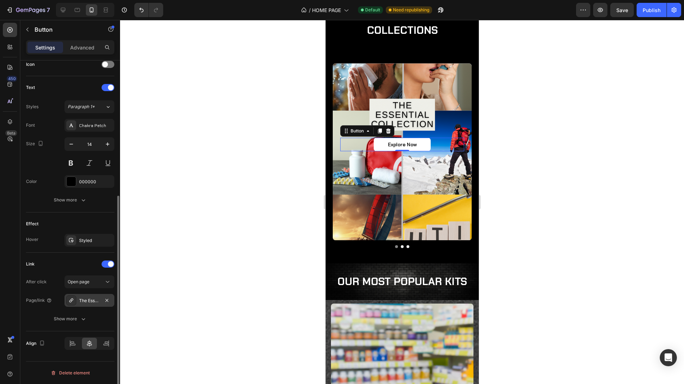
click at [91, 301] on div "The Essential Collection" at bounding box center [89, 301] width 21 height 6
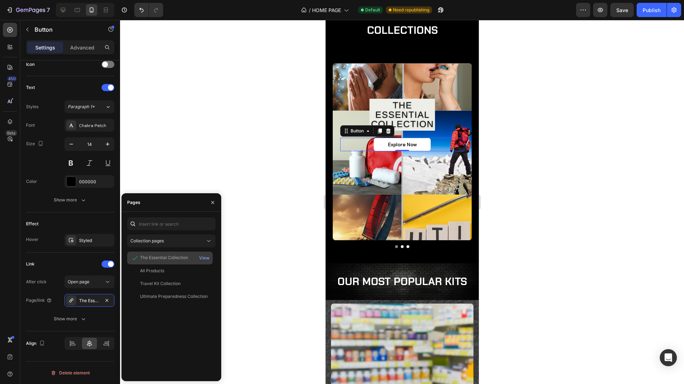
click at [175, 255] on div "The Essential Collection" at bounding box center [164, 258] width 48 height 6
click at [402, 235] on div "Explore Now Button 0 Hero Banner Explore Now Button Hero Banner Explore Now But…" at bounding box center [401, 155] width 139 height 185
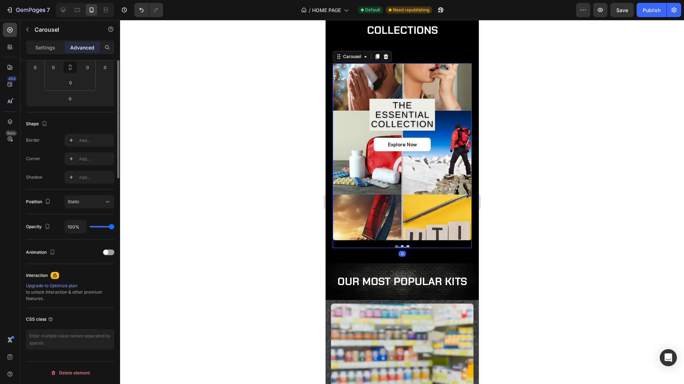
scroll to position [0, 0]
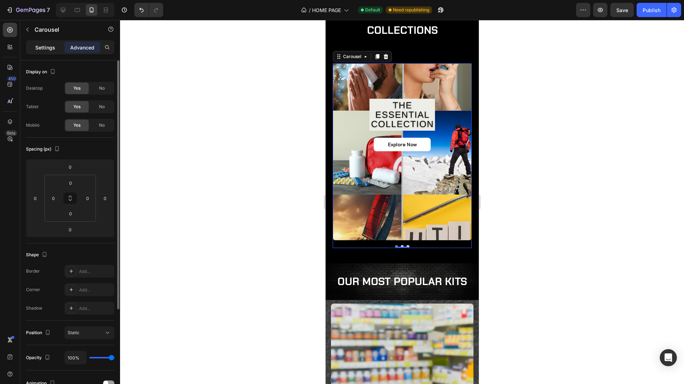
click at [46, 50] on p "Settings" at bounding box center [45, 47] width 20 height 7
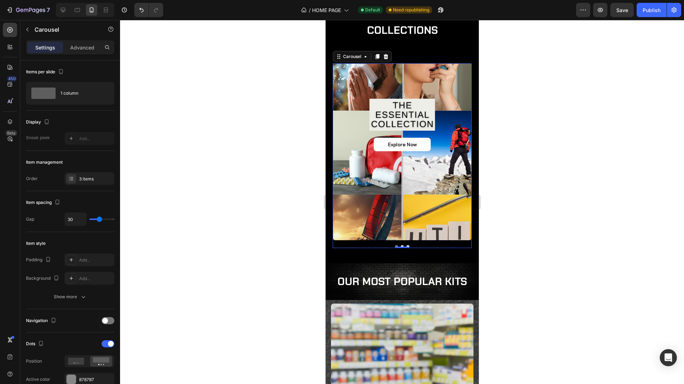
click at [537, 225] on div at bounding box center [402, 202] width 564 height 364
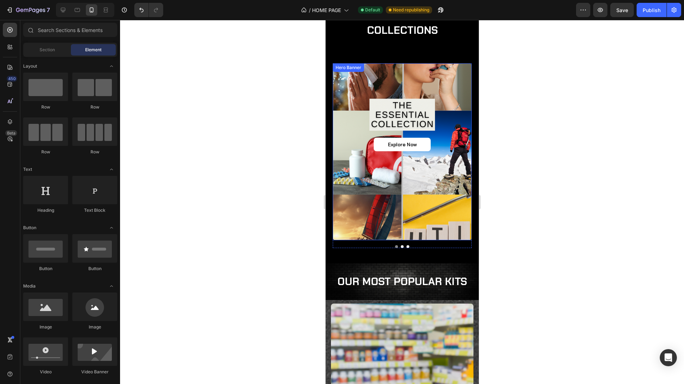
click at [439, 170] on div "Background Image" at bounding box center [401, 151] width 139 height 177
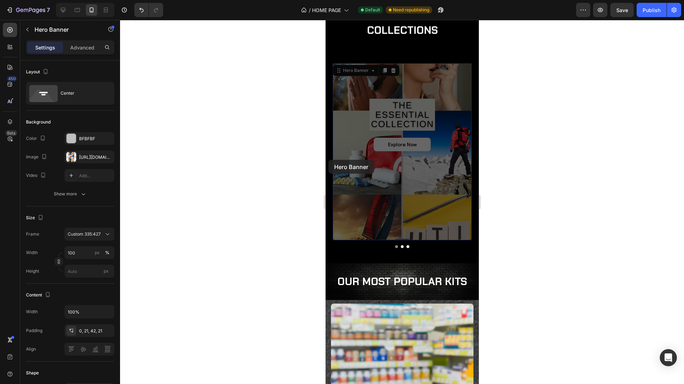
drag, startPoint x: 410, startPoint y: 159, endPoint x: 328, endPoint y: 160, distance: 81.9
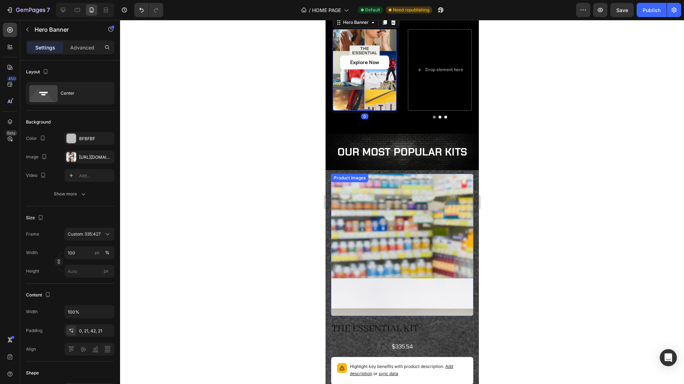
scroll to position [326, 0]
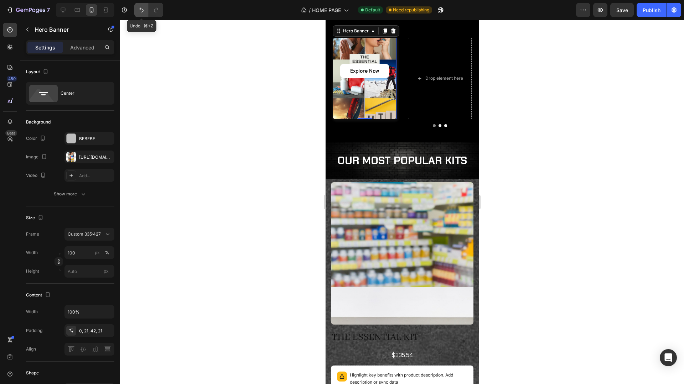
click at [141, 12] on icon "Undo/Redo" at bounding box center [141, 9] width 7 height 7
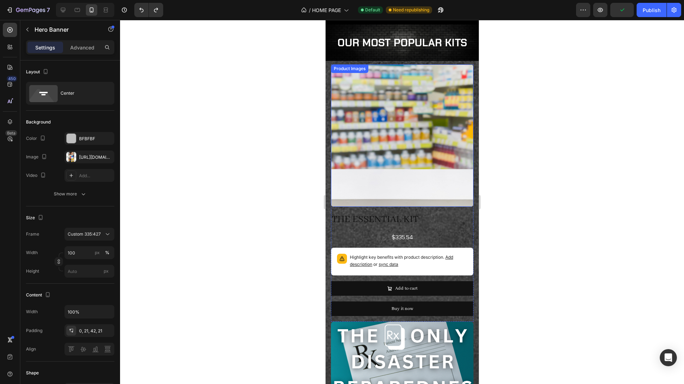
scroll to position [727, 0]
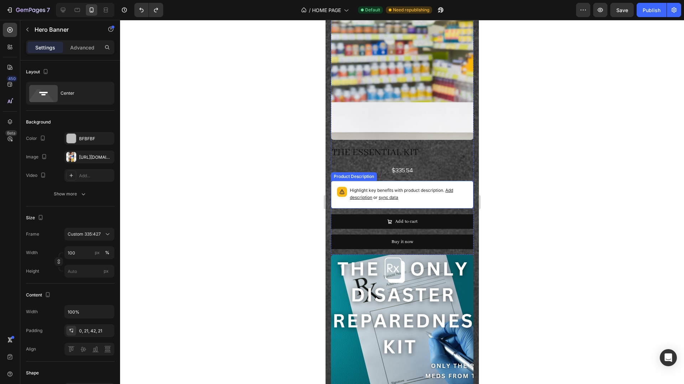
click at [388, 198] on span "sync data" at bounding box center [388, 197] width 20 height 5
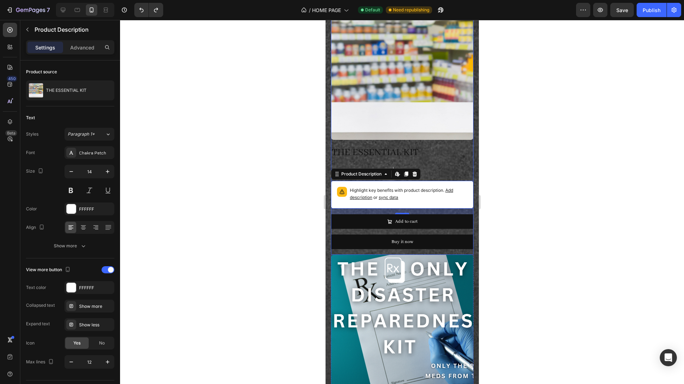
click at [497, 154] on div at bounding box center [402, 202] width 564 height 364
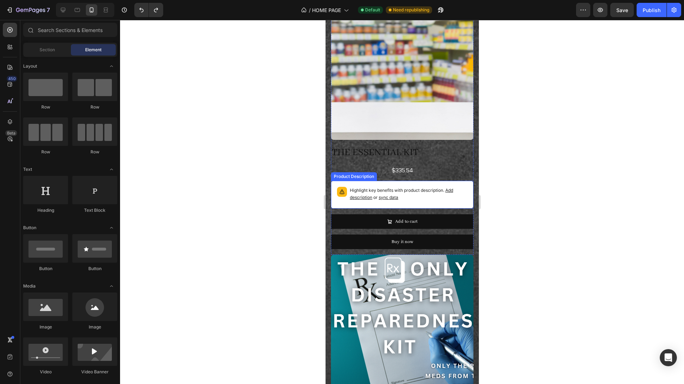
click at [347, 189] on div "Highlight key benefits with product description. Add description or sync data" at bounding box center [402, 194] width 136 height 21
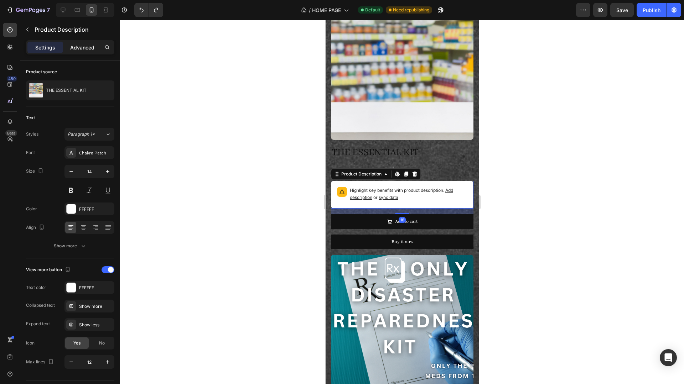
click at [84, 49] on p "Advanced" at bounding box center [82, 47] width 24 height 7
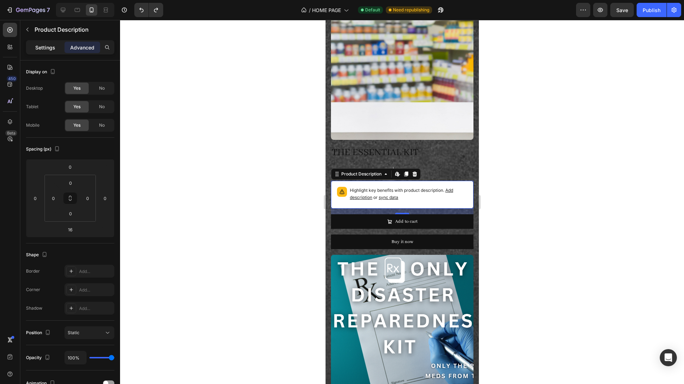
click at [50, 45] on p "Settings" at bounding box center [45, 47] width 20 height 7
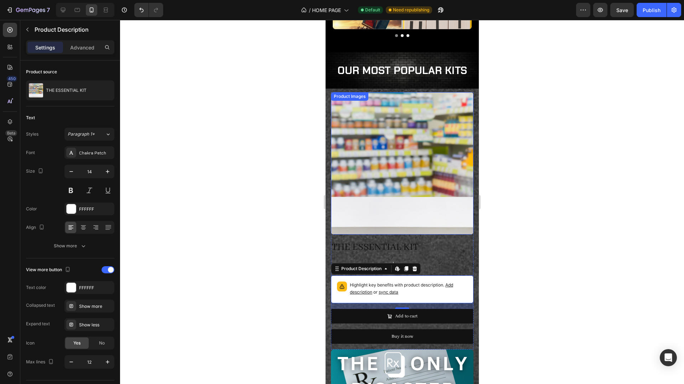
scroll to position [690, 0]
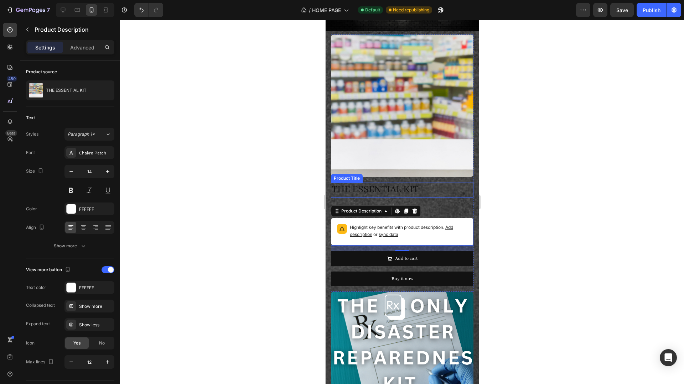
click at [428, 103] on img at bounding box center [401, 106] width 142 height 142
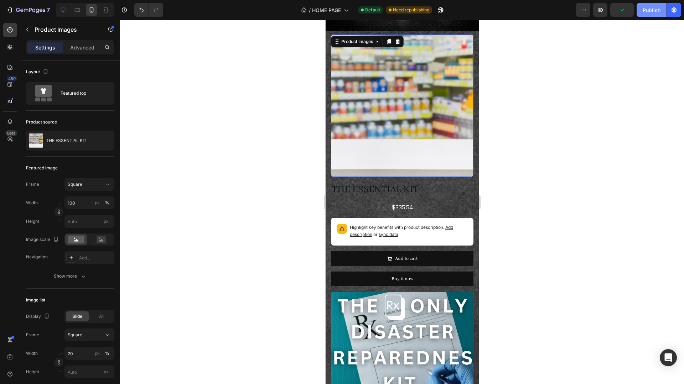
click at [645, 6] on div "Publish" at bounding box center [651, 9] width 18 height 7
click at [9, 9] on icon "button" at bounding box center [9, 9] width 7 height 7
